Goal: Transaction & Acquisition: Purchase product/service

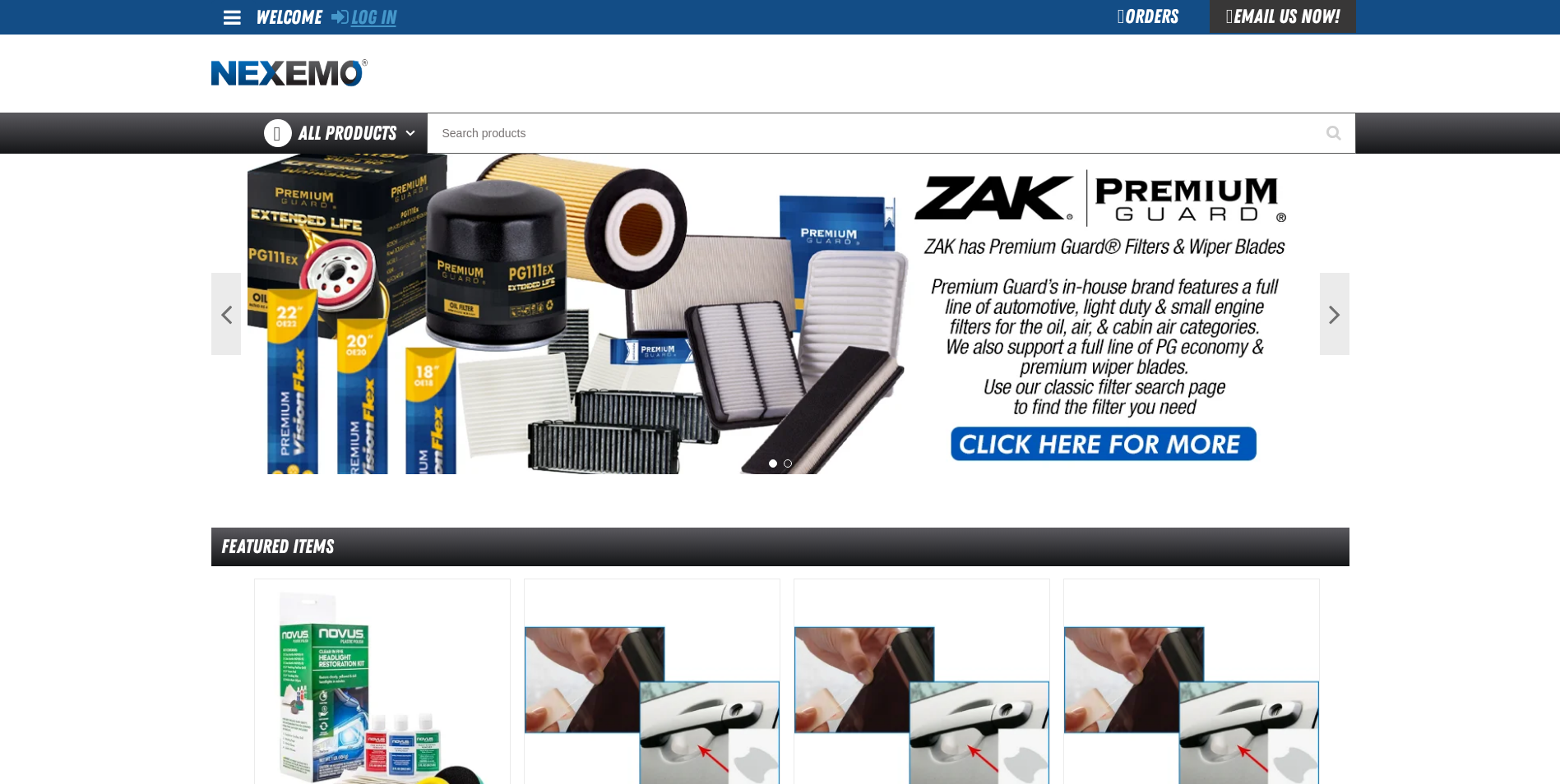
click at [383, 16] on link "Log In" at bounding box center [363, 16] width 65 height 23
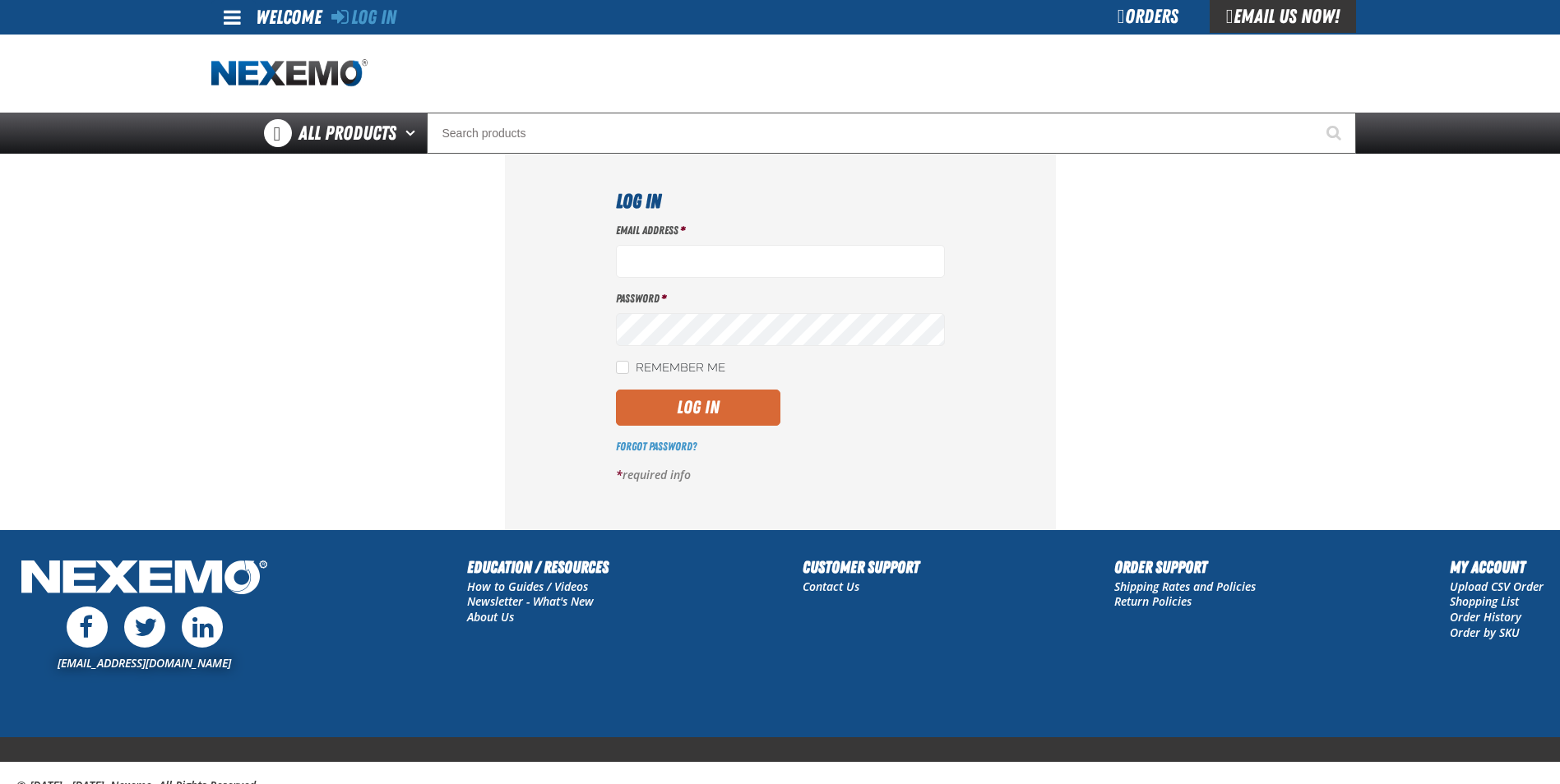
type input "wwalker@reliablechevrolet.com"
click at [724, 407] on button "Log In" at bounding box center [697, 407] width 164 height 36
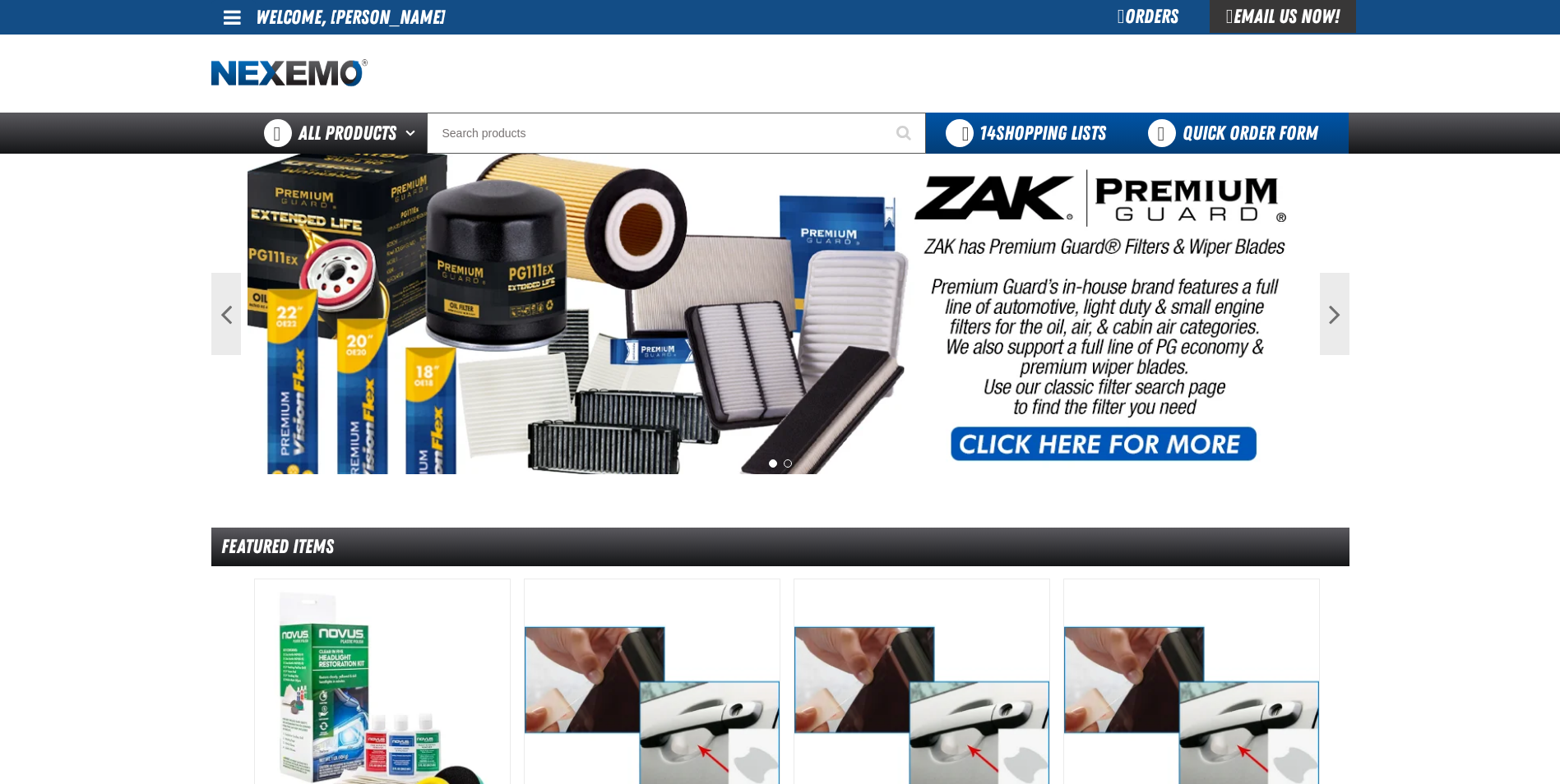
click at [1202, 146] on link "Quick Order Form" at bounding box center [1237, 133] width 222 height 41
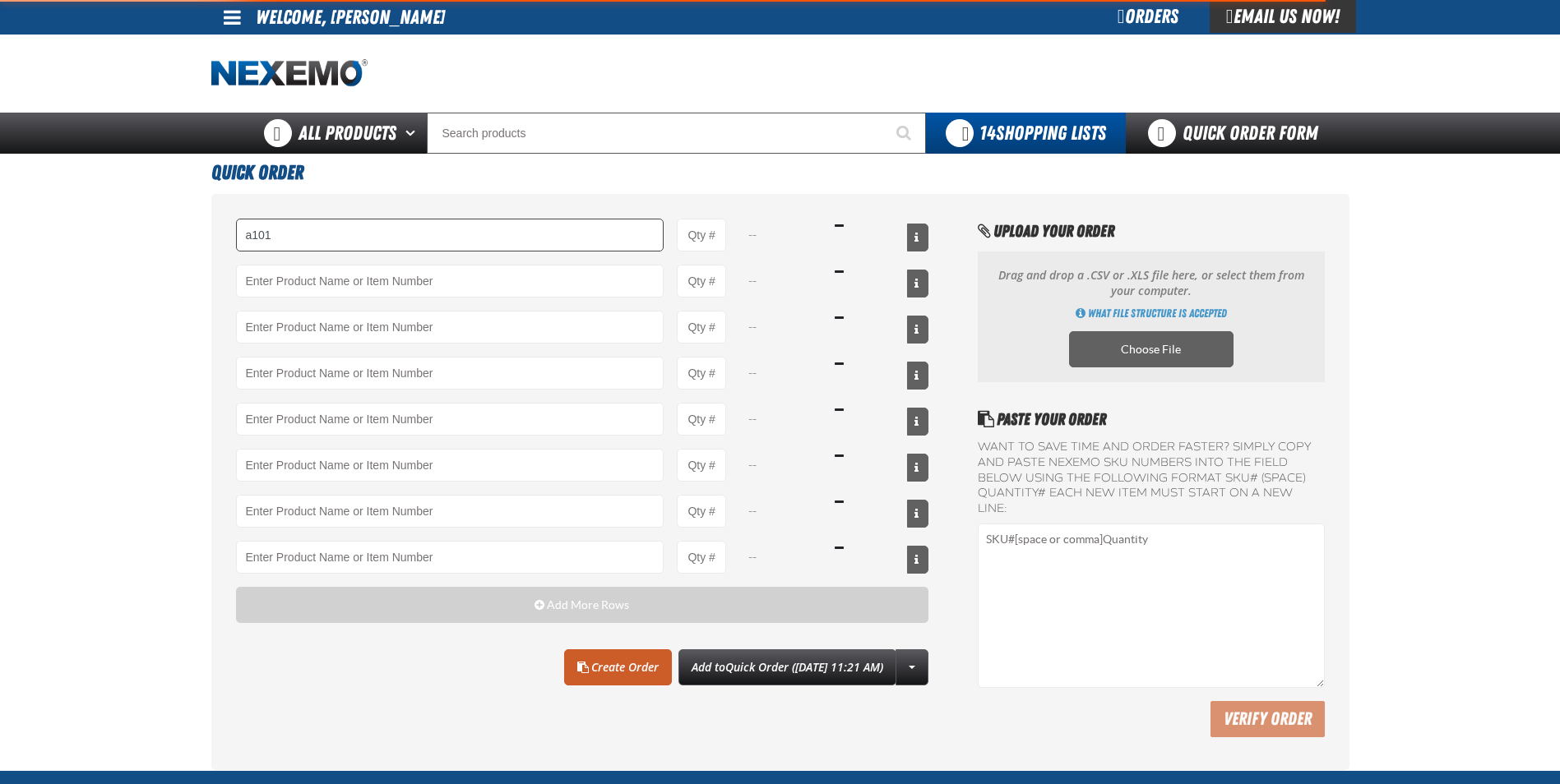
type input "A101 - Brake Parts Cleaner - ZAK Products"
type input "1"
select select "can"
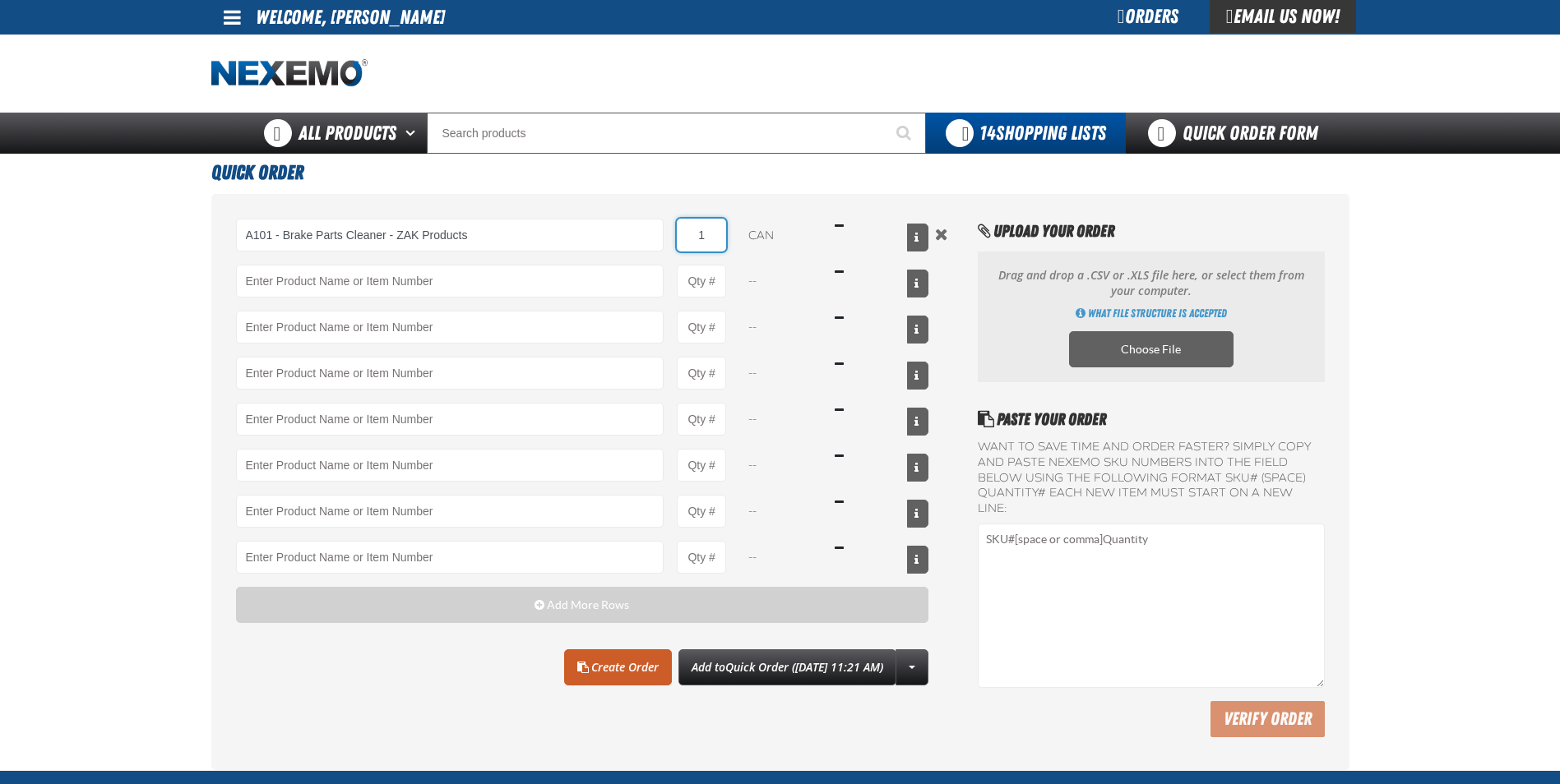
click at [709, 233] on input "1" at bounding box center [701, 235] width 49 height 33
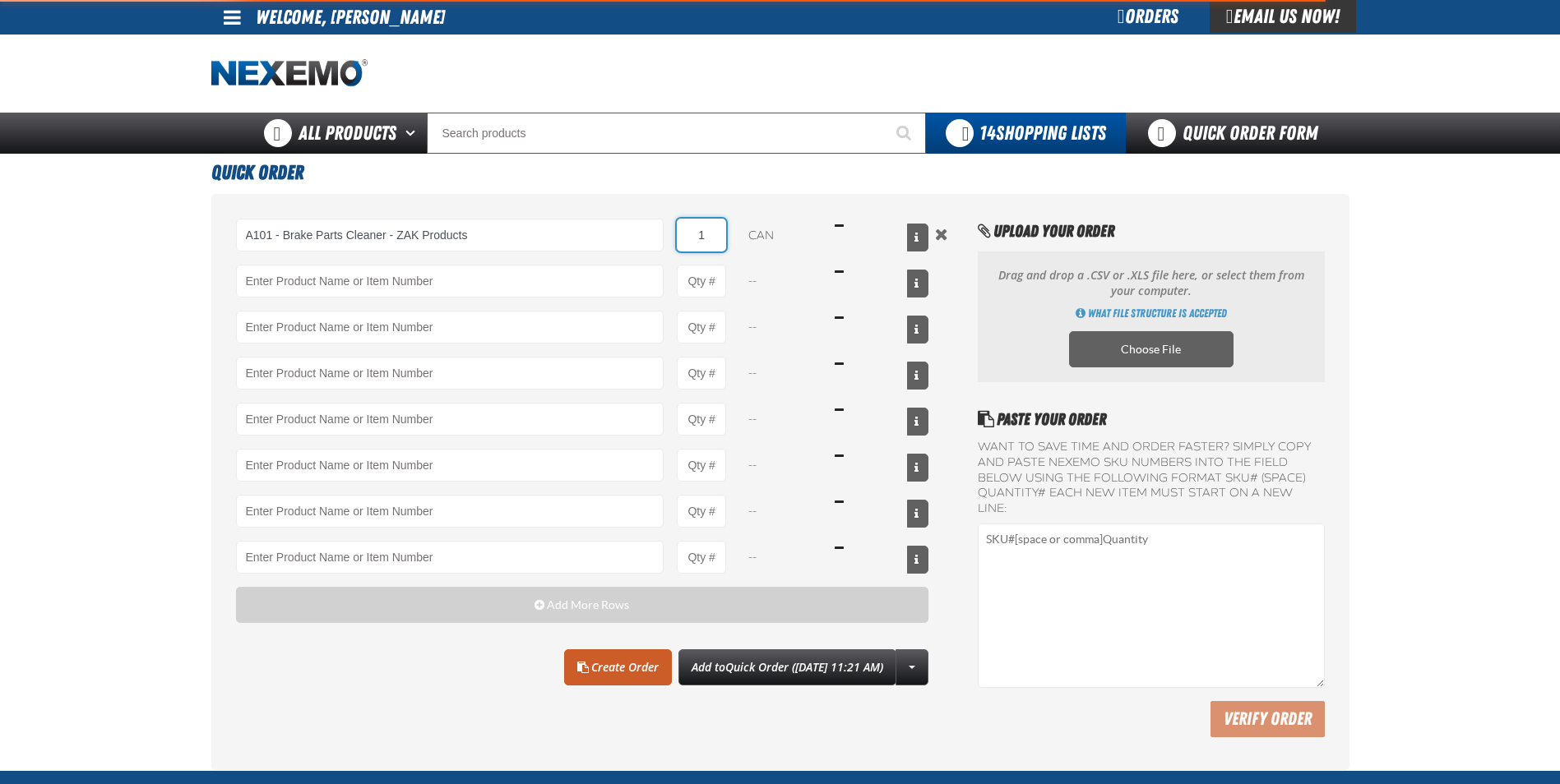
type input "A101 - Brake Parts Cleaner - ZAK Products"
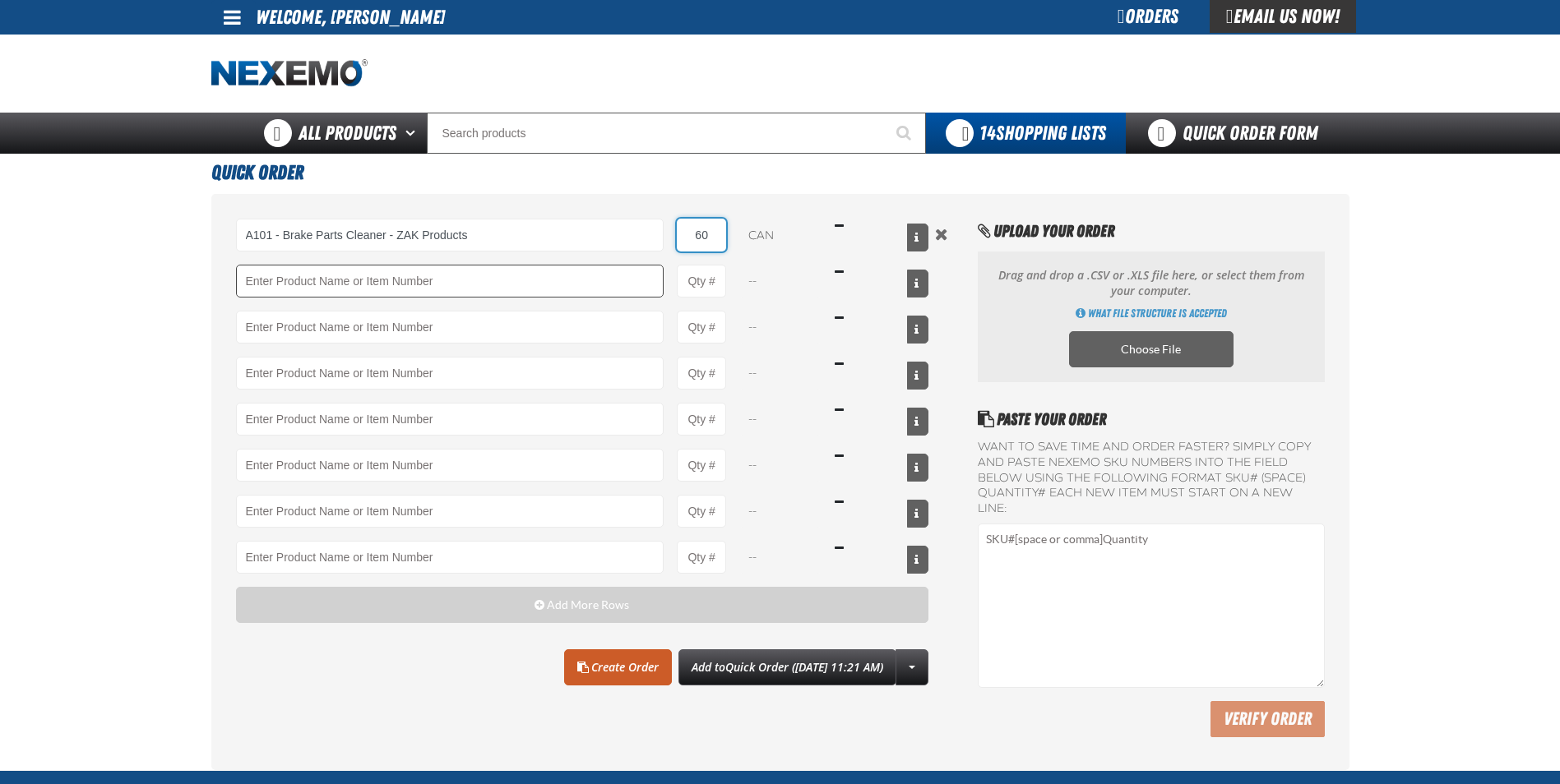
type input "60"
click at [425, 281] on input "Product" at bounding box center [450, 281] width 429 height 33
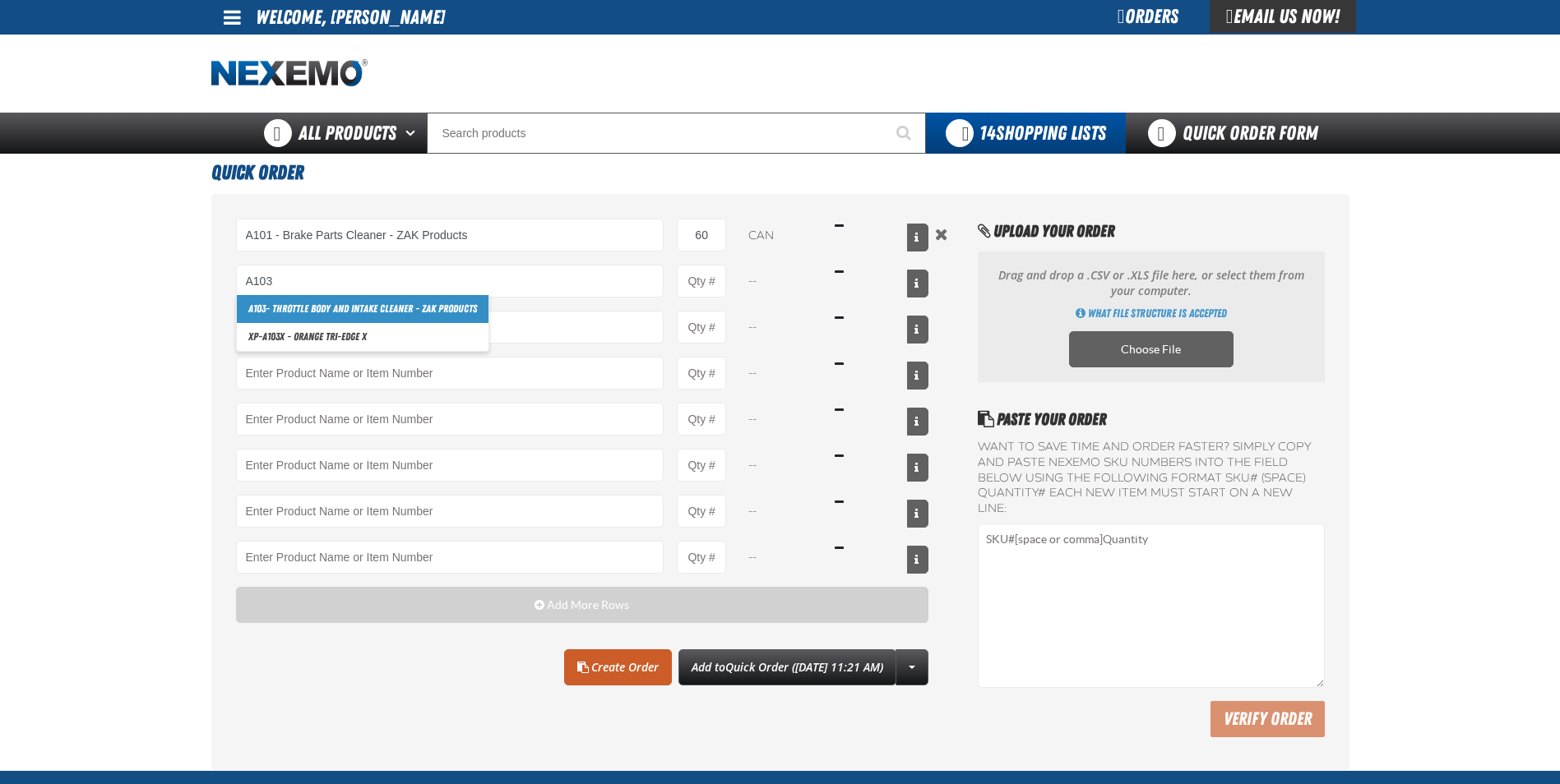
click at [296, 312] on link "A103 - Throttle Body and Intake Cleaner - ZAK Products" at bounding box center [363, 309] width 252 height 28
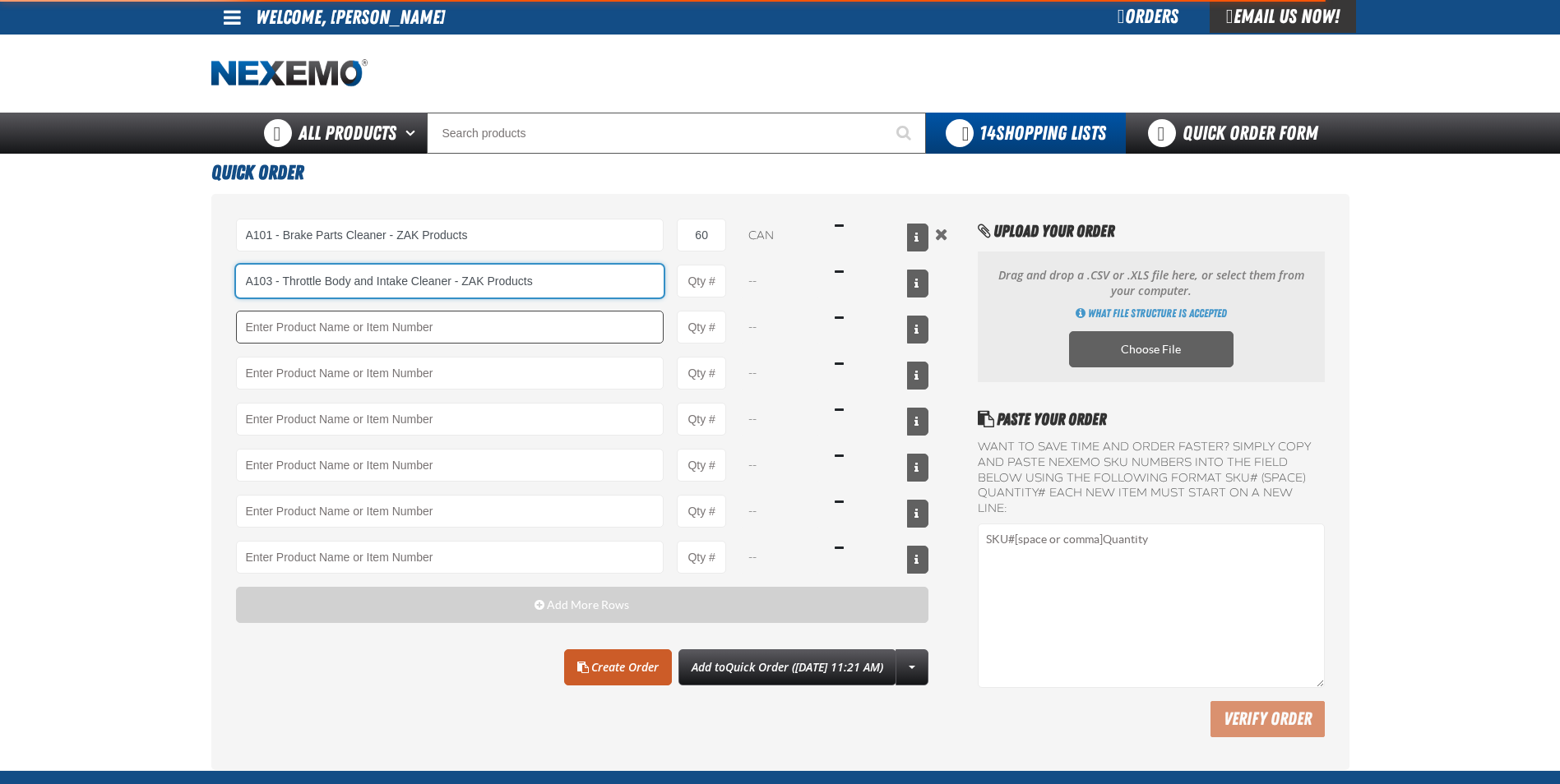
type input "A103 - Throttle Body and Intake Cleaner - ZAK Products"
type input "1"
select select "can"
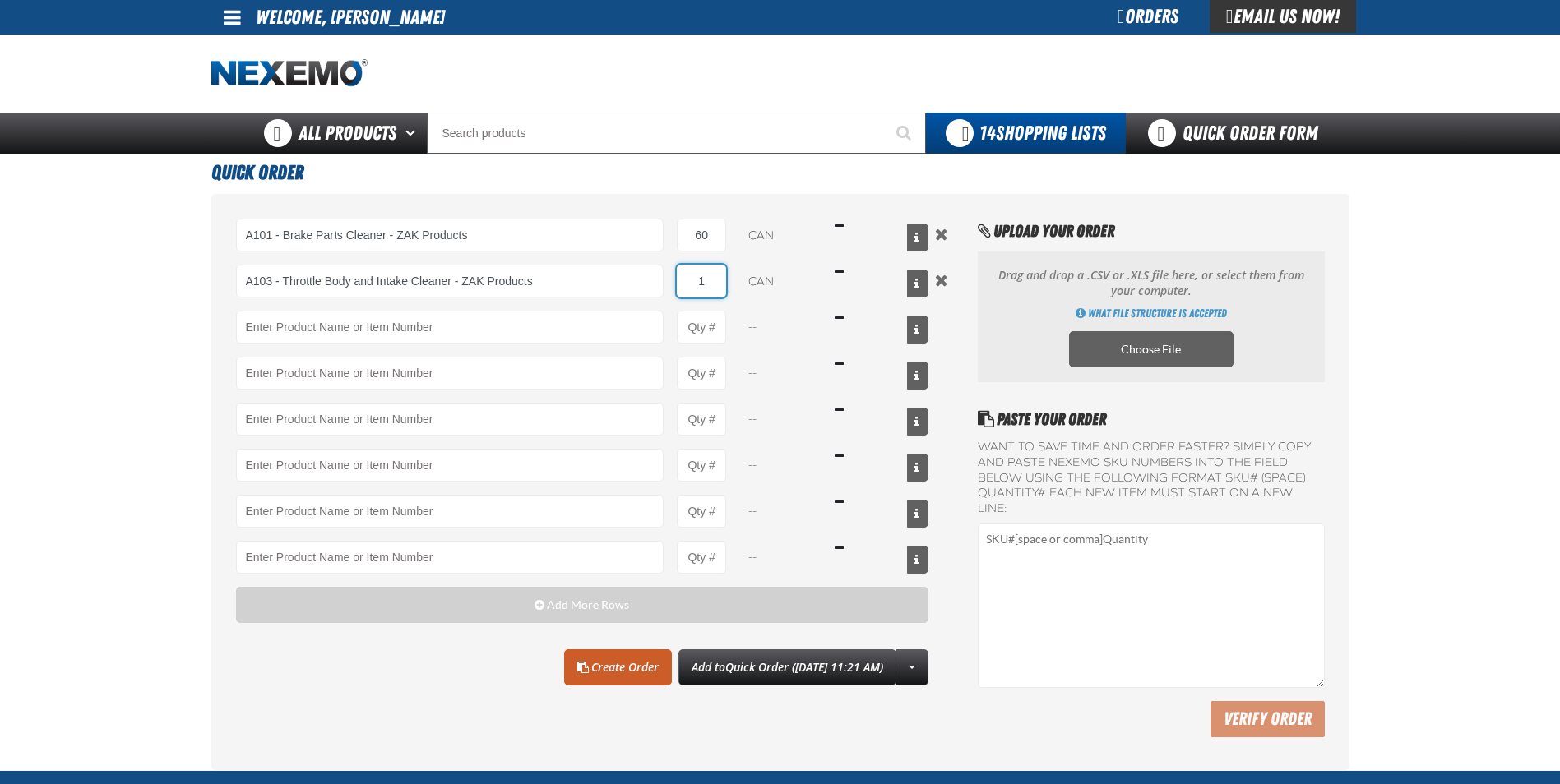
click at [711, 280] on input "1" at bounding box center [701, 281] width 49 height 33
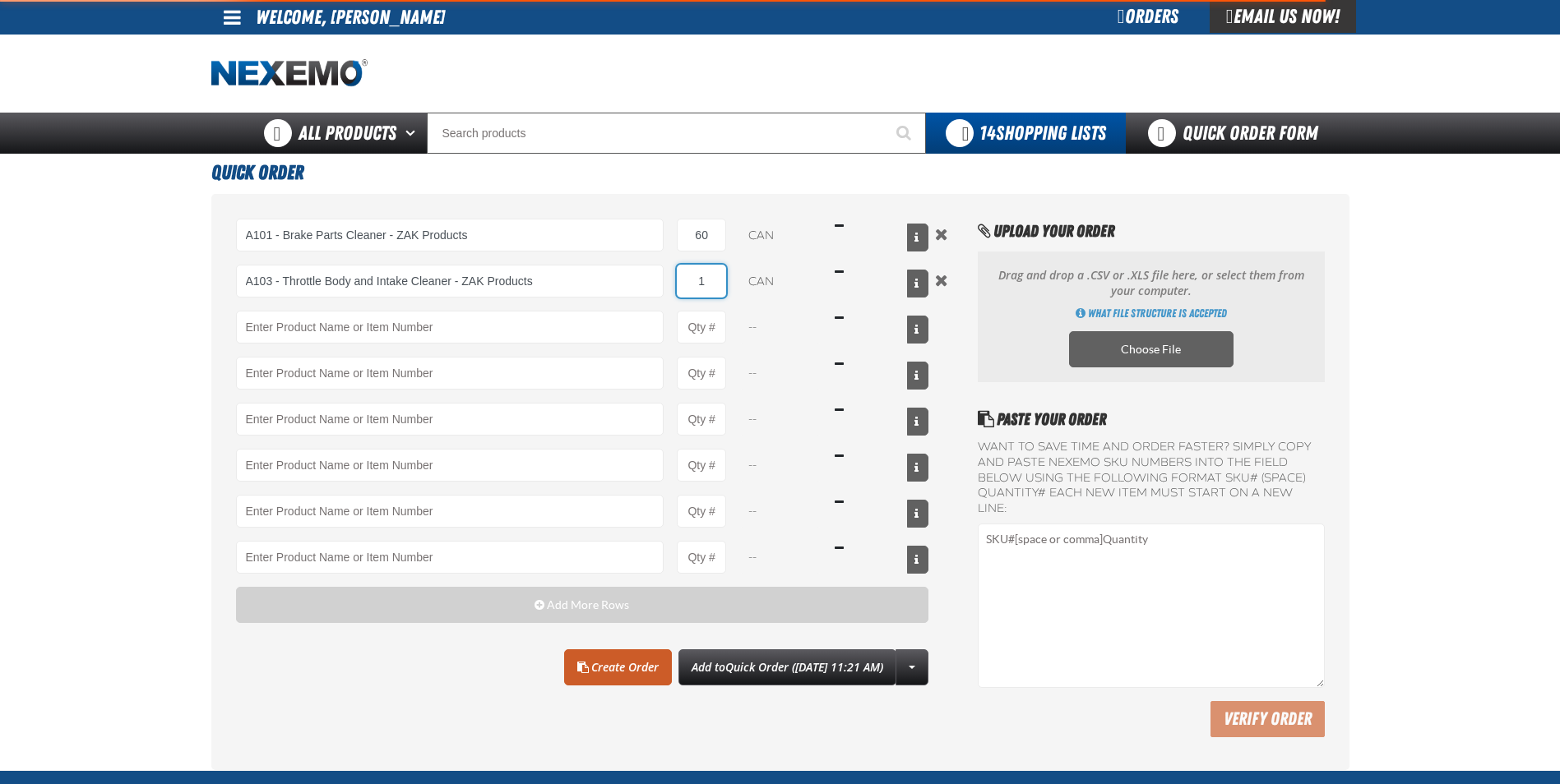
type input "A103 - Throttle Body and Intake Cleaner - ZAK Products"
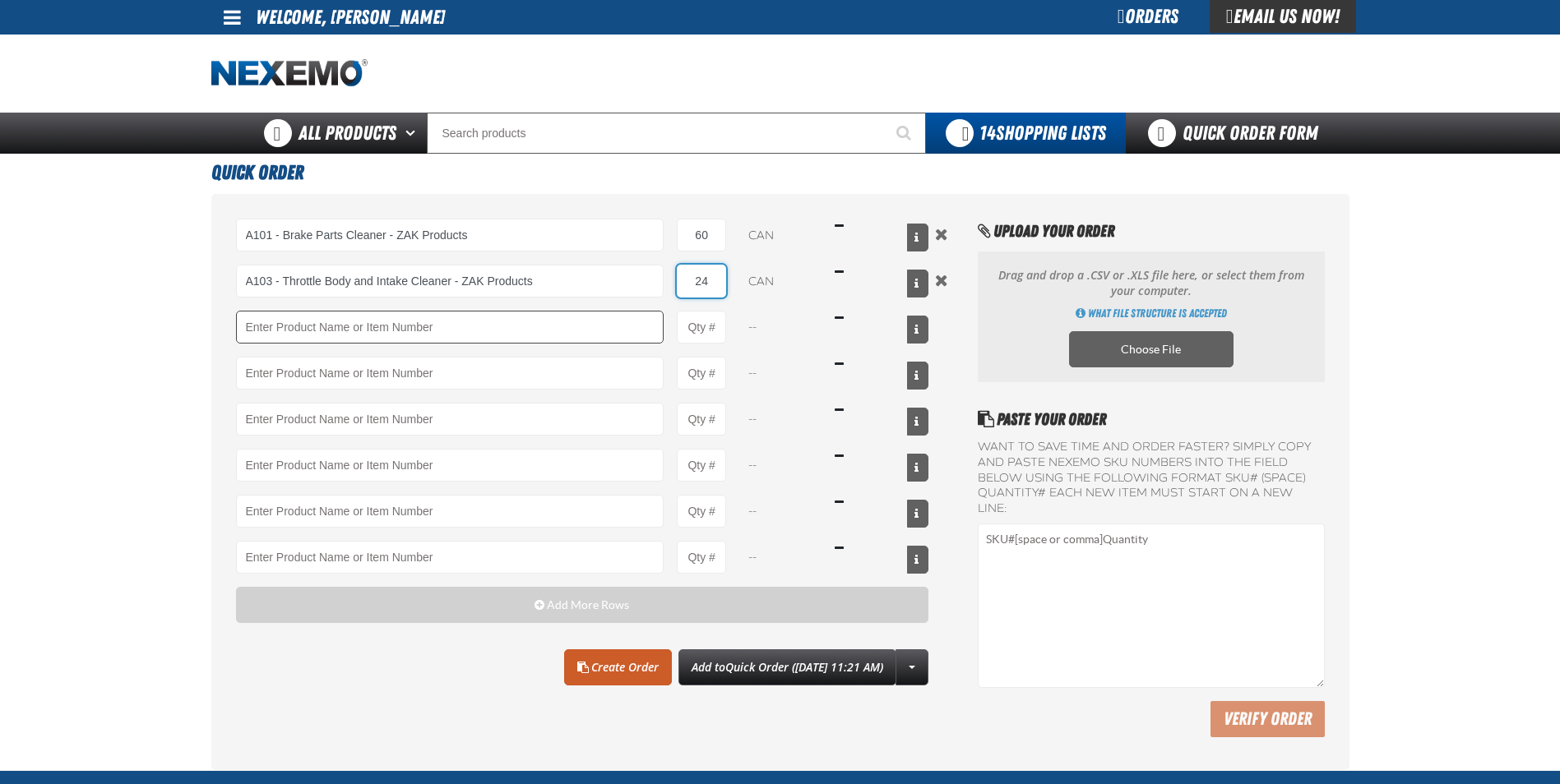
type input "24"
click at [457, 323] on input "Product" at bounding box center [450, 327] width 429 height 33
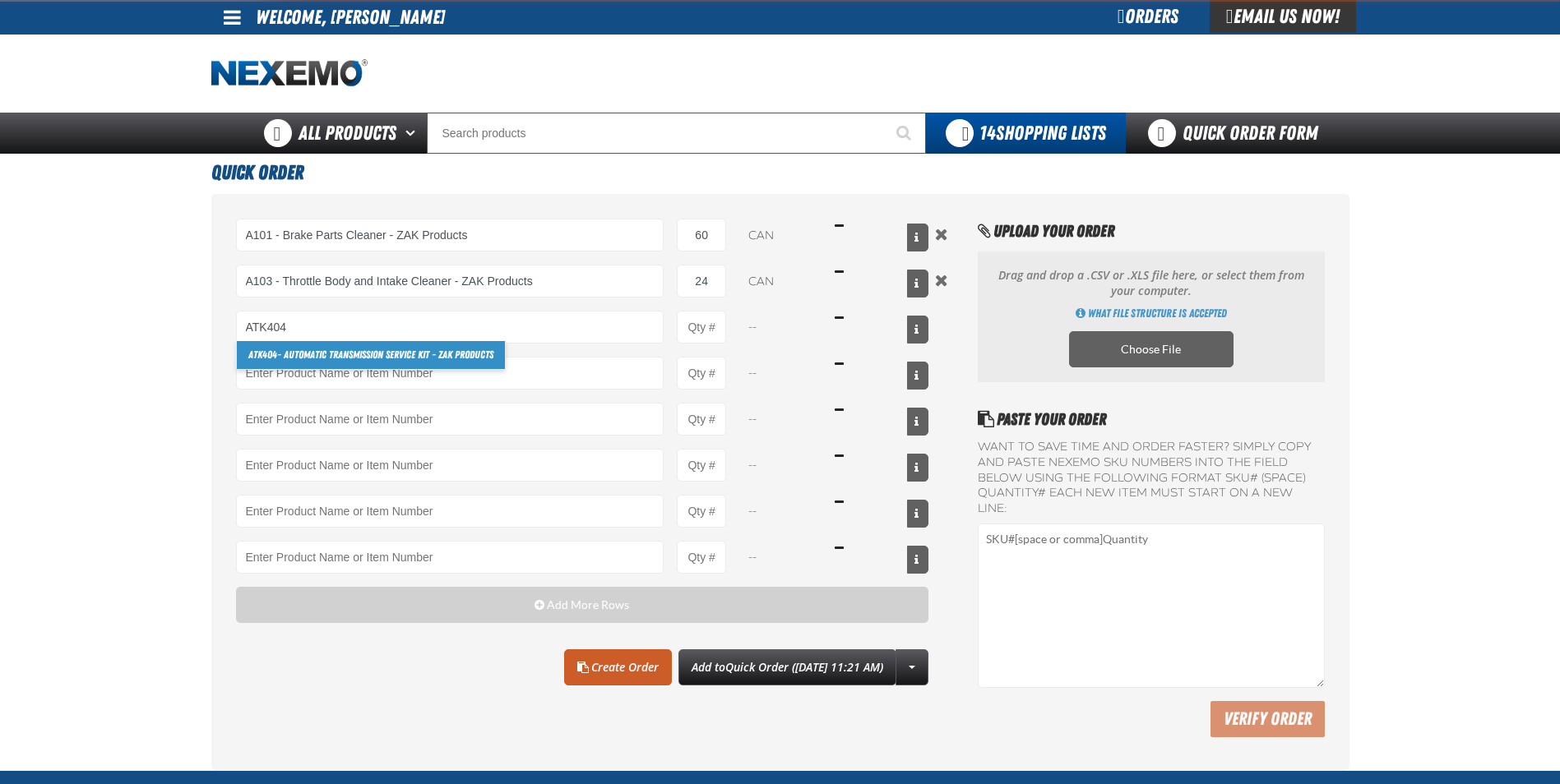
click at [377, 355] on link "ATK404 - Automatic Transmission Service Kit - ZAK Products" at bounding box center [371, 355] width 268 height 28
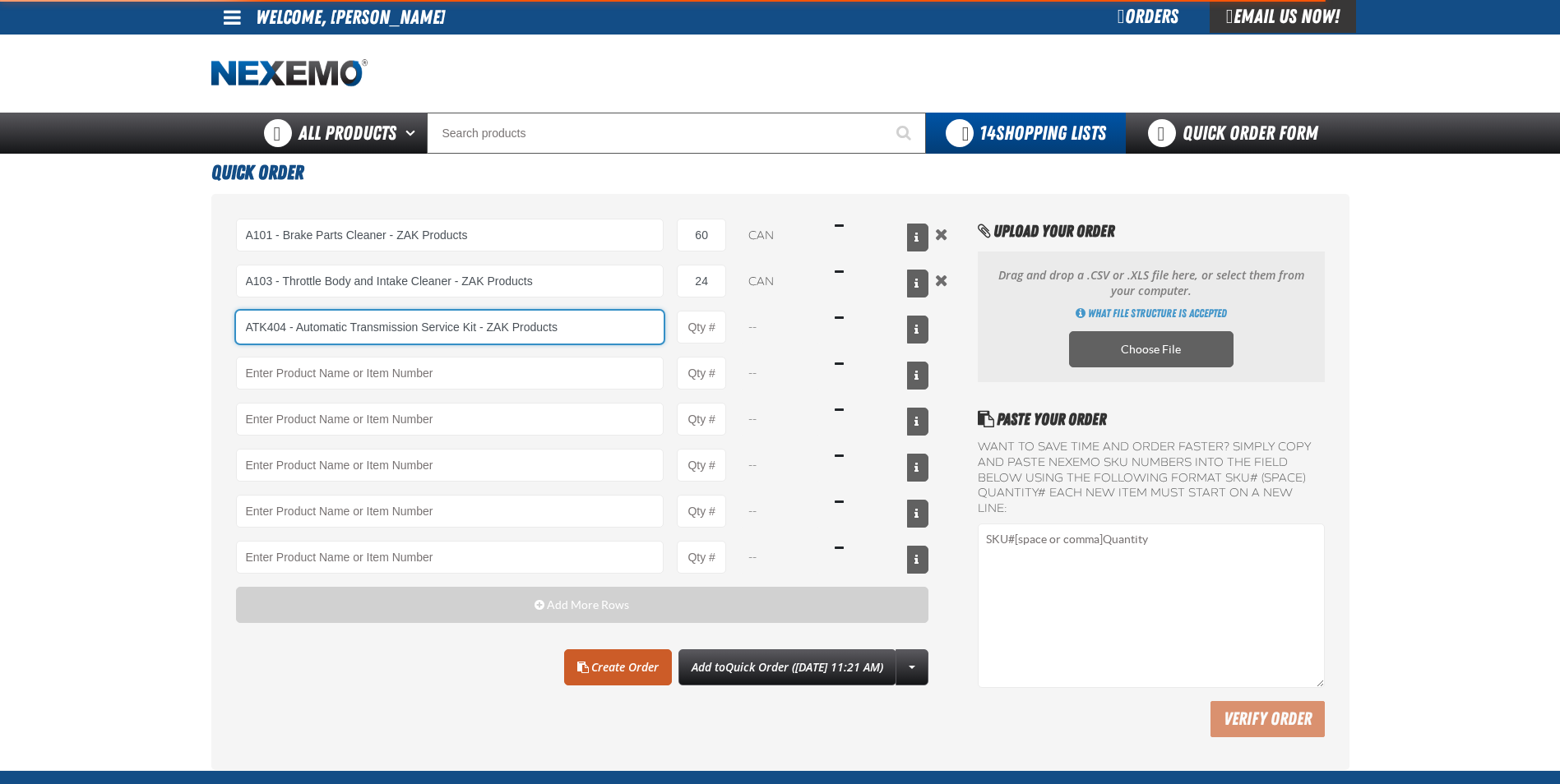
type input "ATK404 - Automatic Transmission Service Kit - ZAK Products"
type input "1"
select select "kit"
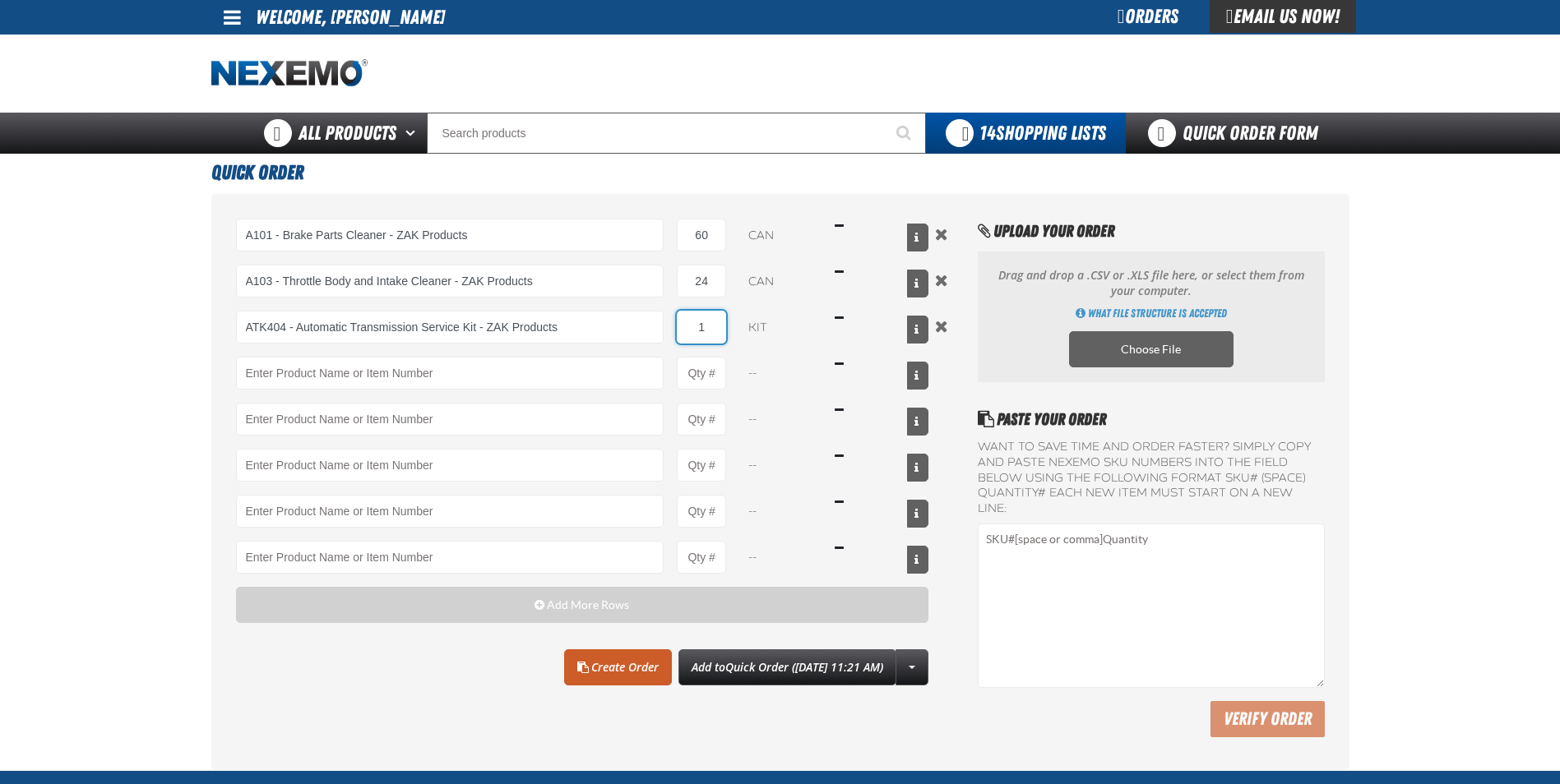
click at [718, 325] on input "1" at bounding box center [701, 327] width 49 height 33
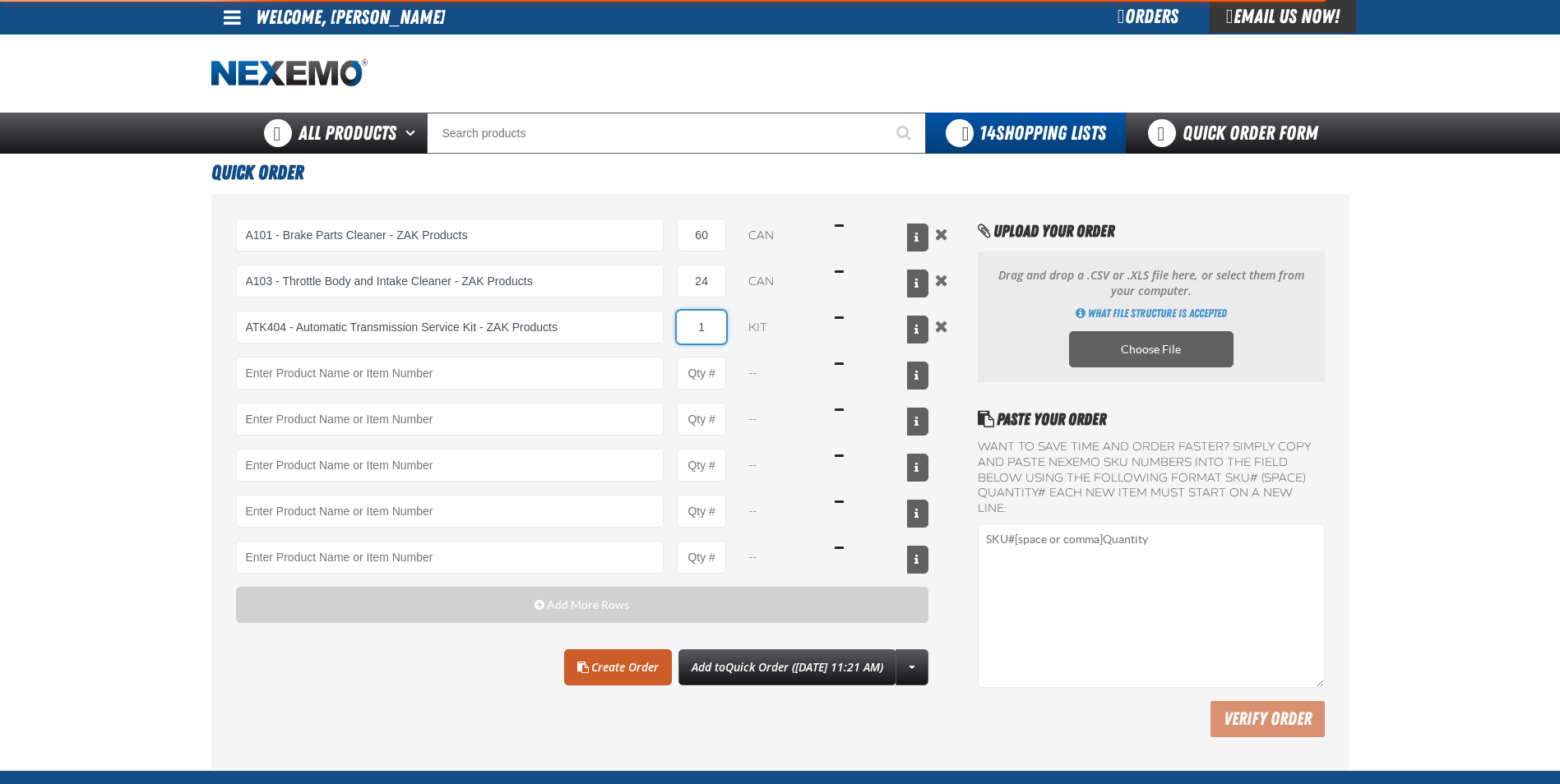
type input "ATK404 - Automatic Transmission Service Kit - ZAK Products"
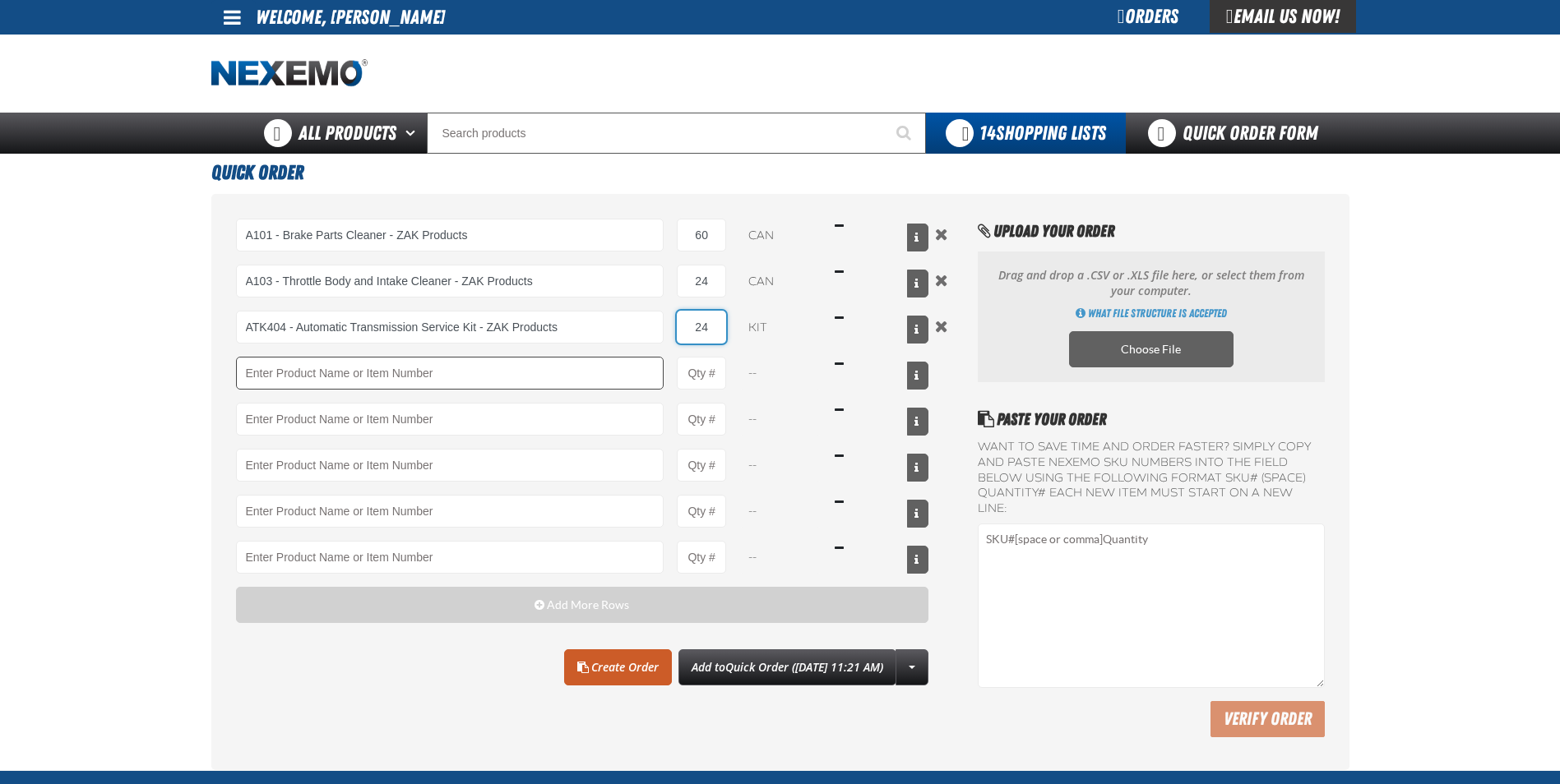
type input "24"
click at [408, 377] on input "Product" at bounding box center [450, 373] width 429 height 33
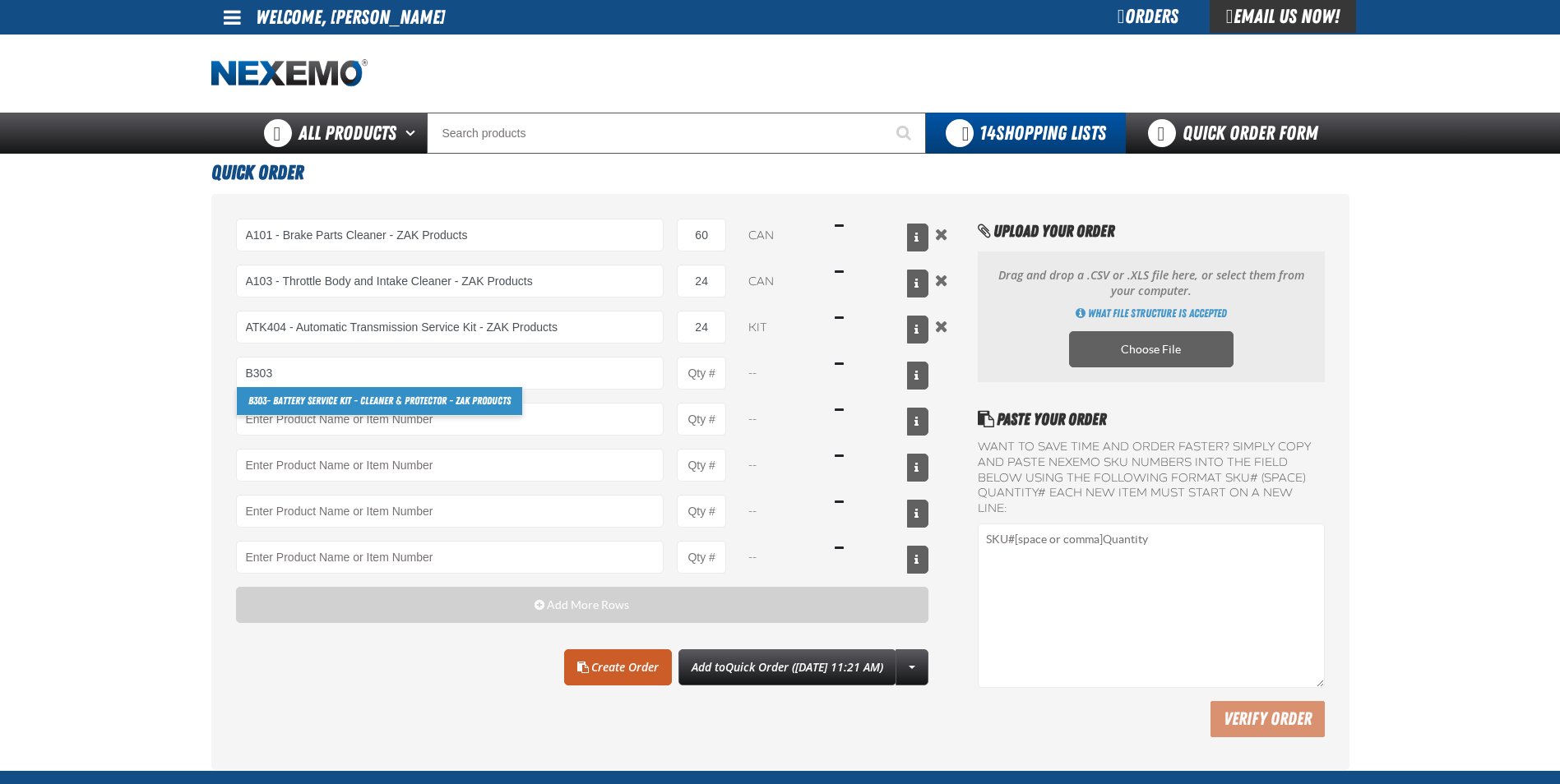
click at [305, 400] on link "B303 - Battery Service Kit - Cleaner & Protector - ZAK Products" at bounding box center [379, 401] width 285 height 28
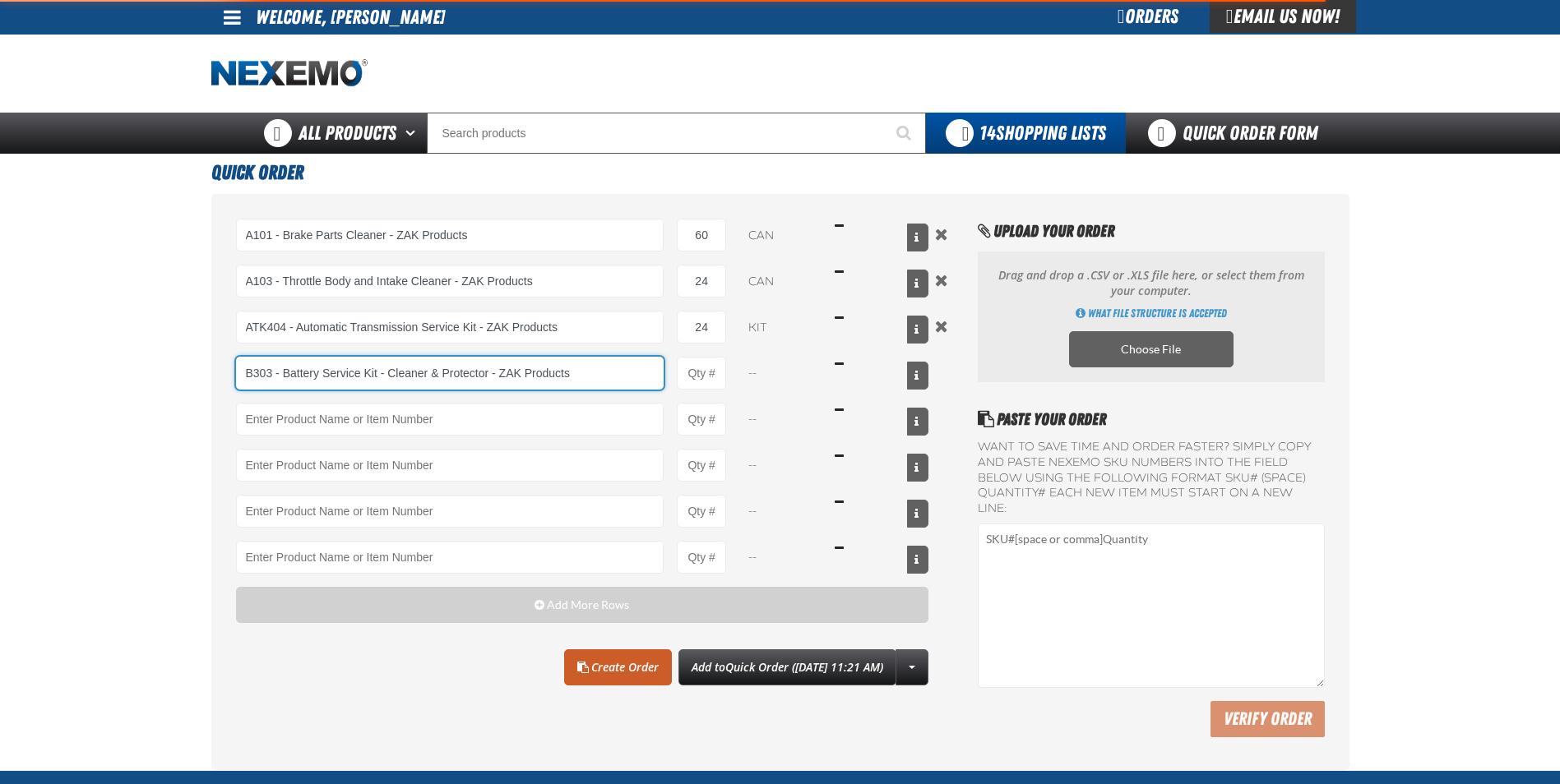
type input "B303 - Battery Service Kit - Cleaner &amp; Protector - ZAK Products"
type input "1"
select select "kit"
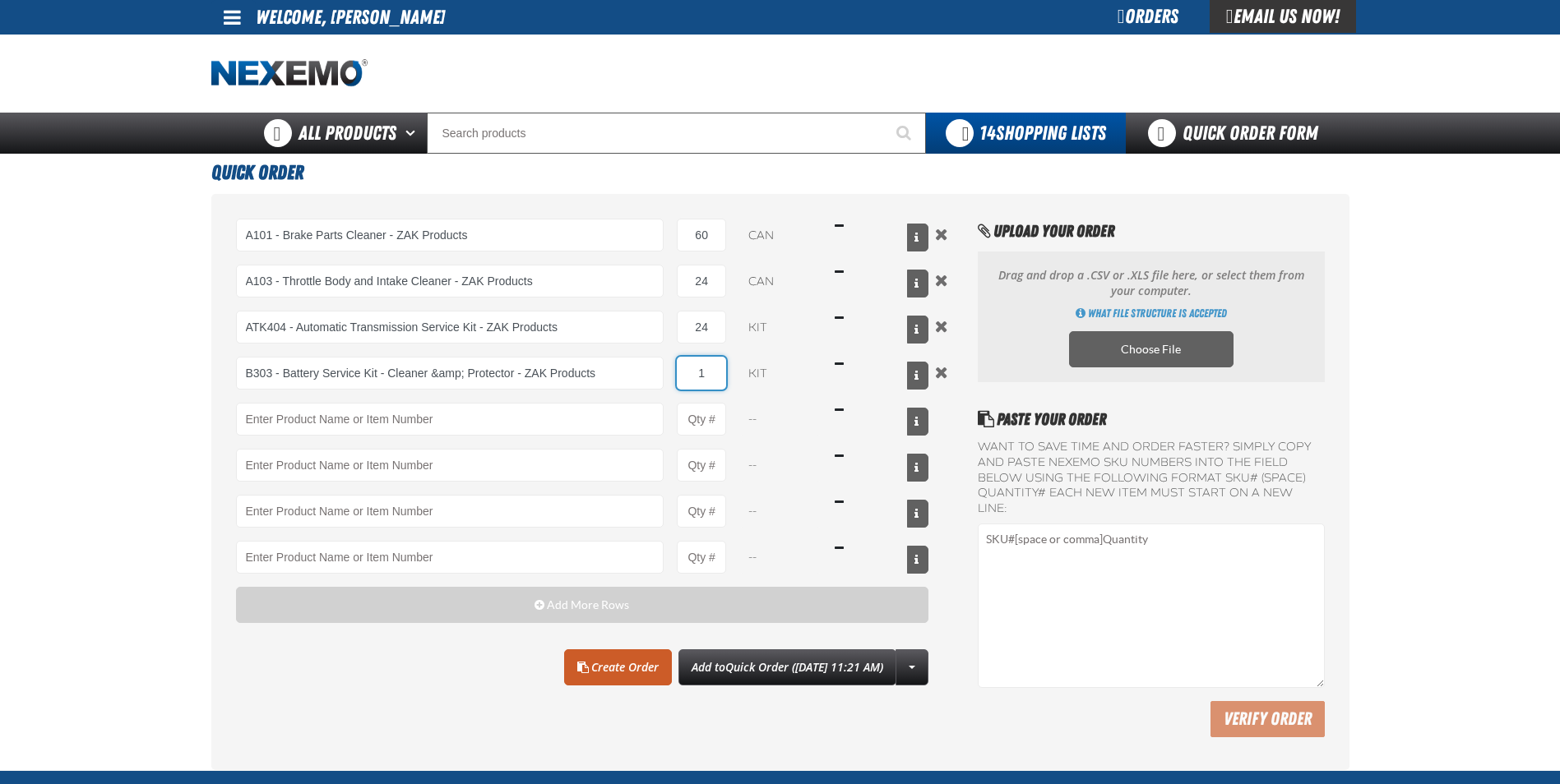
click at [722, 376] on input "1" at bounding box center [701, 373] width 49 height 33
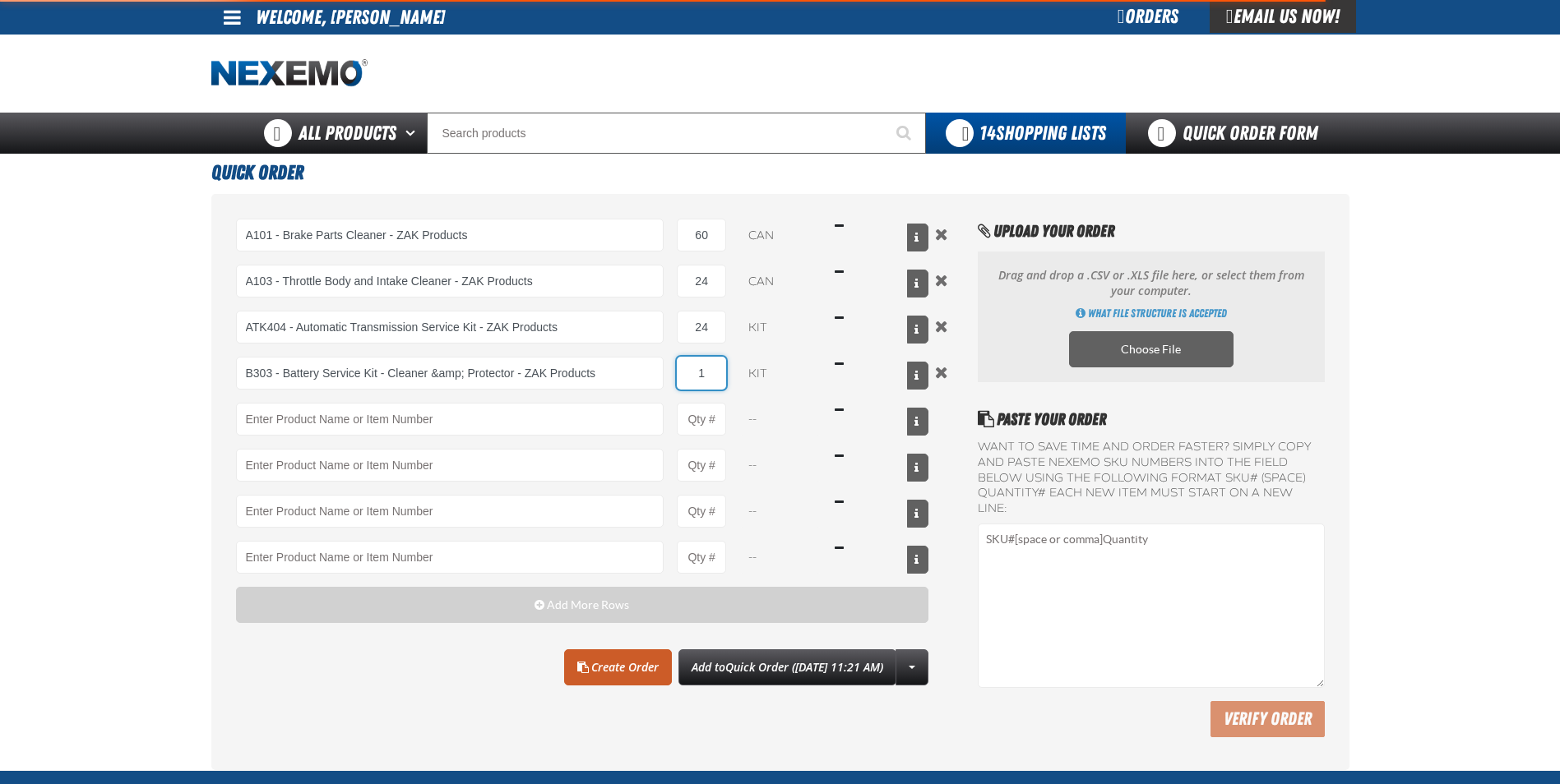
type input "B303 - Battery Service Kit - Cleaner &amp; Protector - ZAK Products"
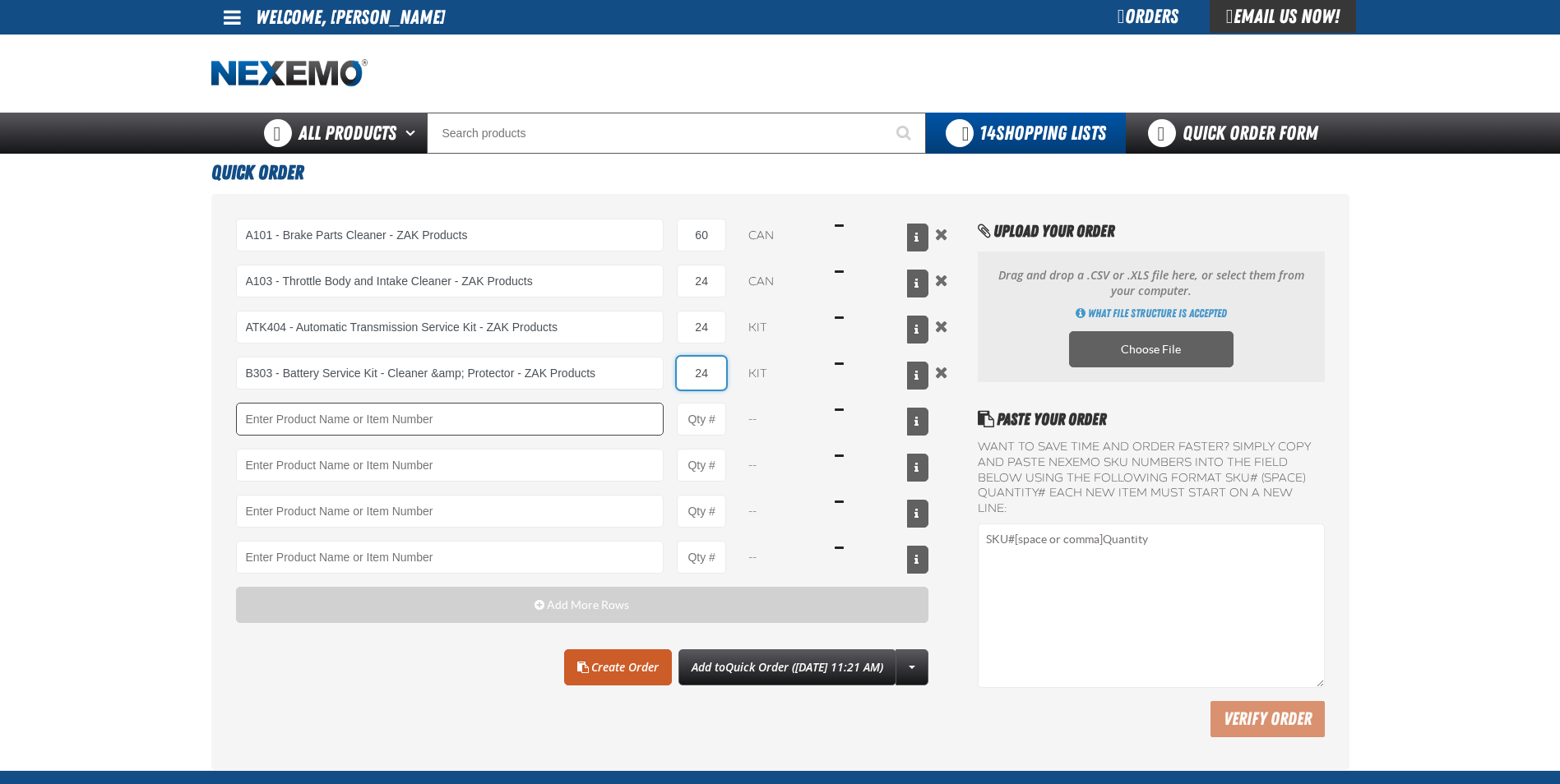
type input "24"
click at [405, 411] on input "Product" at bounding box center [450, 419] width 429 height 33
click at [322, 452] on link "C500 - Synthetic Engine Oil Booster - ZAK Products" at bounding box center [353, 447] width 232 height 28
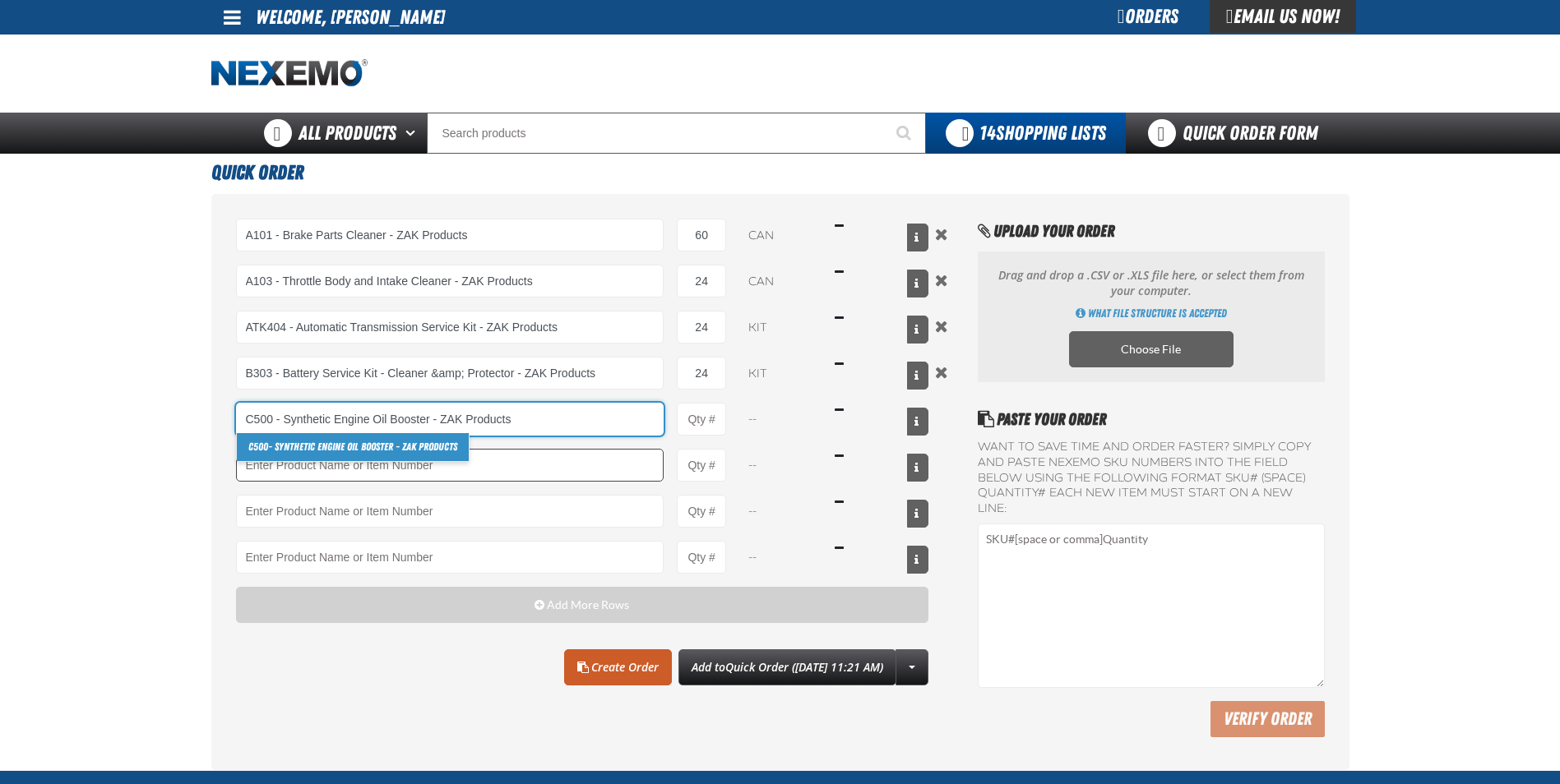
type input "C500 - Synthetic Engine Oil Booster - ZAK Products"
type input "1"
select select "bottle"
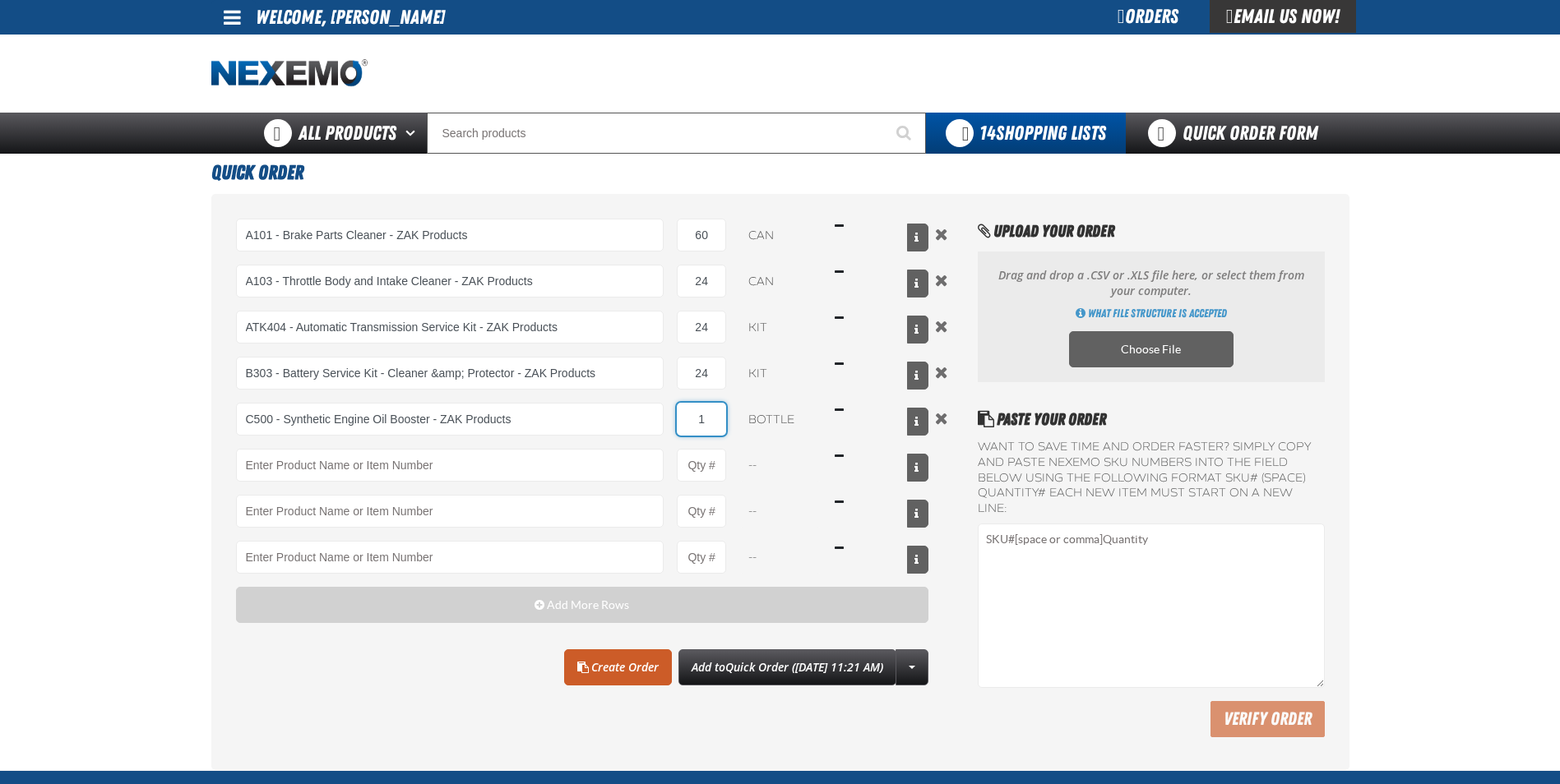
click at [708, 415] on input "1" at bounding box center [701, 419] width 49 height 33
type input "C500 - Synthetic Engine Oil Booster - ZAK Products"
type input "72"
click at [266, 457] on input "Product" at bounding box center [450, 465] width 429 height 33
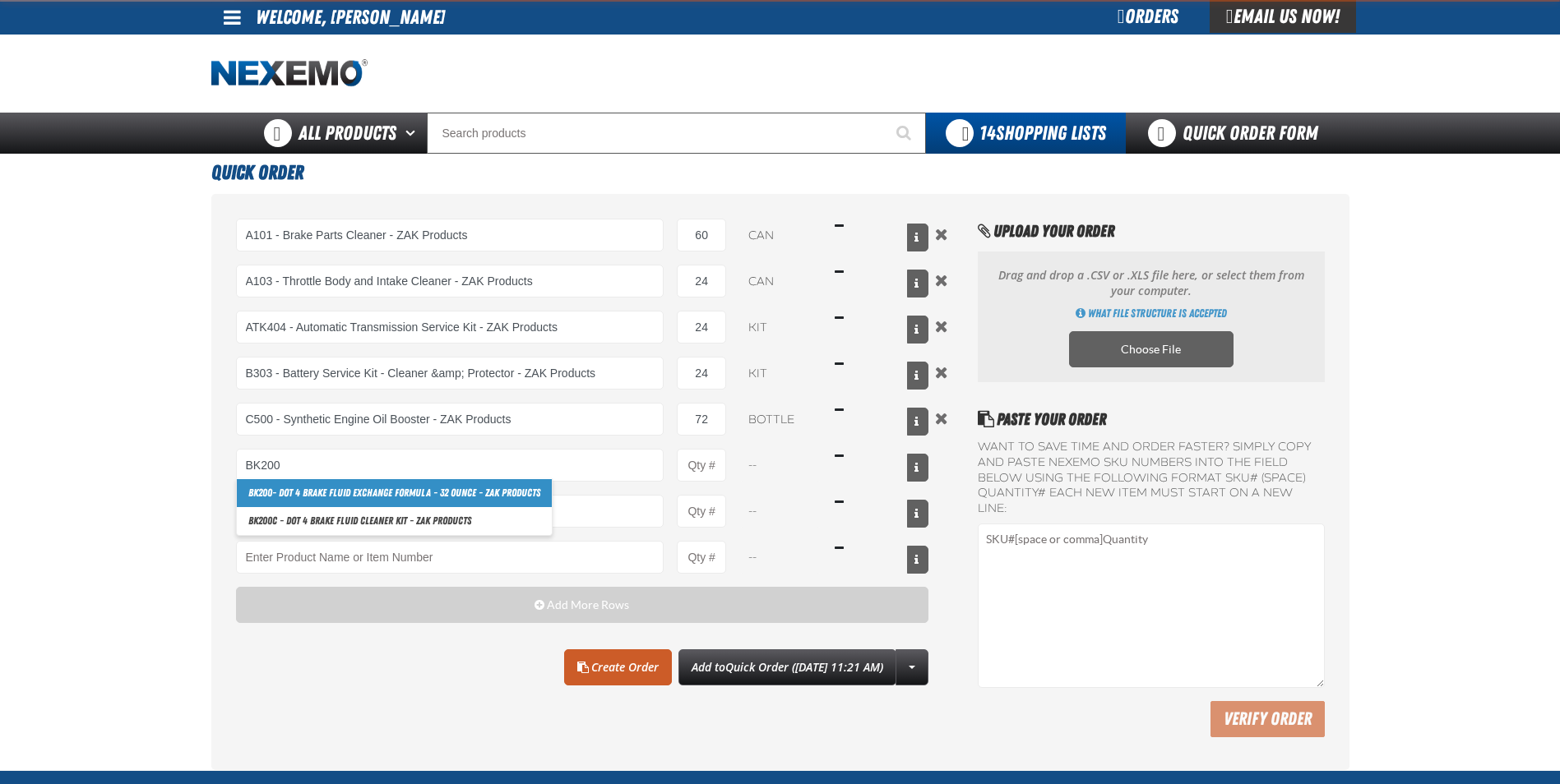
click at [278, 492] on link "BK200 - DOT 4 Brake Fluid Exchange Formula - 32 Ounce - ZAK Products" at bounding box center [394, 493] width 315 height 28
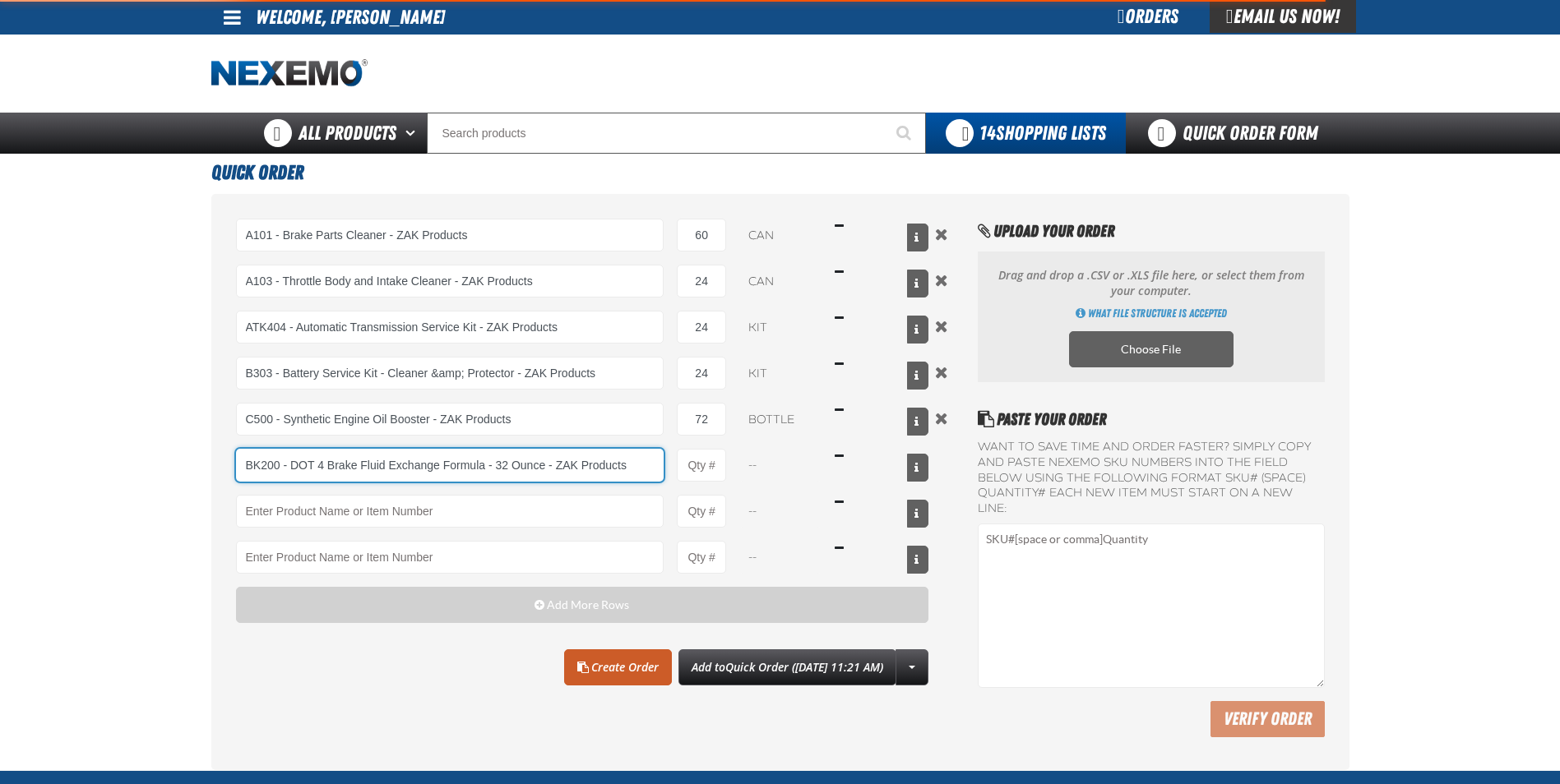
type input "BK200 - DOT 4 Brake Fluid Exchange Formula - 32 Ounce - ZAK Products"
type input "1"
select select "bottle"
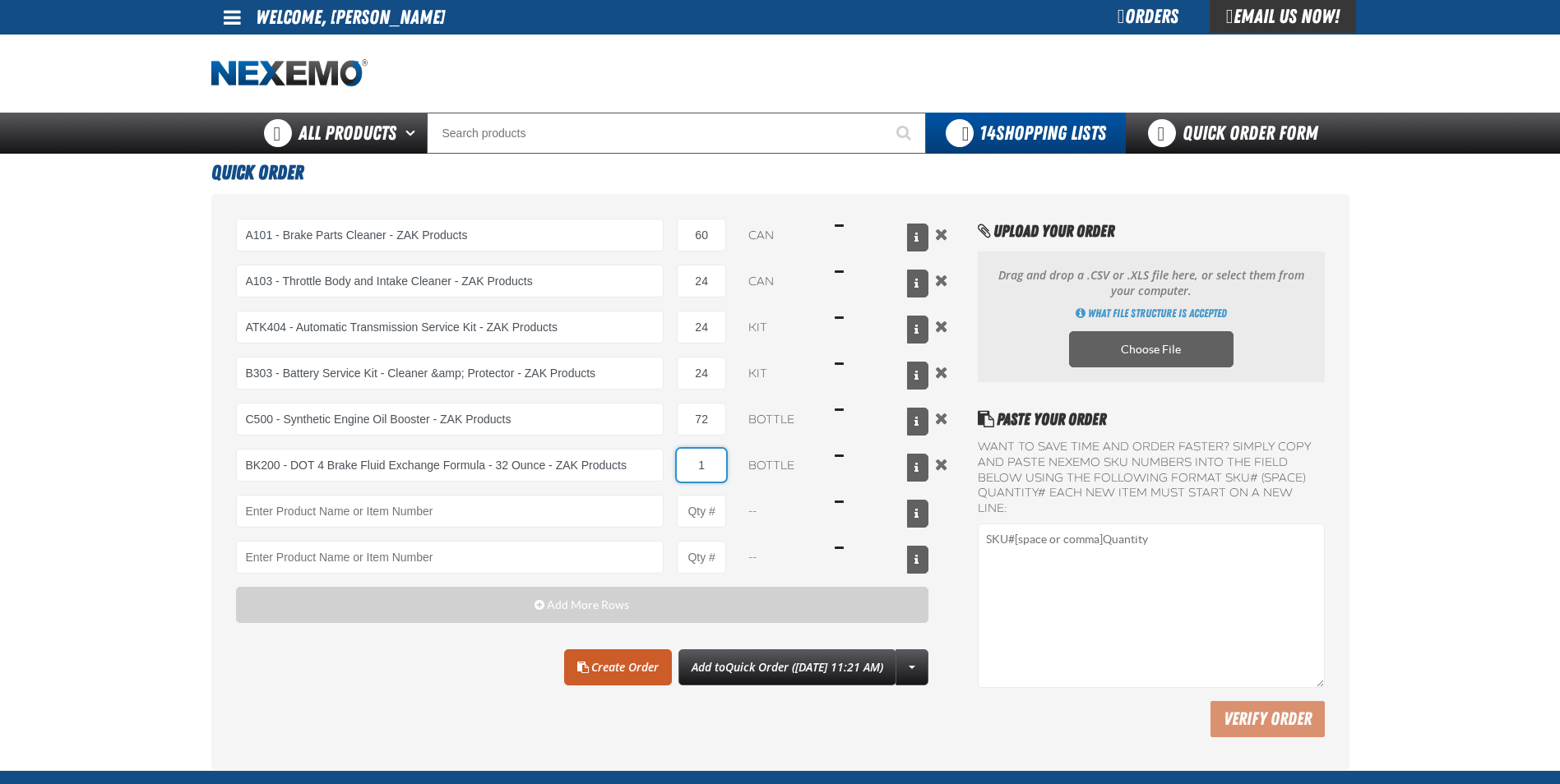
click at [718, 465] on input "1" at bounding box center [701, 465] width 49 height 33
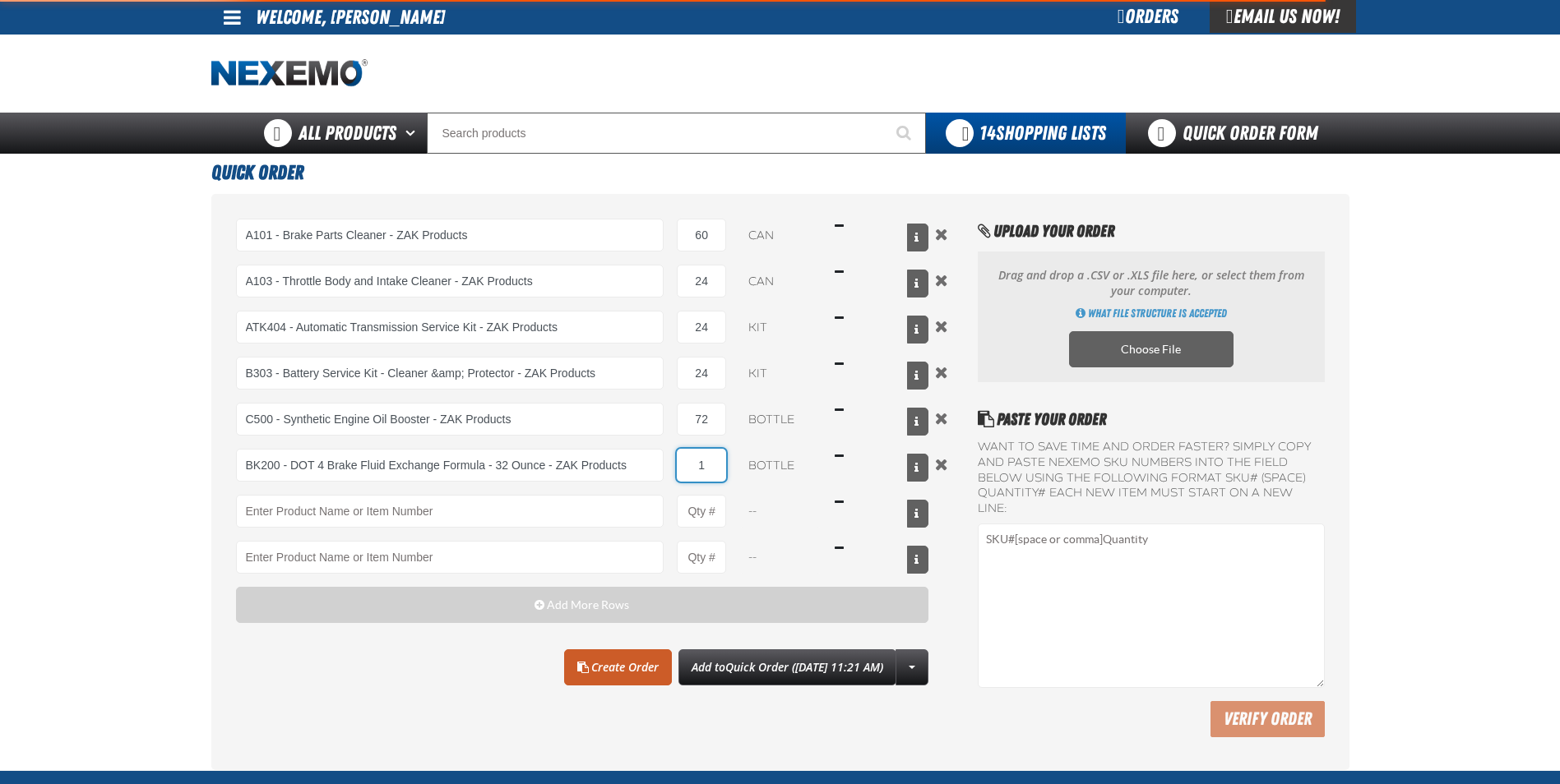
type input "BK200 - DOT 4 Brake Fluid Exchange Formula - 32 Ounce - ZAK Products"
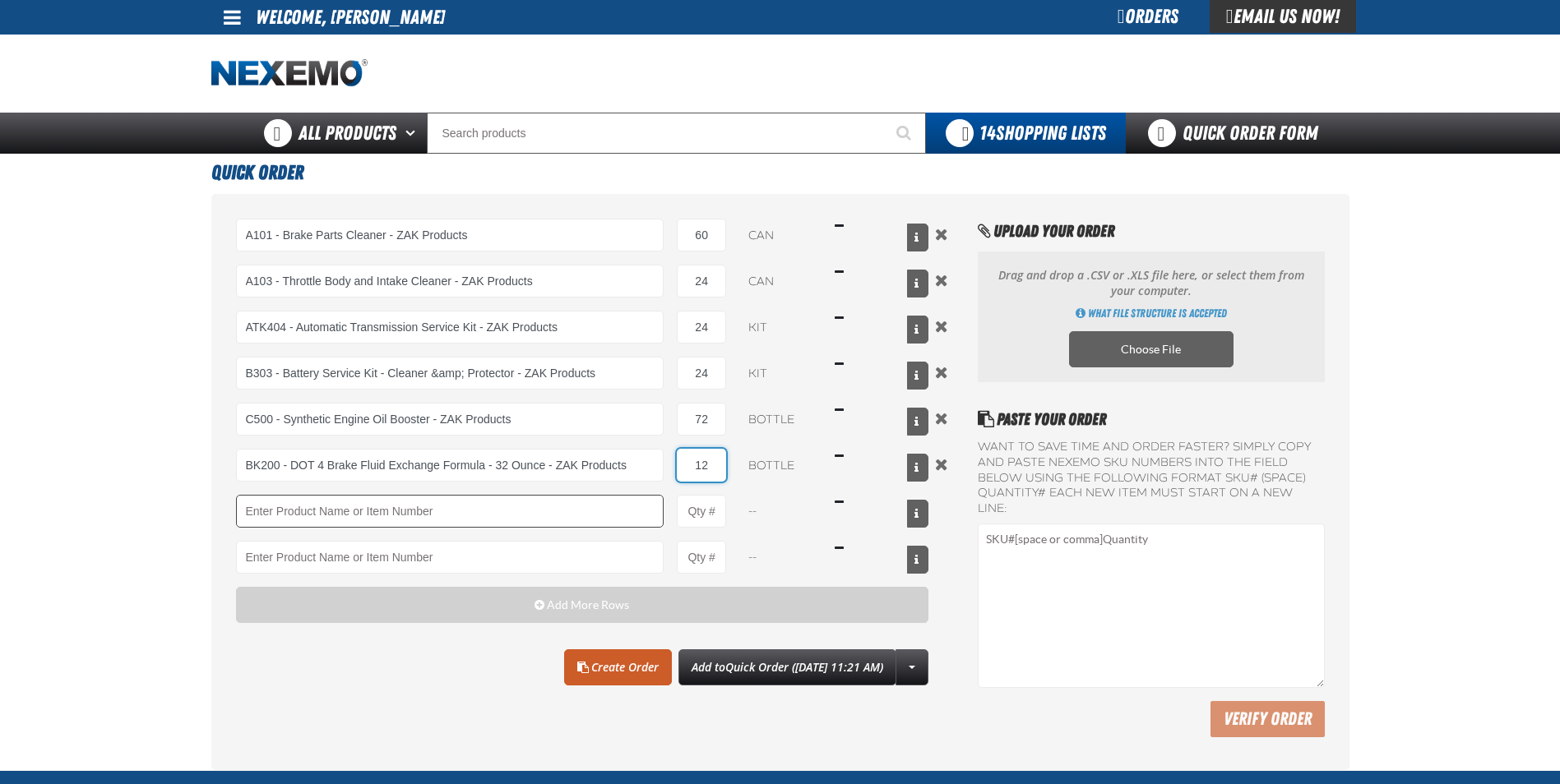
type input "12"
click at [398, 519] on input "Product" at bounding box center [450, 511] width 429 height 33
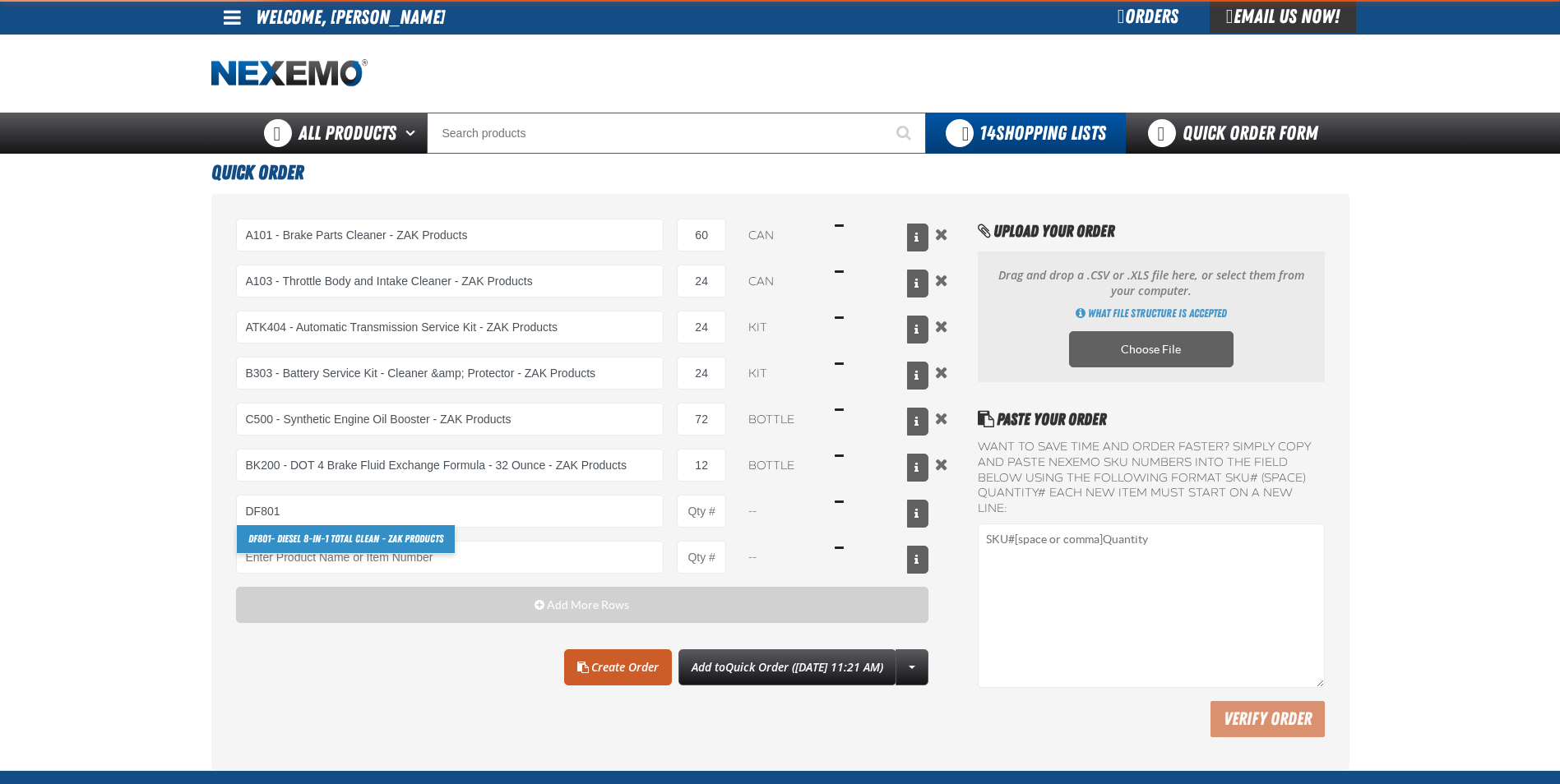
click at [320, 537] on link "DF801 - DIESEL 8-in-1 TOTAL CLEAN - ZAK Products" at bounding box center [346, 539] width 218 height 28
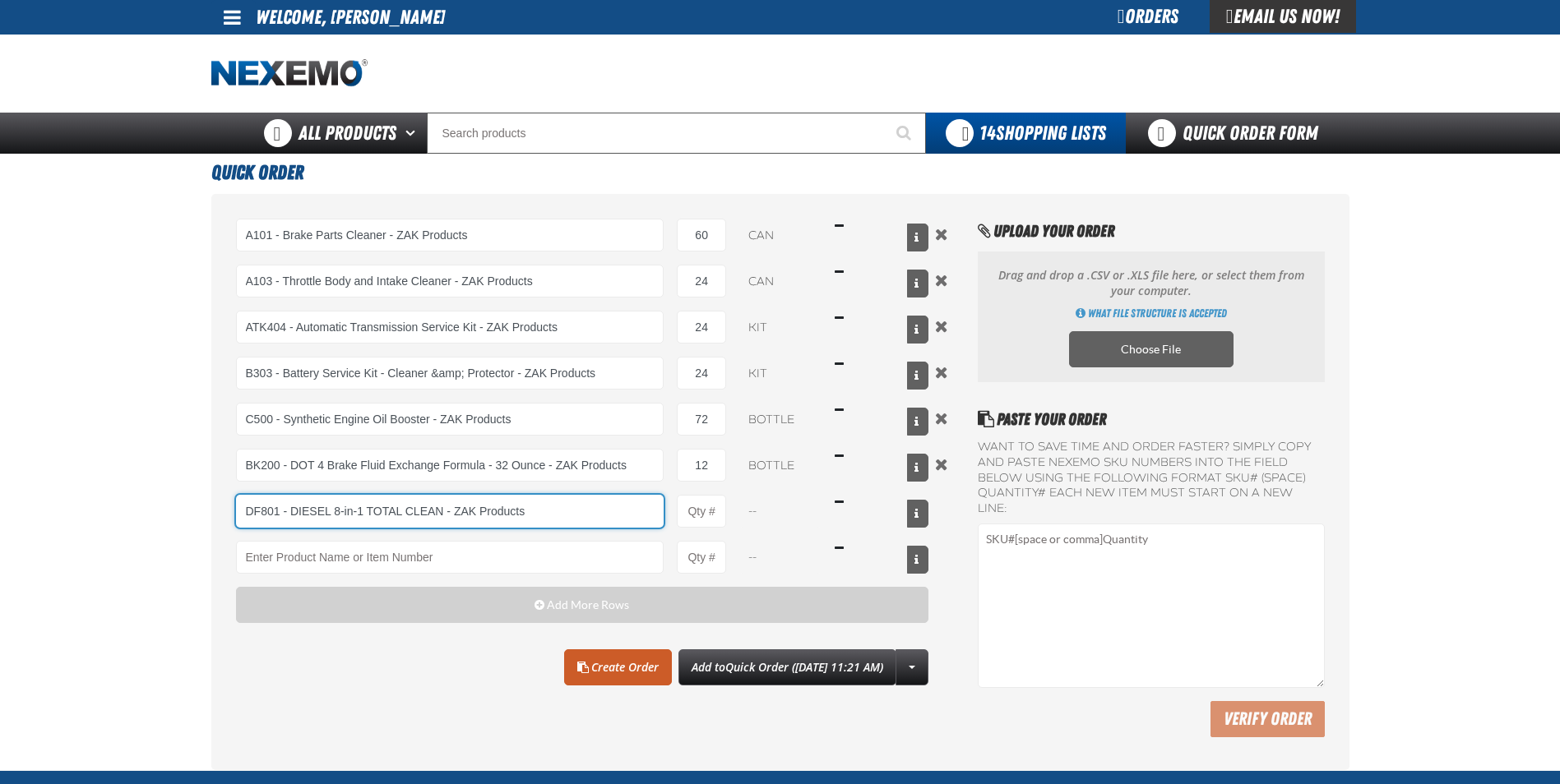
type input "DF801 - DIESEL 8-in-1 TOTAL CLEAN - ZAK Products"
type input "1"
select select "bottle"
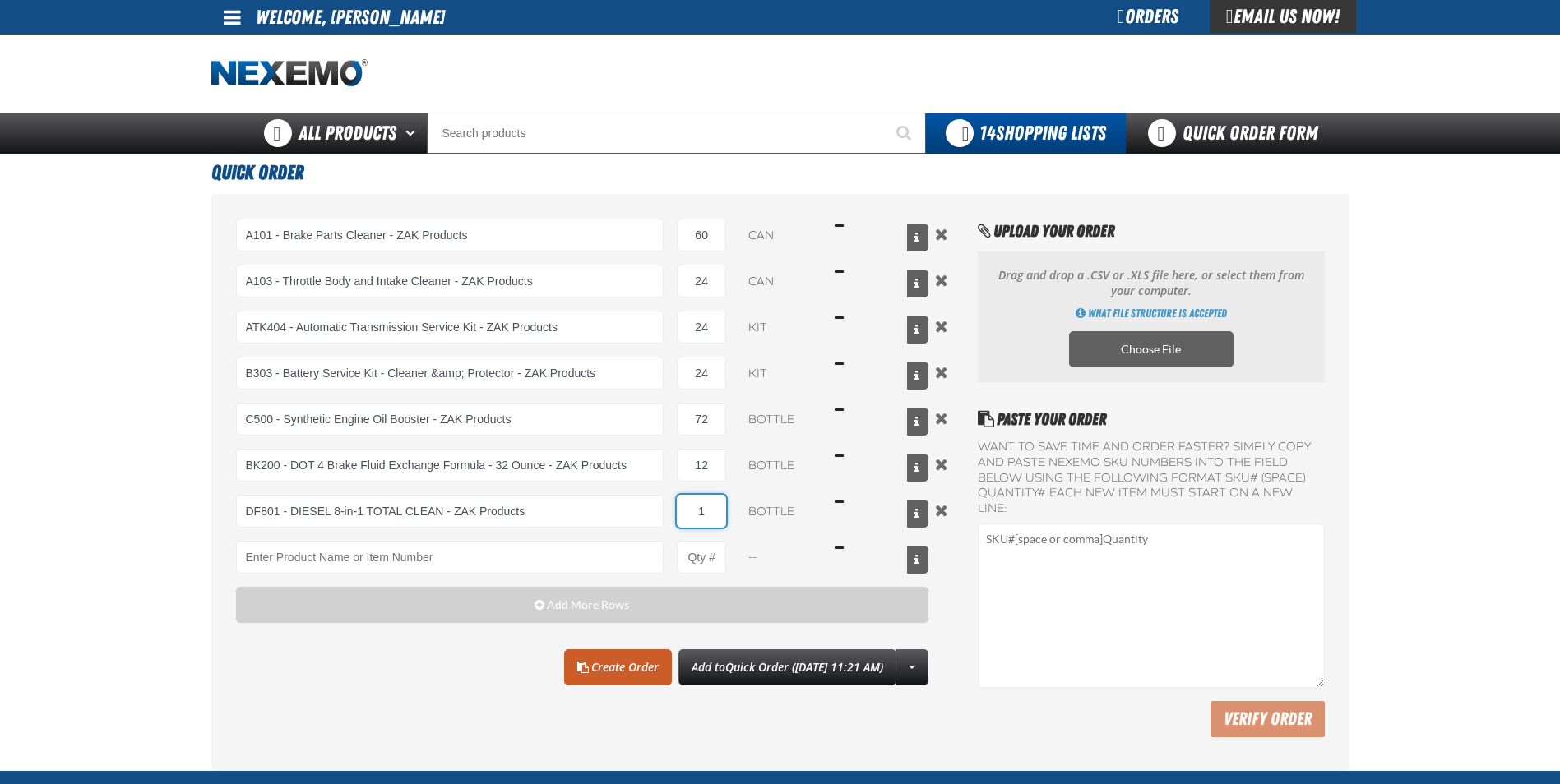
click at [718, 513] on input "1" at bounding box center [701, 511] width 49 height 33
type input "DF801 - DIESEL 8-in-1 TOTAL CLEAN - ZAK Products"
type input "6"
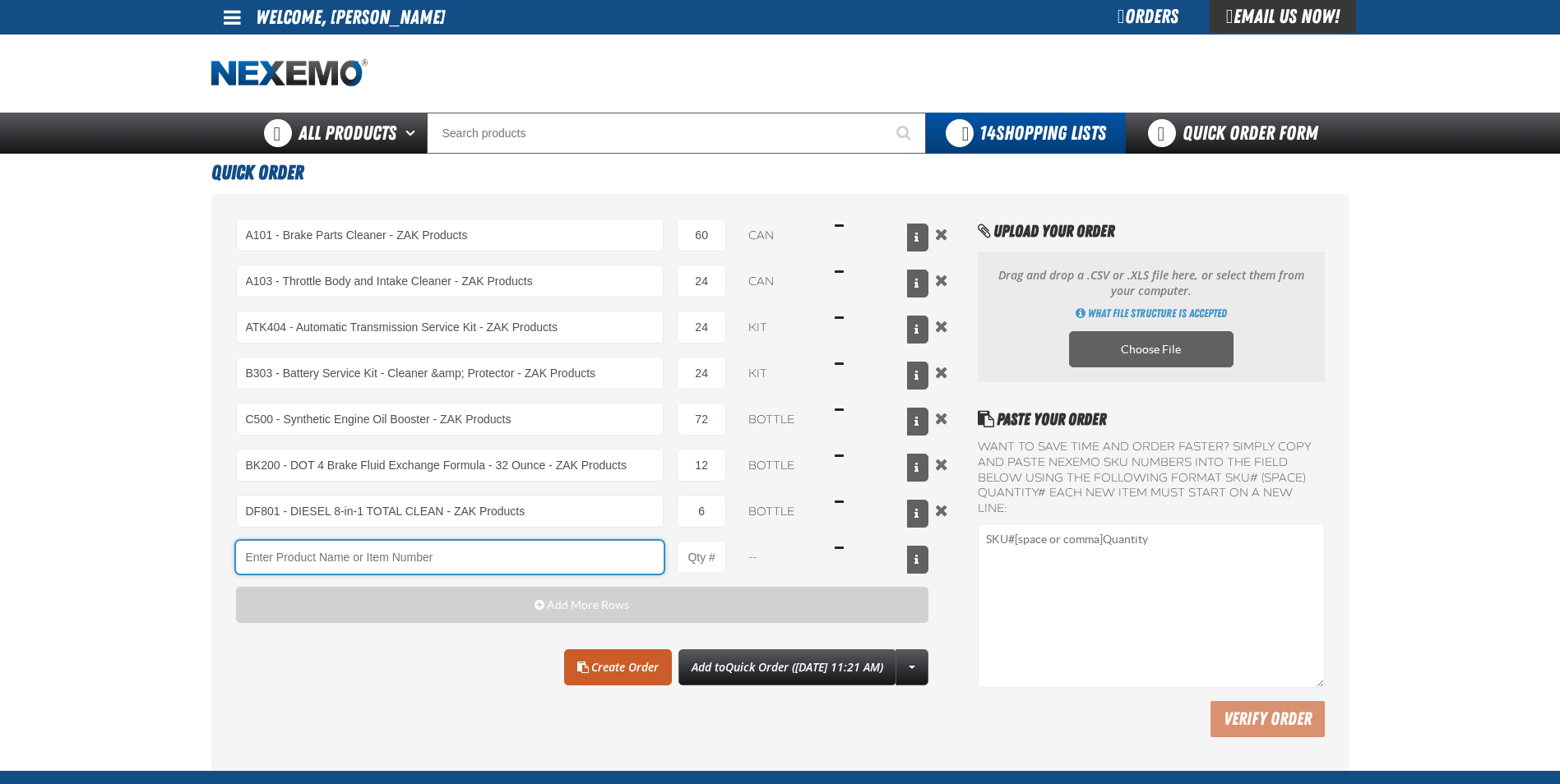
click at [317, 559] on input "Product" at bounding box center [450, 557] width 429 height 33
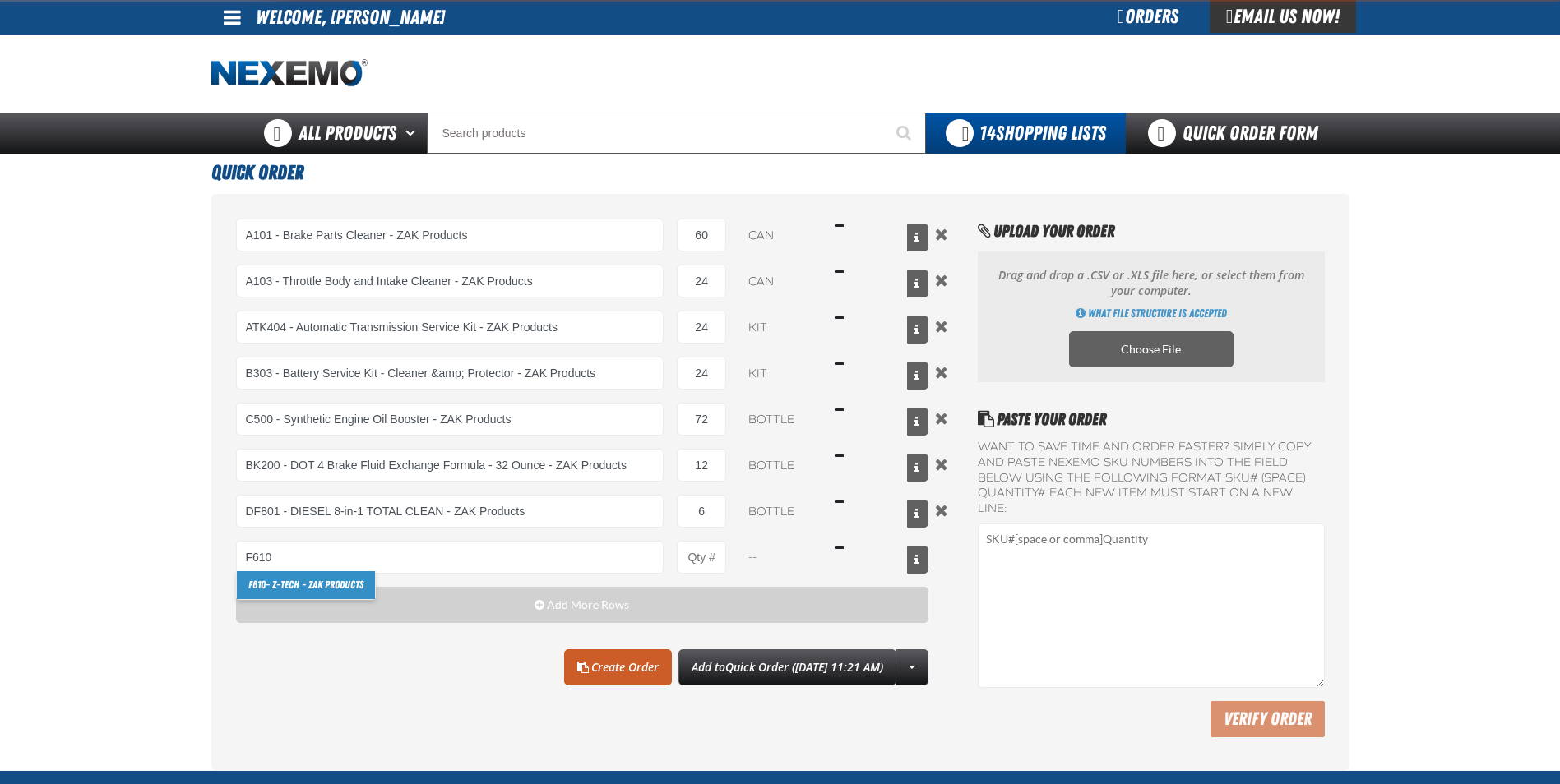
click at [276, 587] on link "F610 - Z-Tech - ZAK Products" at bounding box center [306, 585] width 139 height 28
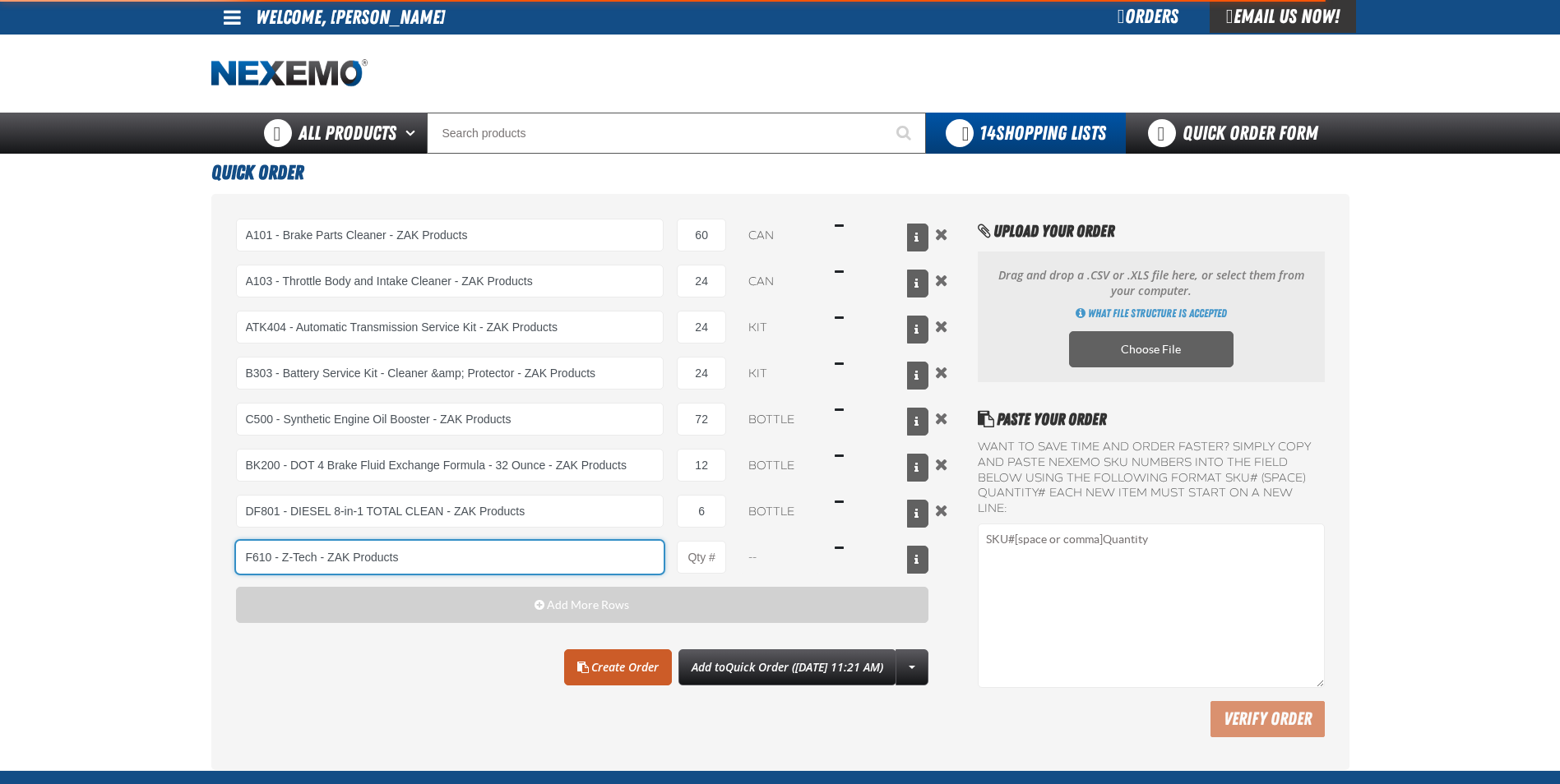
type input "F610 - Z-Tech - ZAK Products"
type input "1"
select select "bottle"
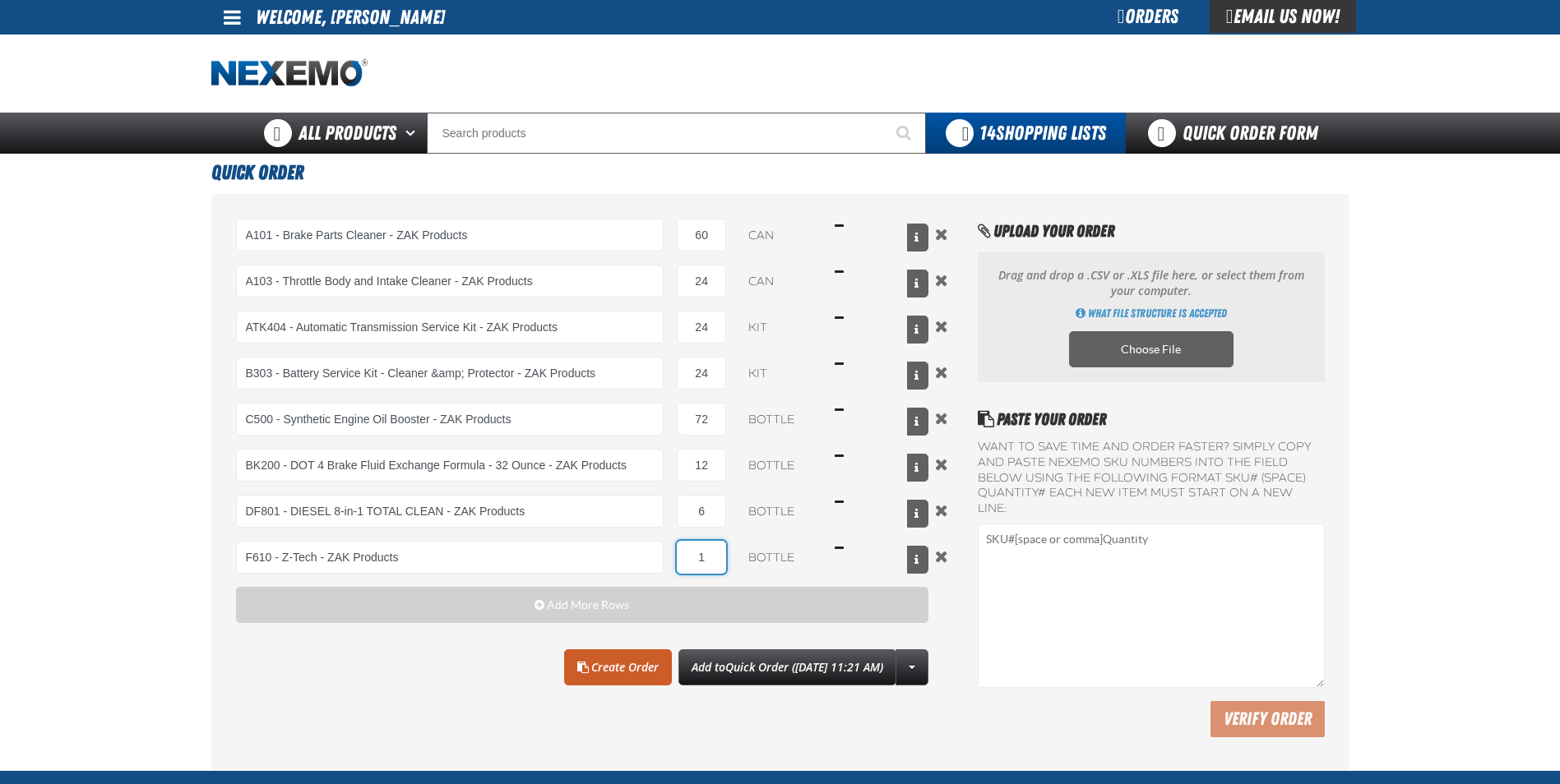
click at [721, 557] on input "1" at bounding box center [701, 557] width 49 height 33
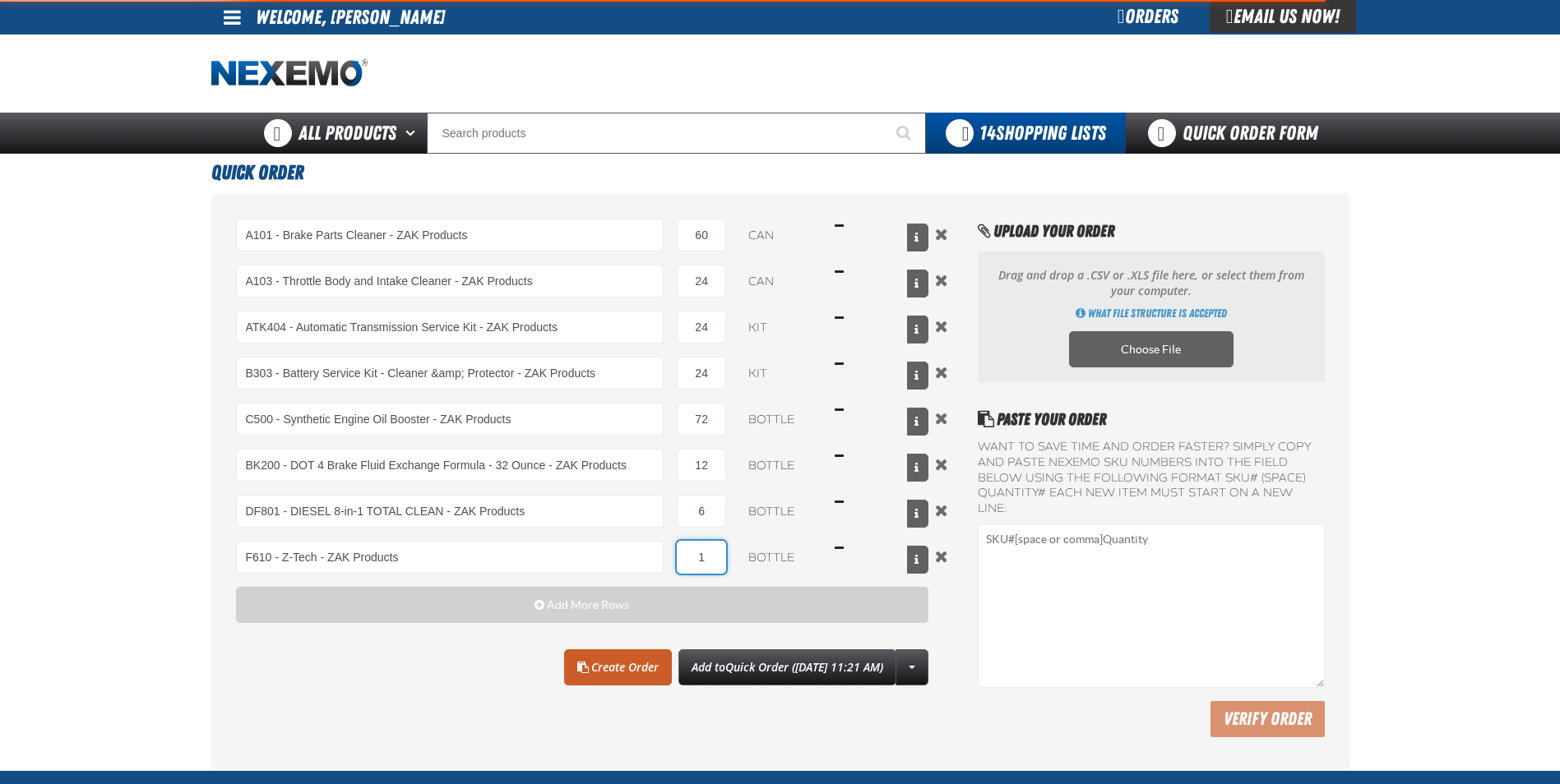
type input "F610 - Z-Tech - ZAK Products"
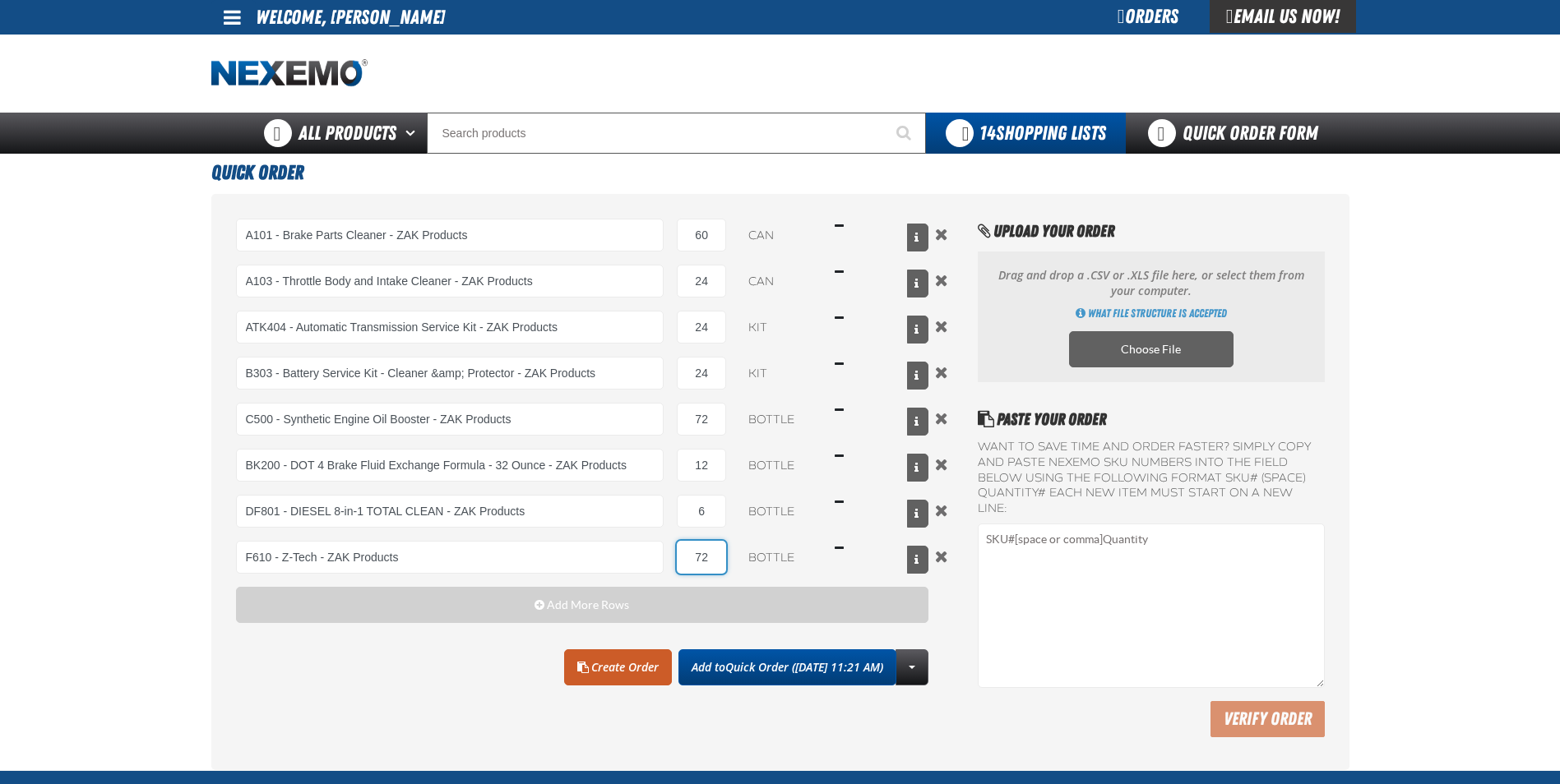
type input "72"
click at [741, 668] on span "Quick Order ([DATE] 11:21 AM)" at bounding box center [803, 666] width 158 height 15
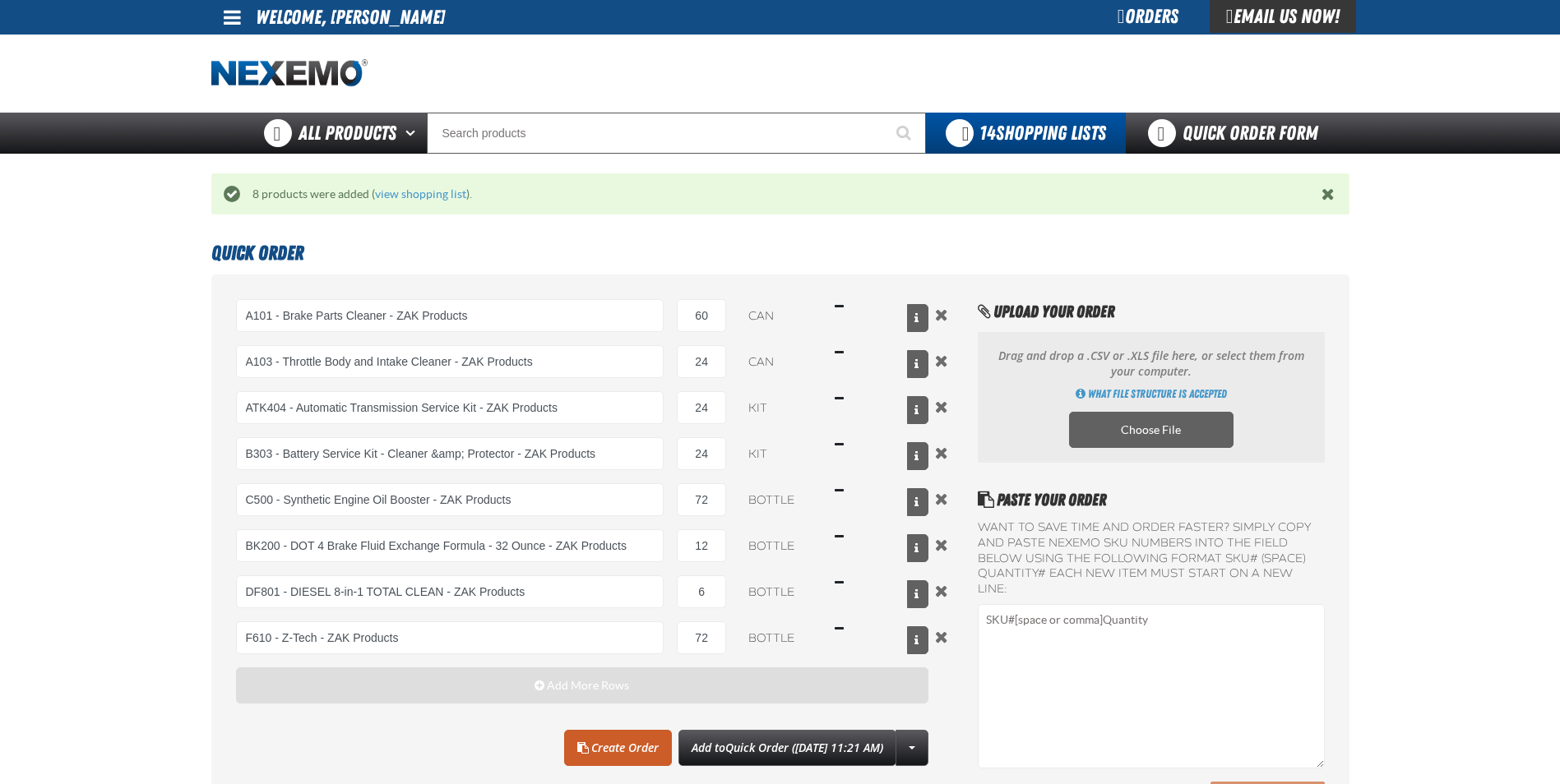
click at [302, 676] on button "Add More Rows" at bounding box center [583, 686] width 693 height 36
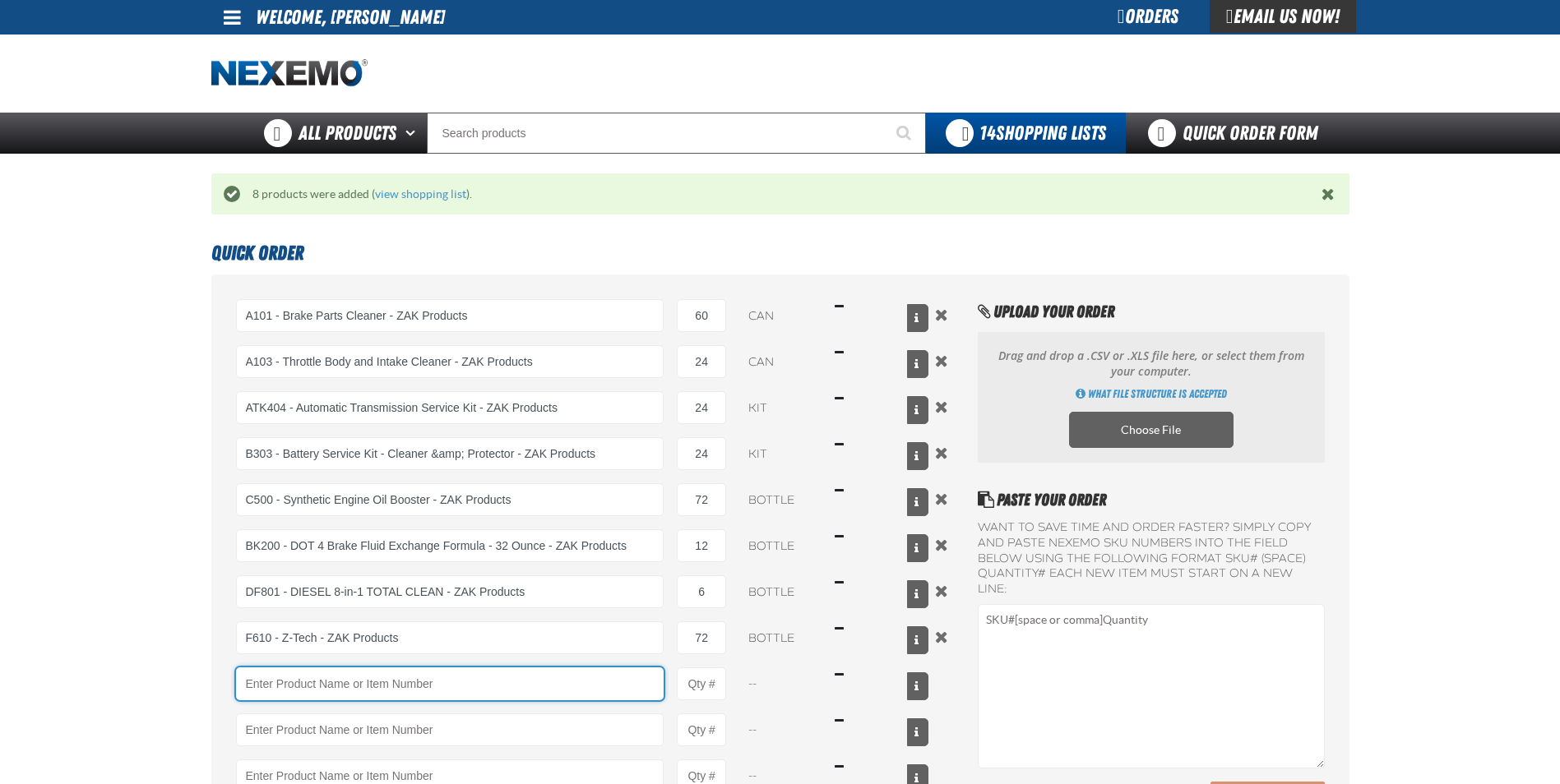
click at [302, 676] on input "Product" at bounding box center [450, 684] width 429 height 33
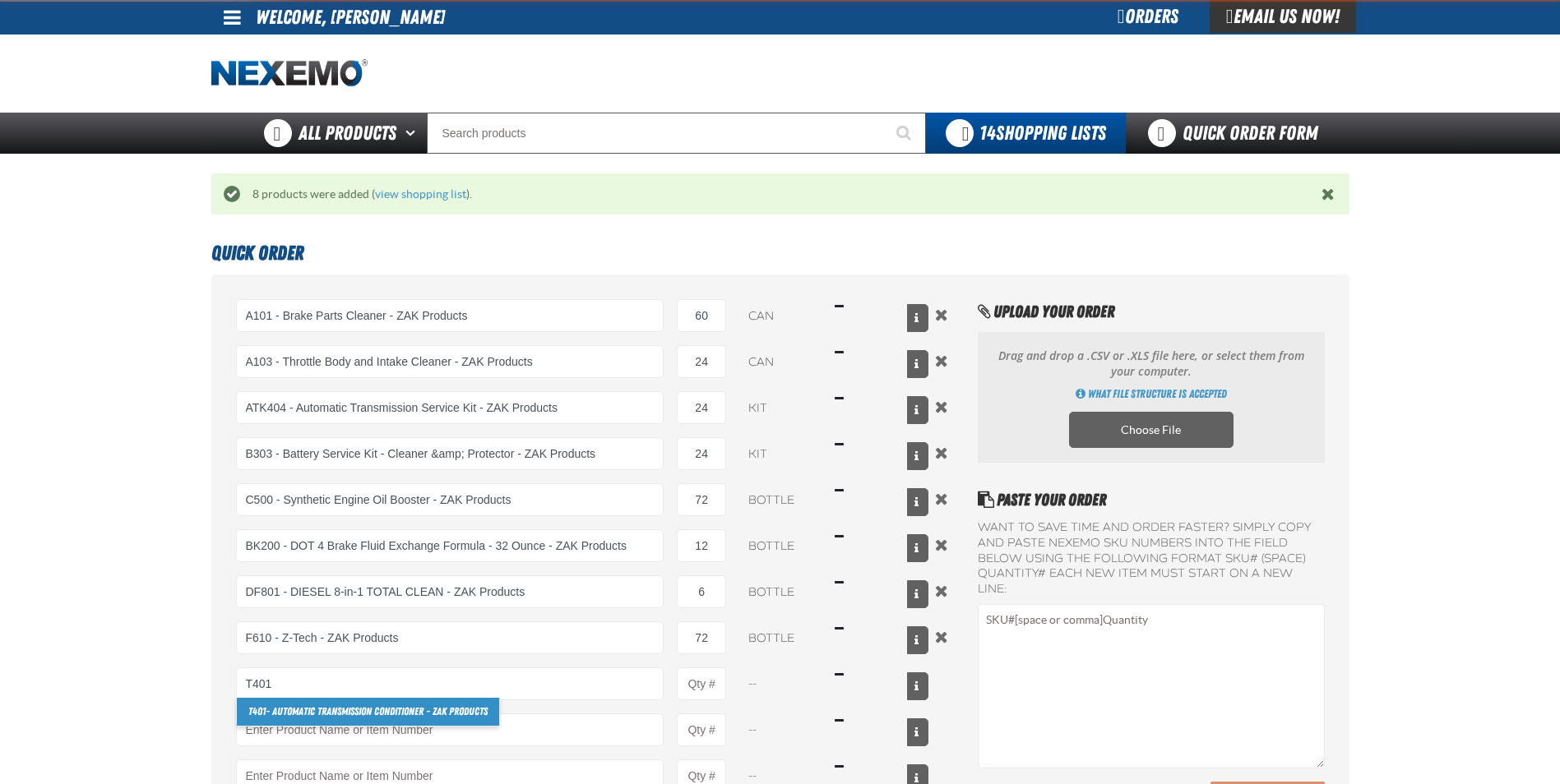
click at [273, 710] on link "T401 - Automatic Transmission Conditioner - ZAK Products" at bounding box center [368, 712] width 263 height 28
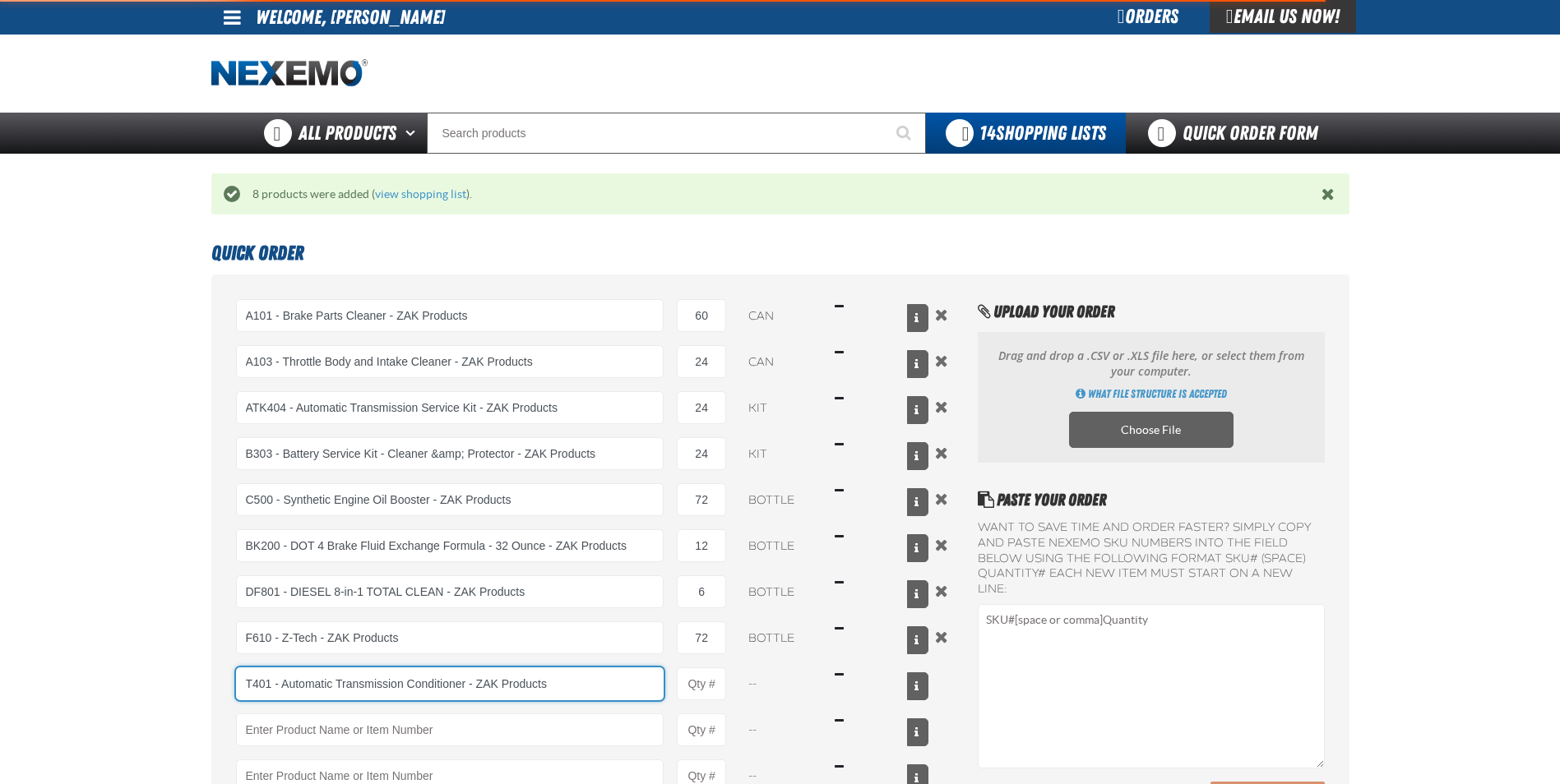
type input "T401 - Automatic Transmission Conditioner - ZAK Products"
type input "1"
select select "bottle"
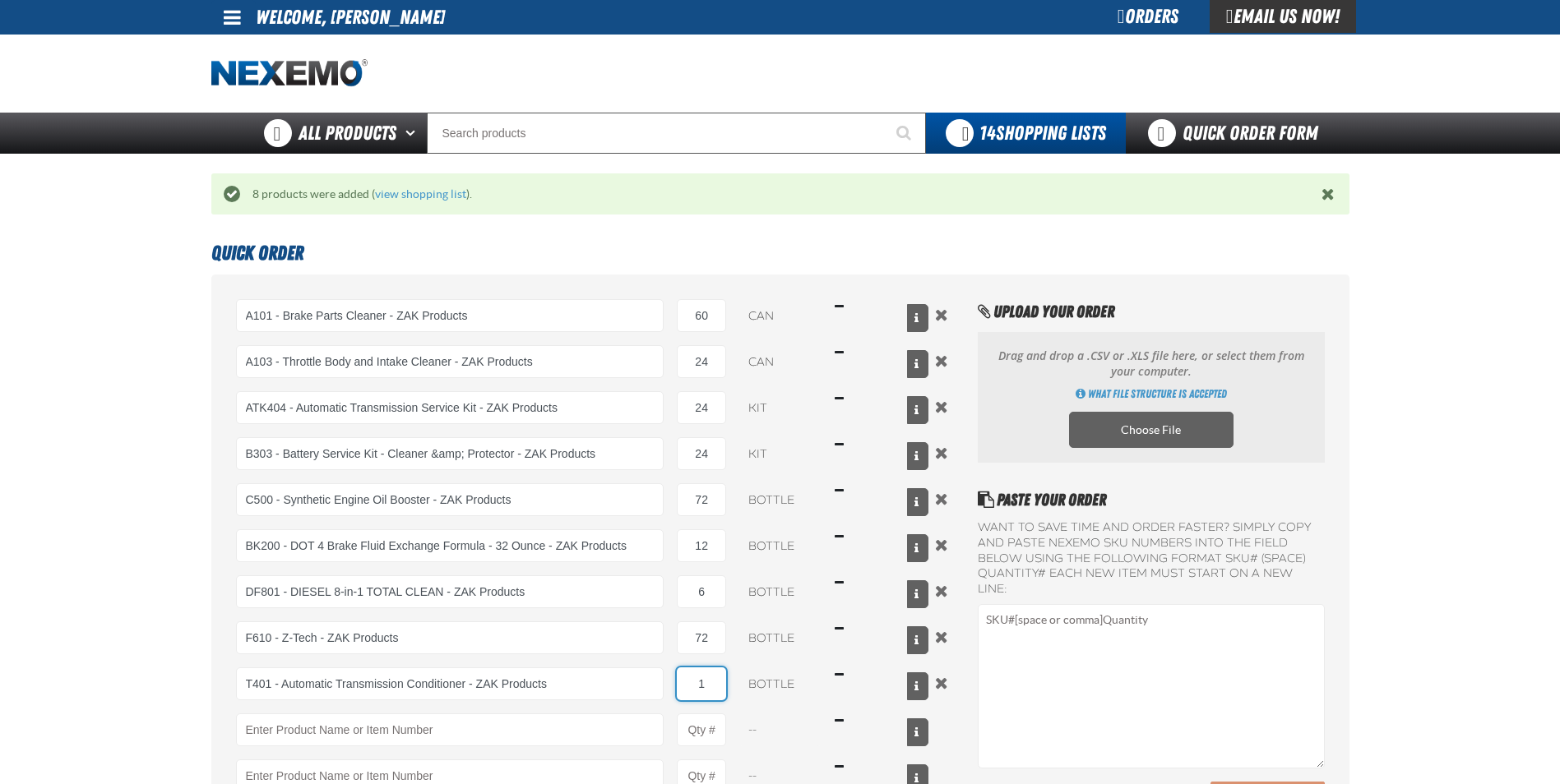
click at [714, 686] on input "1" at bounding box center [701, 684] width 49 height 33
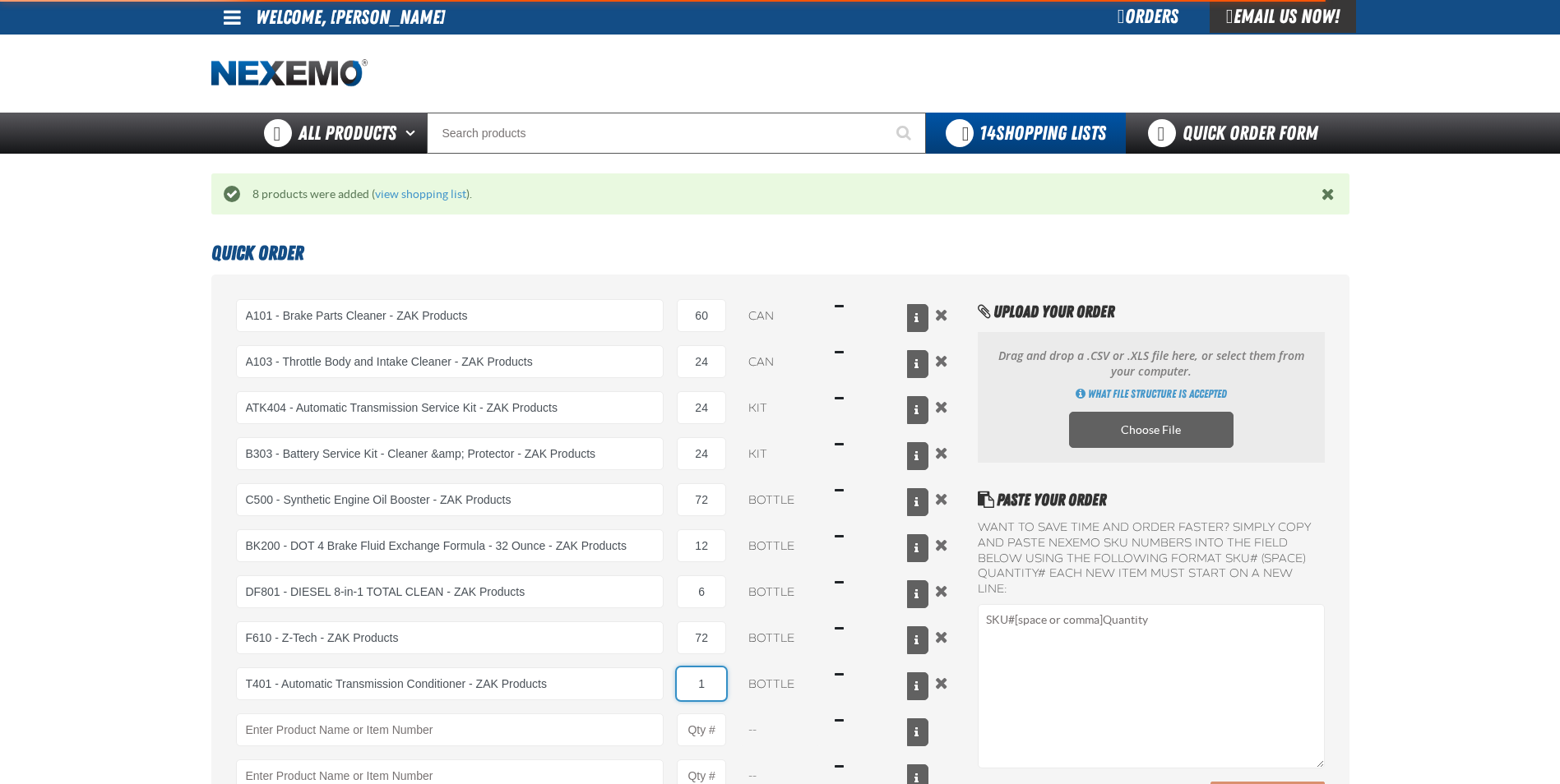
type input "T401 - Automatic Transmission Conditioner - ZAK Products"
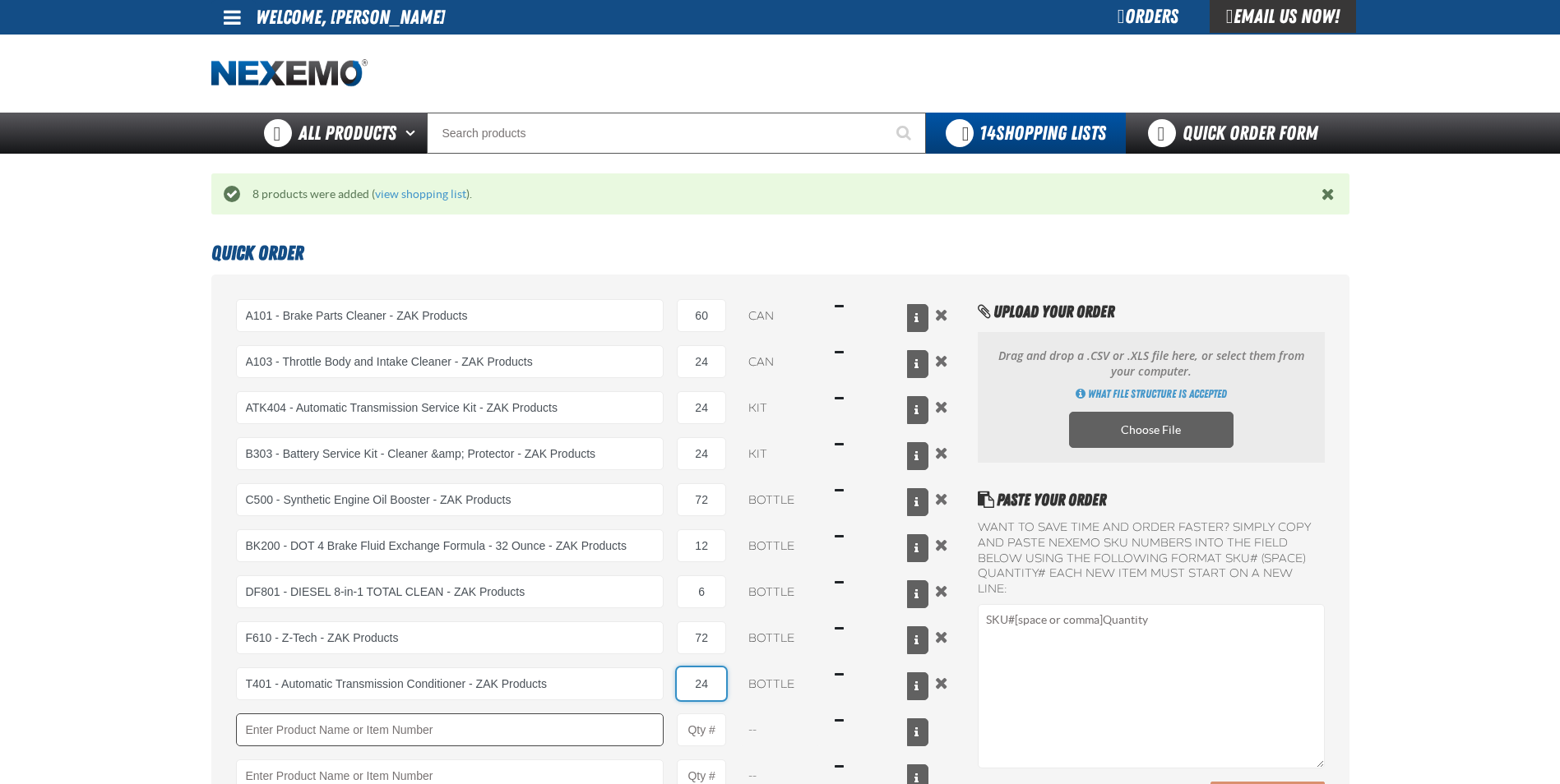
type input "24"
click at [322, 723] on input "Product" at bounding box center [450, 730] width 429 height 33
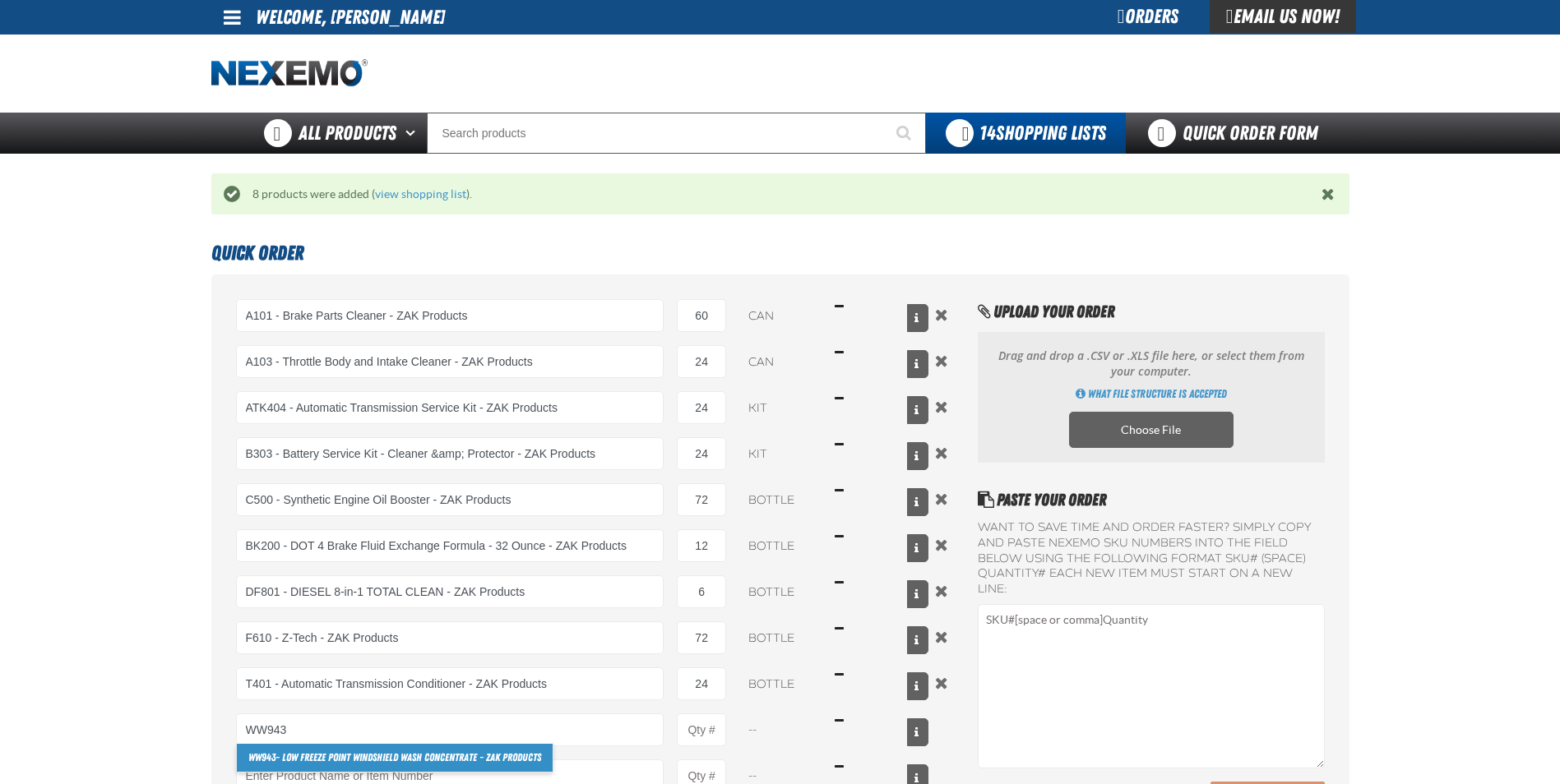
click at [309, 758] on link "WW943 - Low Freeze Point Windshield Wash Concentrate - ZAK Products" at bounding box center [395, 758] width 315 height 28
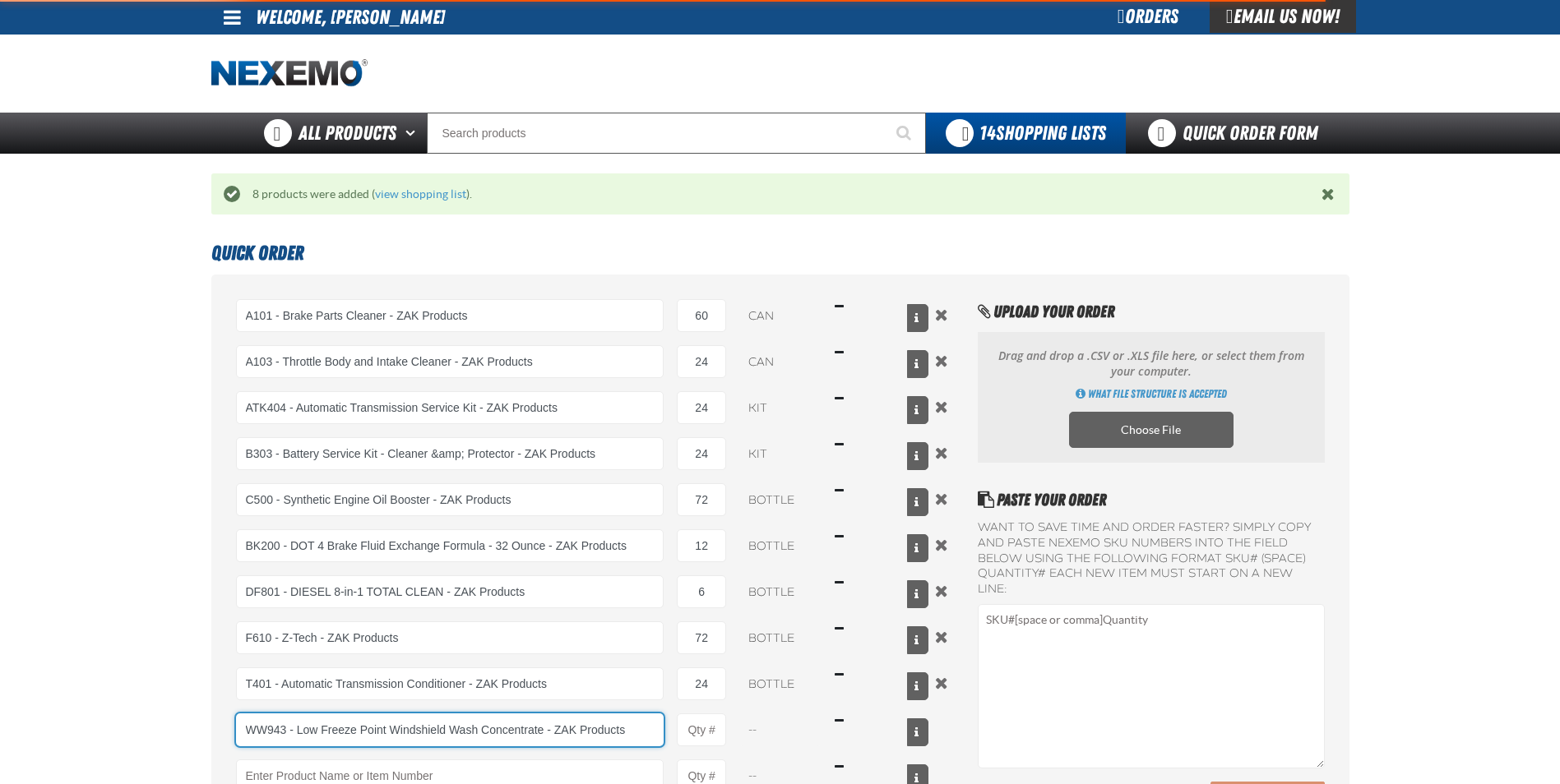
type input "WW943 - Low Freeze Point Windshield Wash Concentrate - ZAK Products"
type input "1"
select select "bottle"
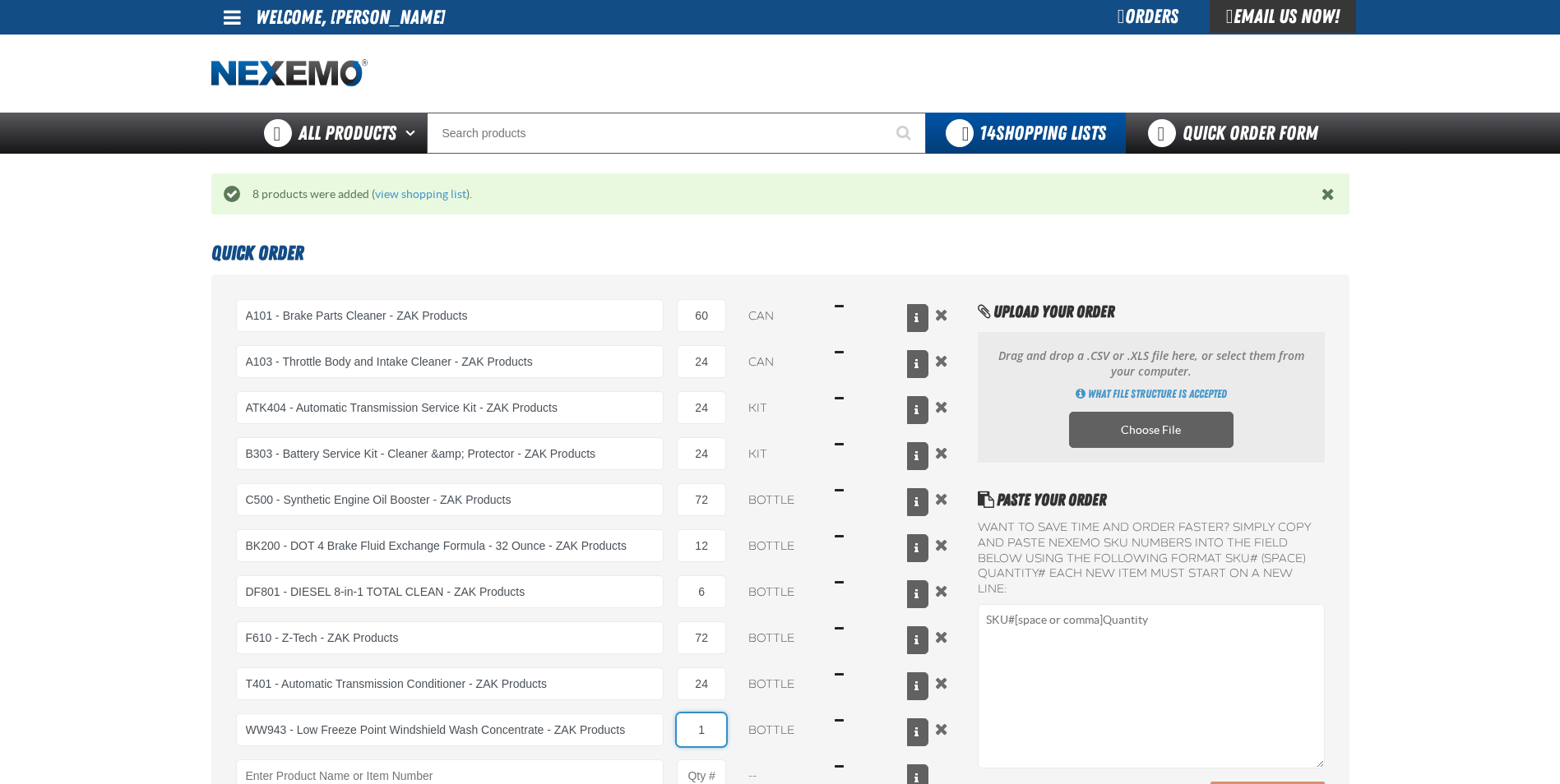
click at [707, 726] on input "1" at bounding box center [701, 730] width 49 height 33
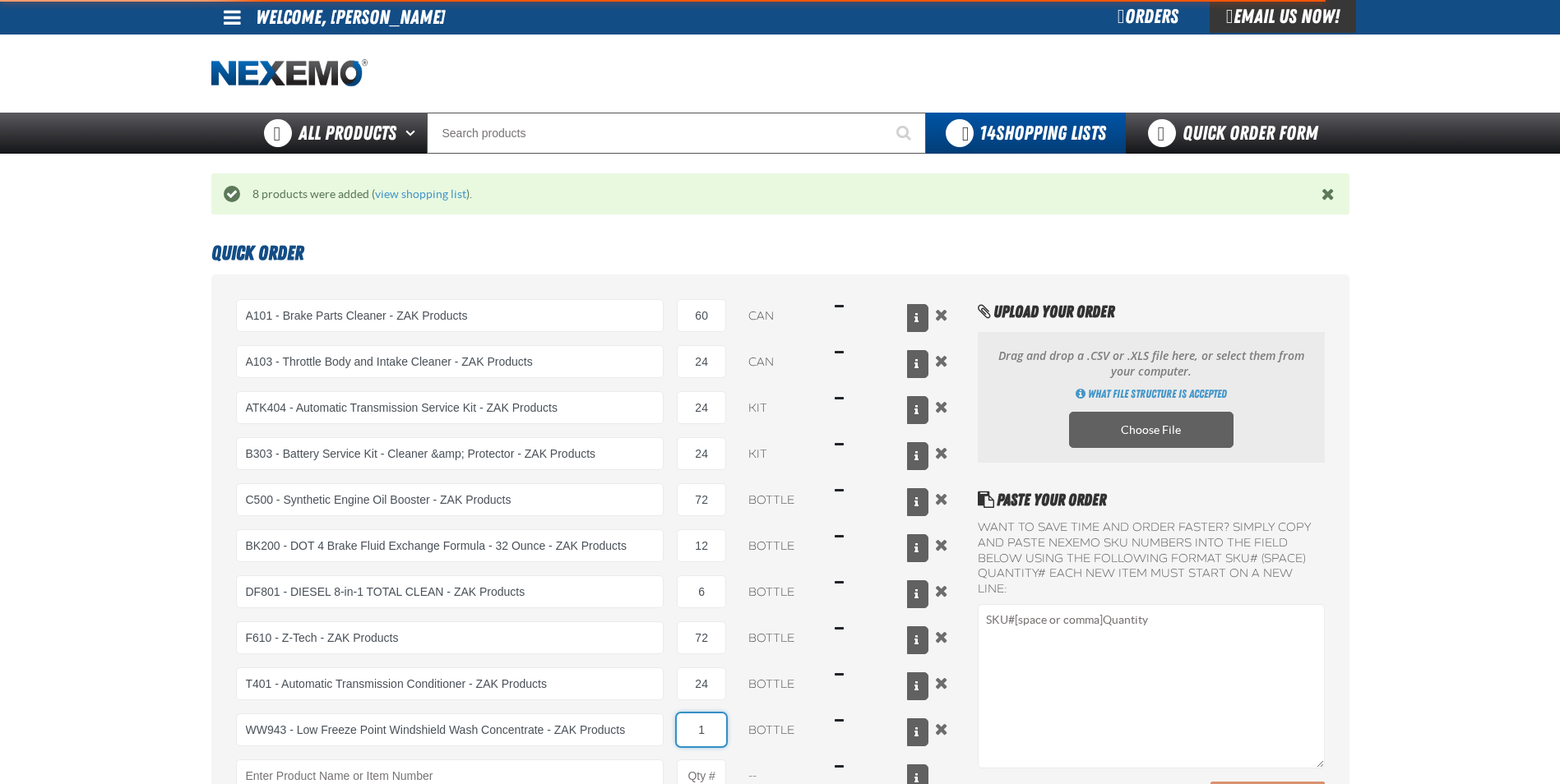
type input "WW943 - Low Freeze Point Windshield Wash Concentrate - ZAK Products"
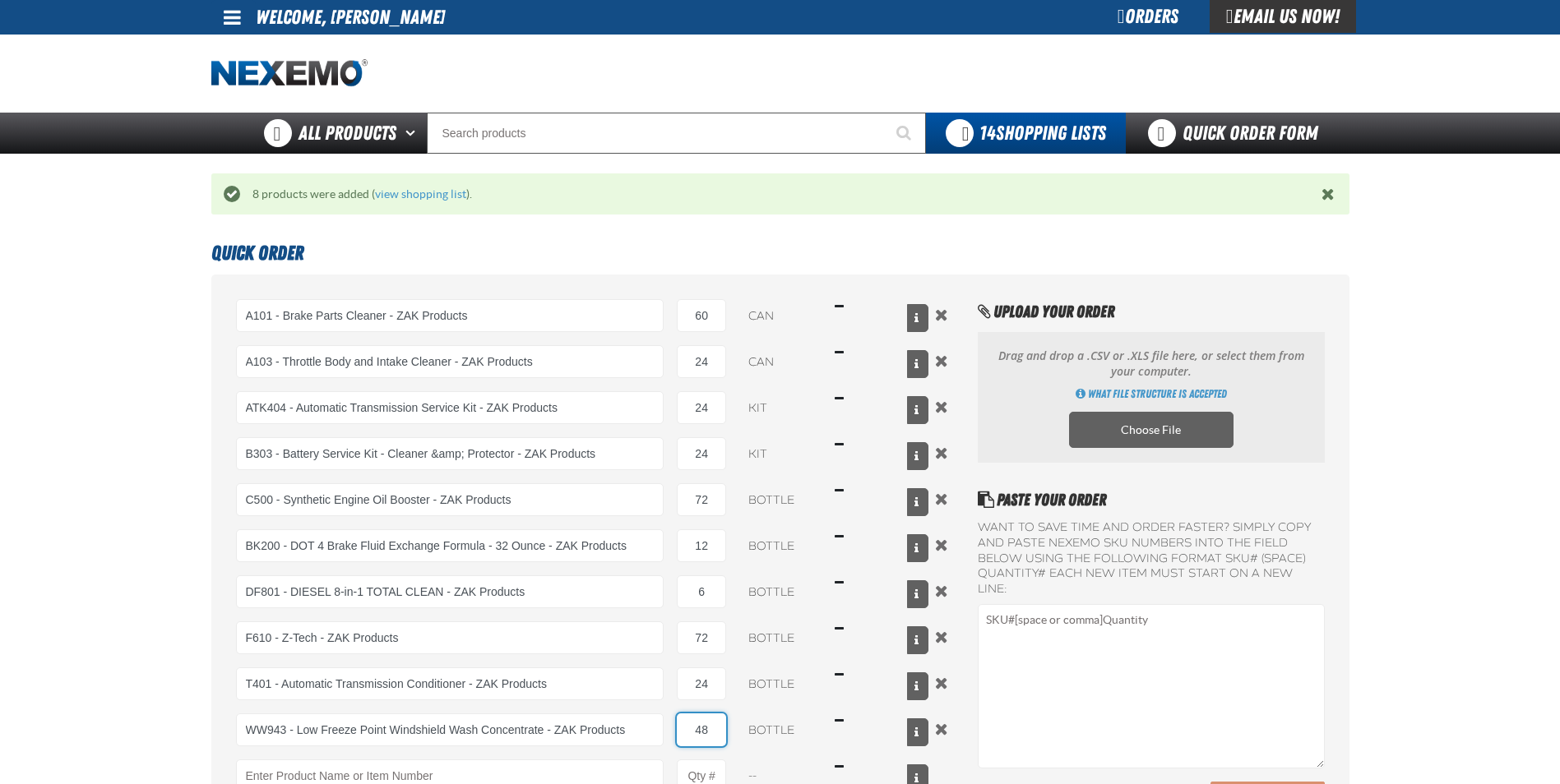
type input "48"
click at [1411, 635] on main "Quick Order A101 - Brake Parts Cleaner - ZAK Products 60 can $185.40 A103 - Thr…" at bounding box center [780, 632] width 1560 height 795
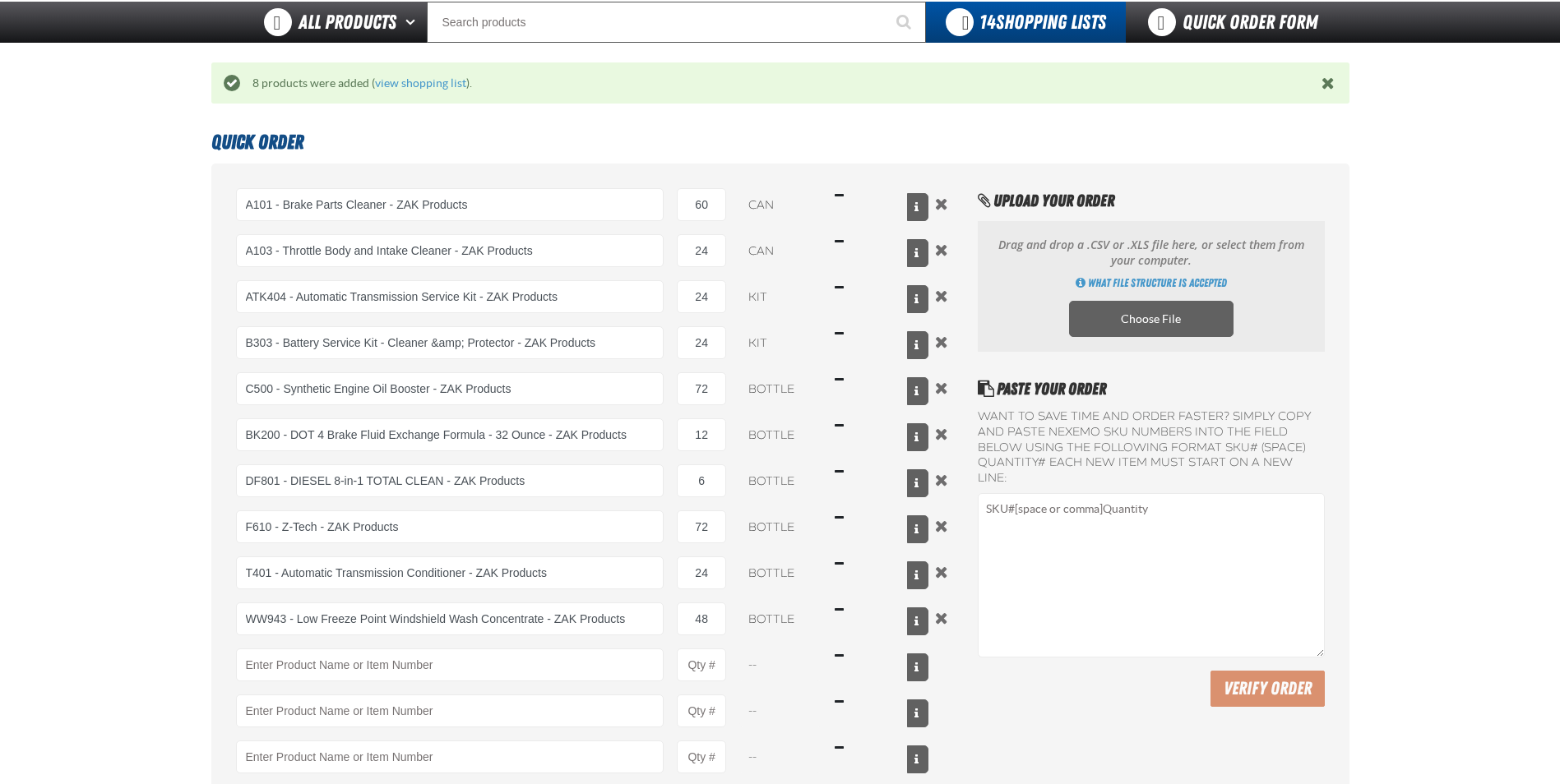
scroll to position [247, 0]
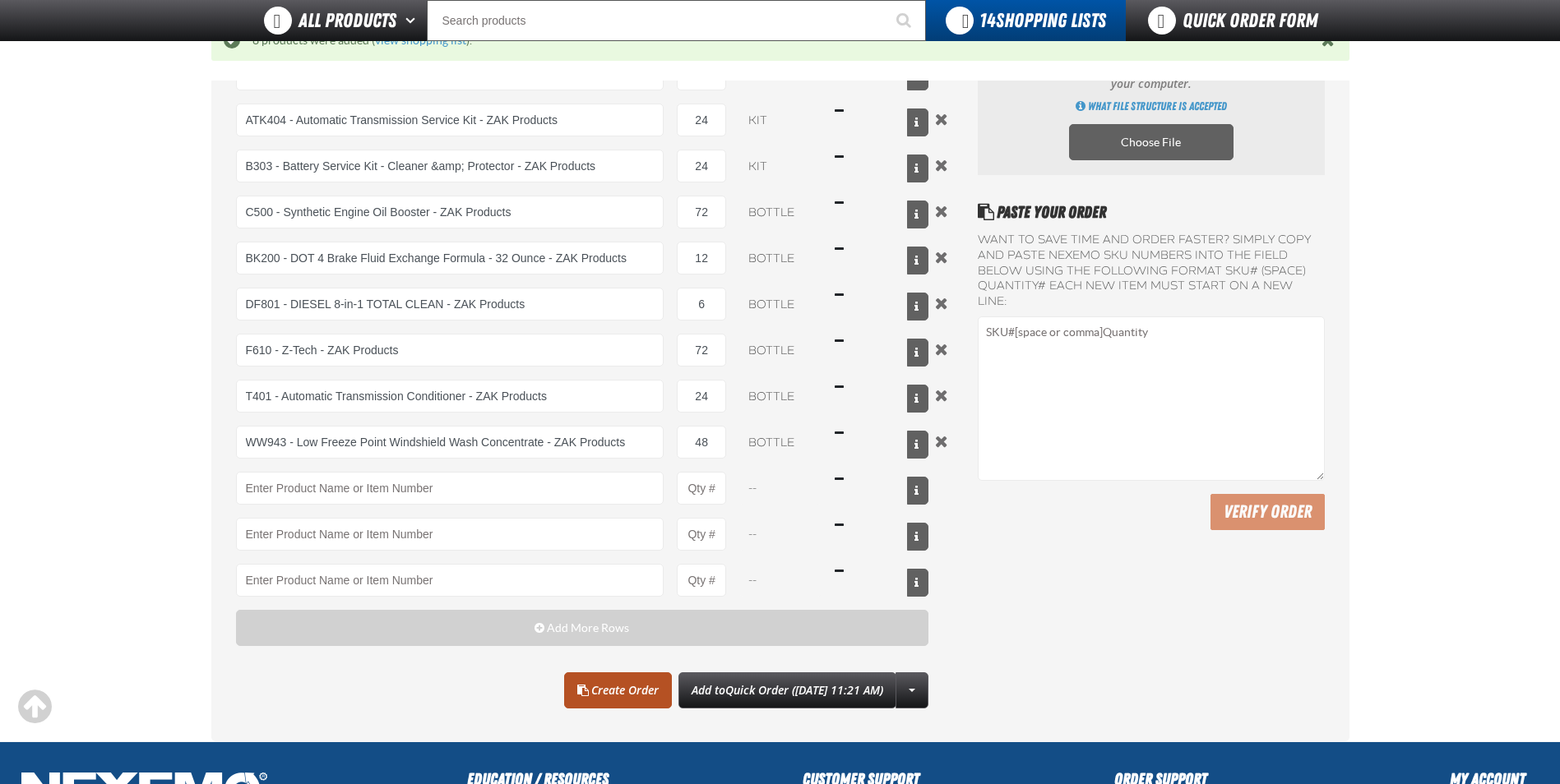
click at [606, 689] on link "Create Order" at bounding box center [618, 691] width 108 height 36
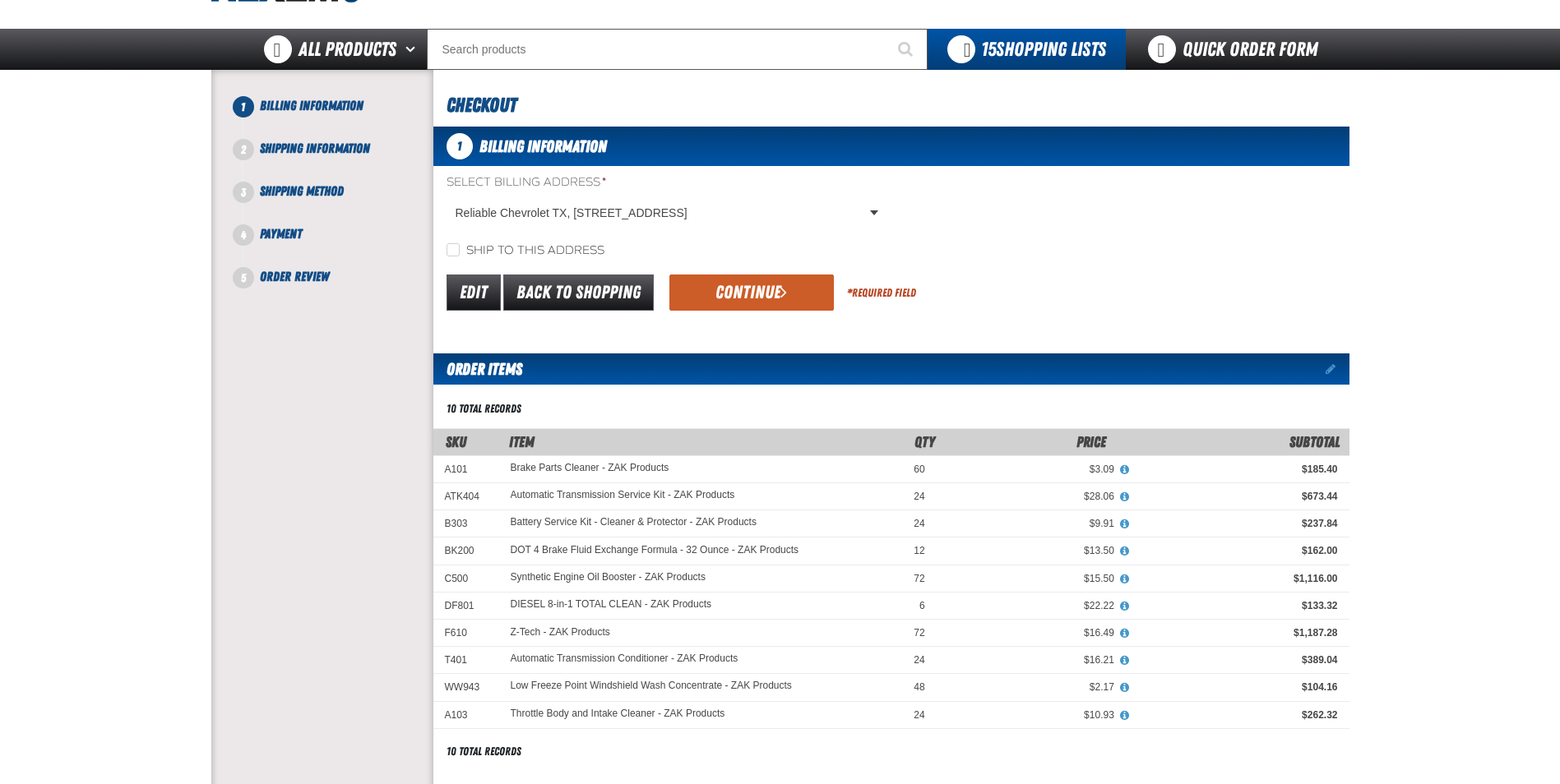
scroll to position [82, 0]
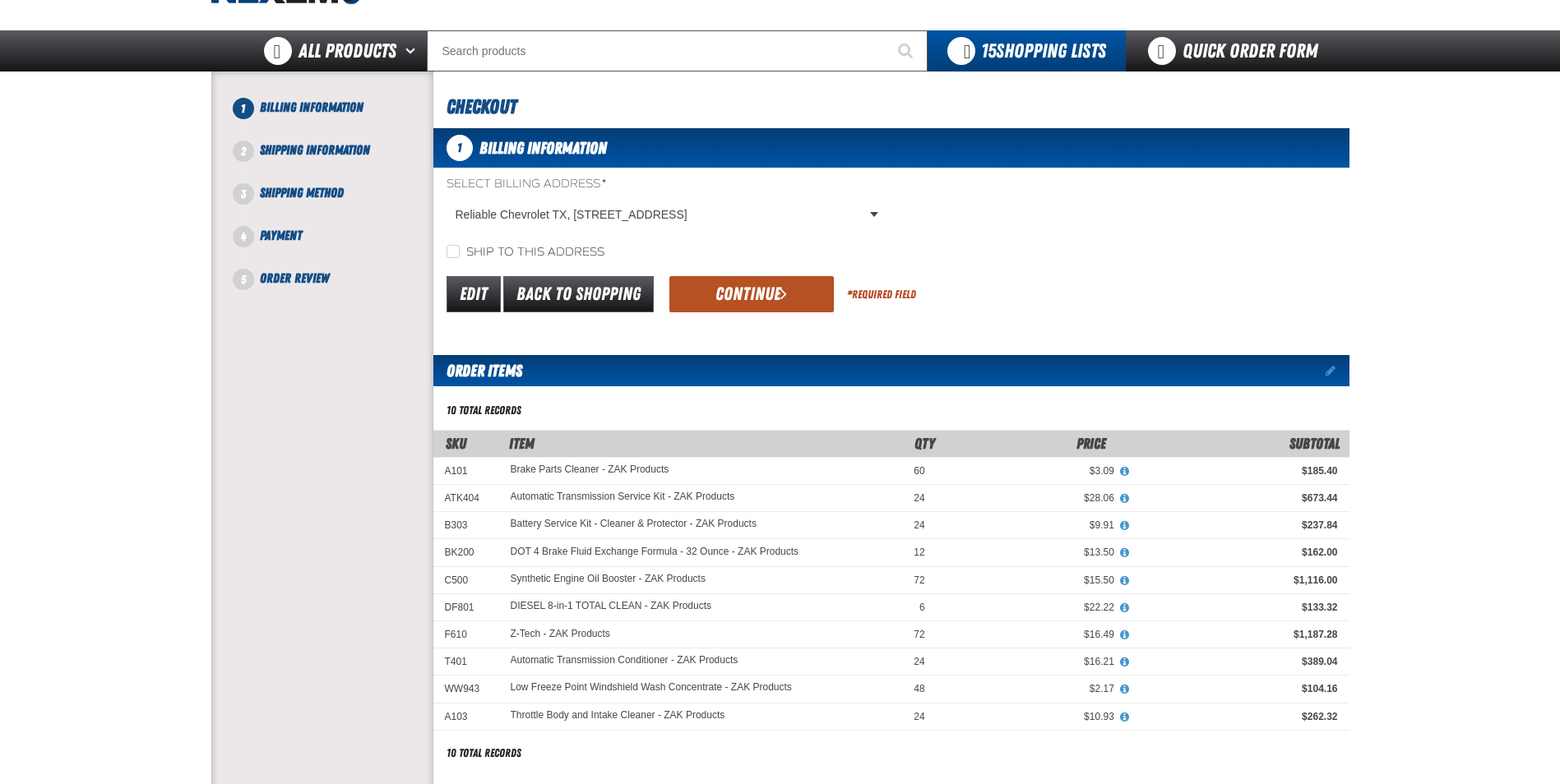
click at [747, 290] on button "Continue" at bounding box center [751, 294] width 164 height 36
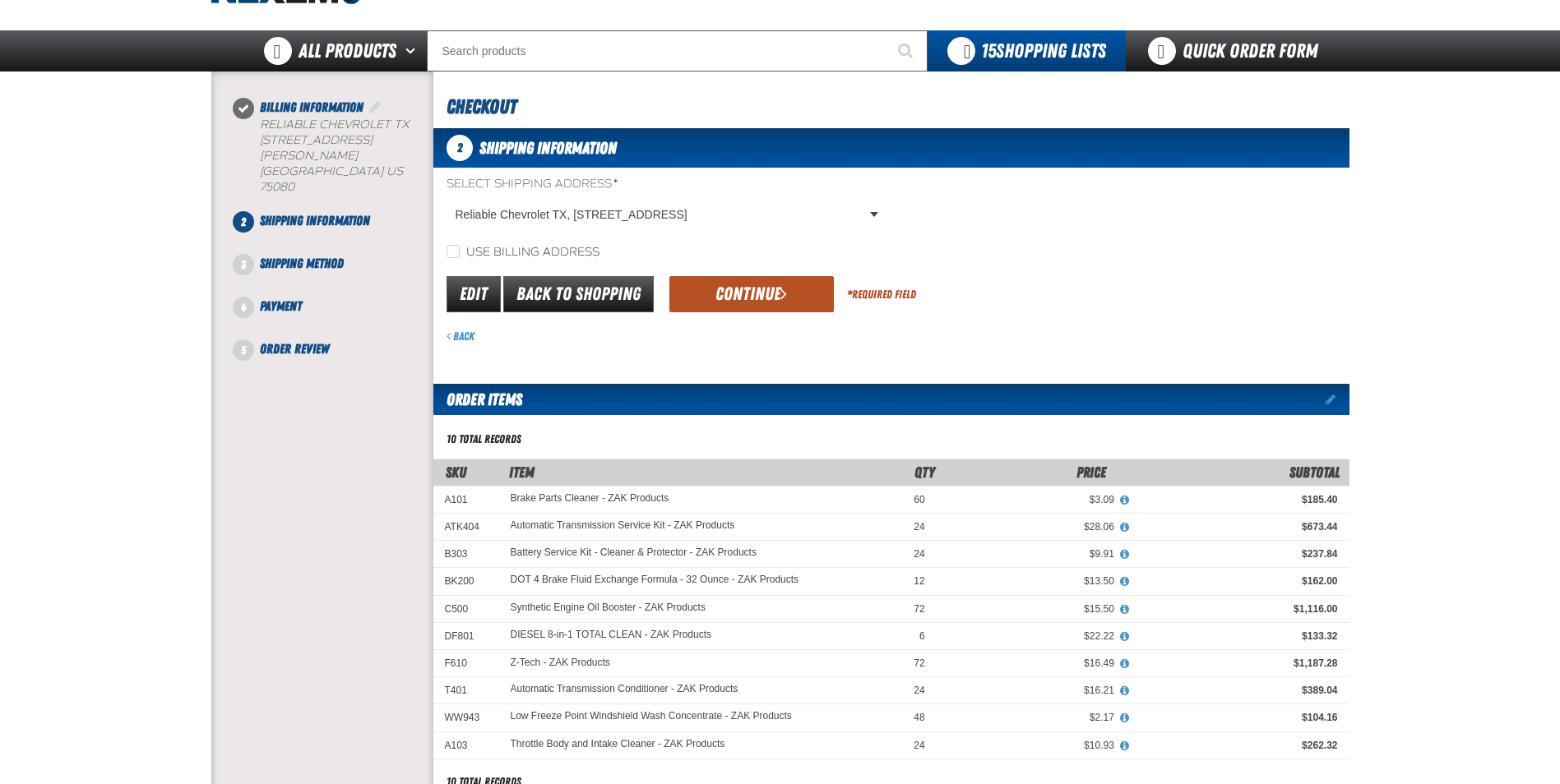
click at [747, 298] on button "Continue" at bounding box center [751, 294] width 164 height 36
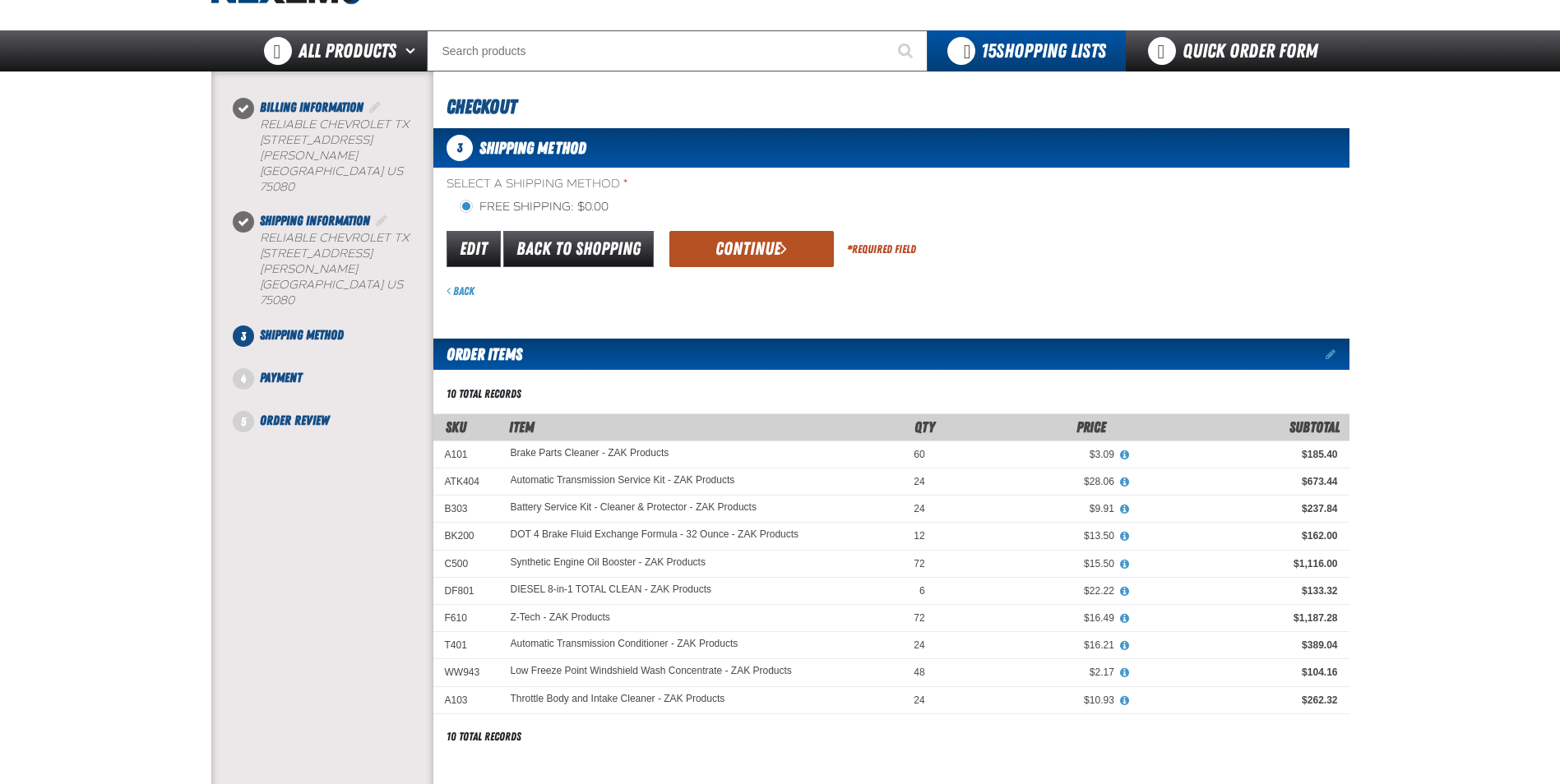
click at [735, 253] on button "Continue" at bounding box center [751, 249] width 164 height 36
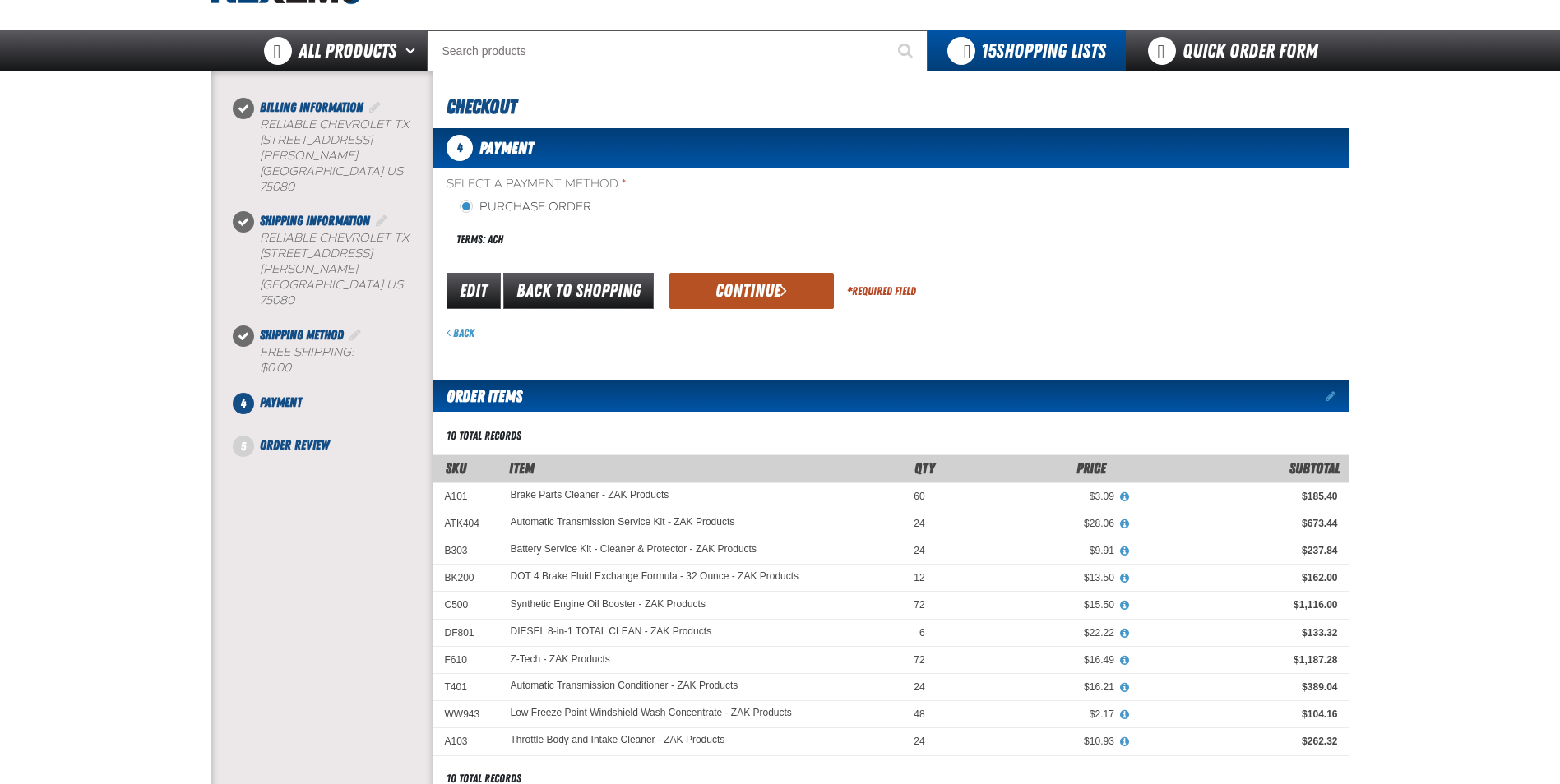
click at [740, 292] on button "Continue" at bounding box center [751, 291] width 164 height 36
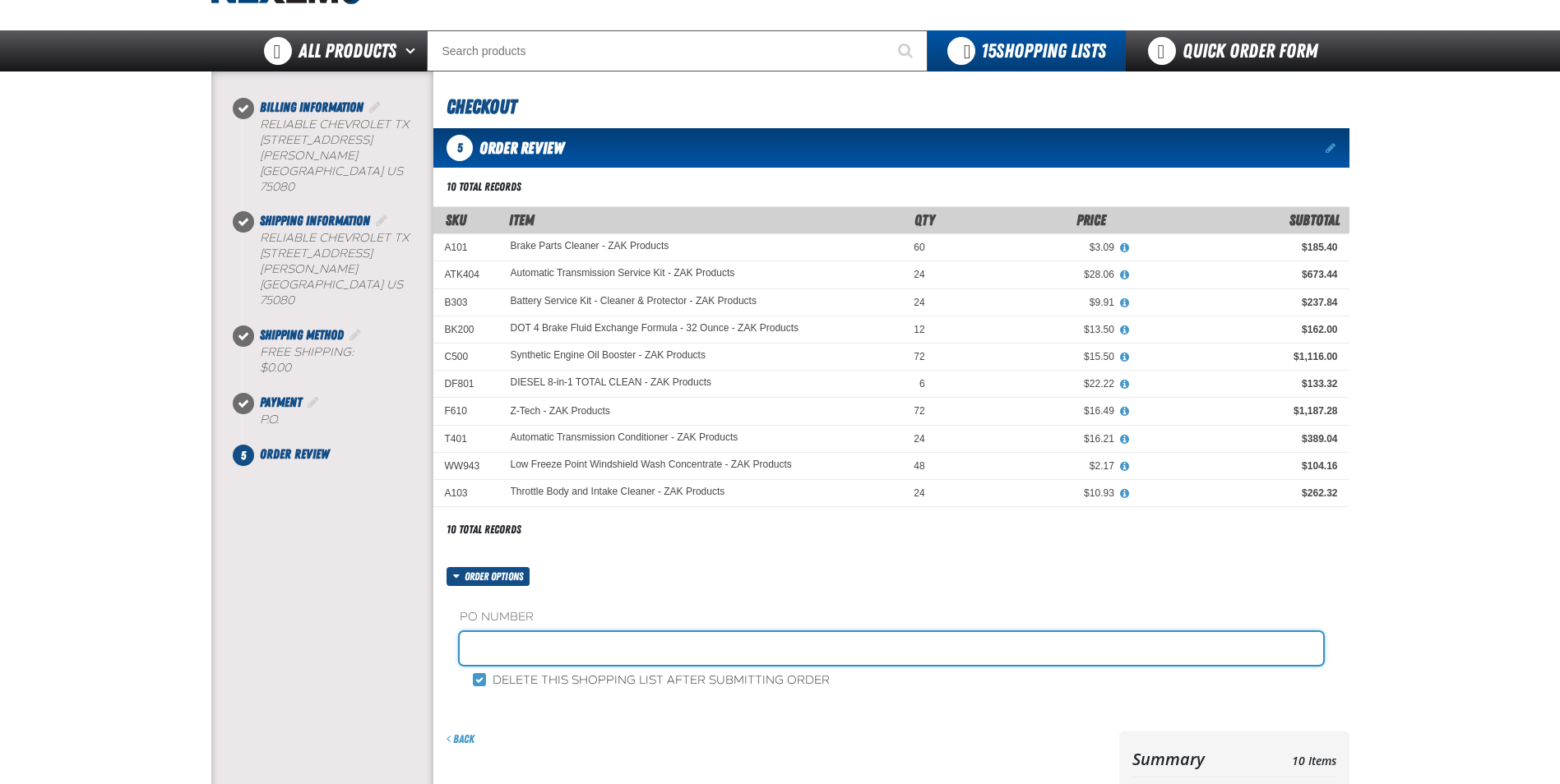
click at [550, 645] on input "text" at bounding box center [891, 648] width 863 height 33
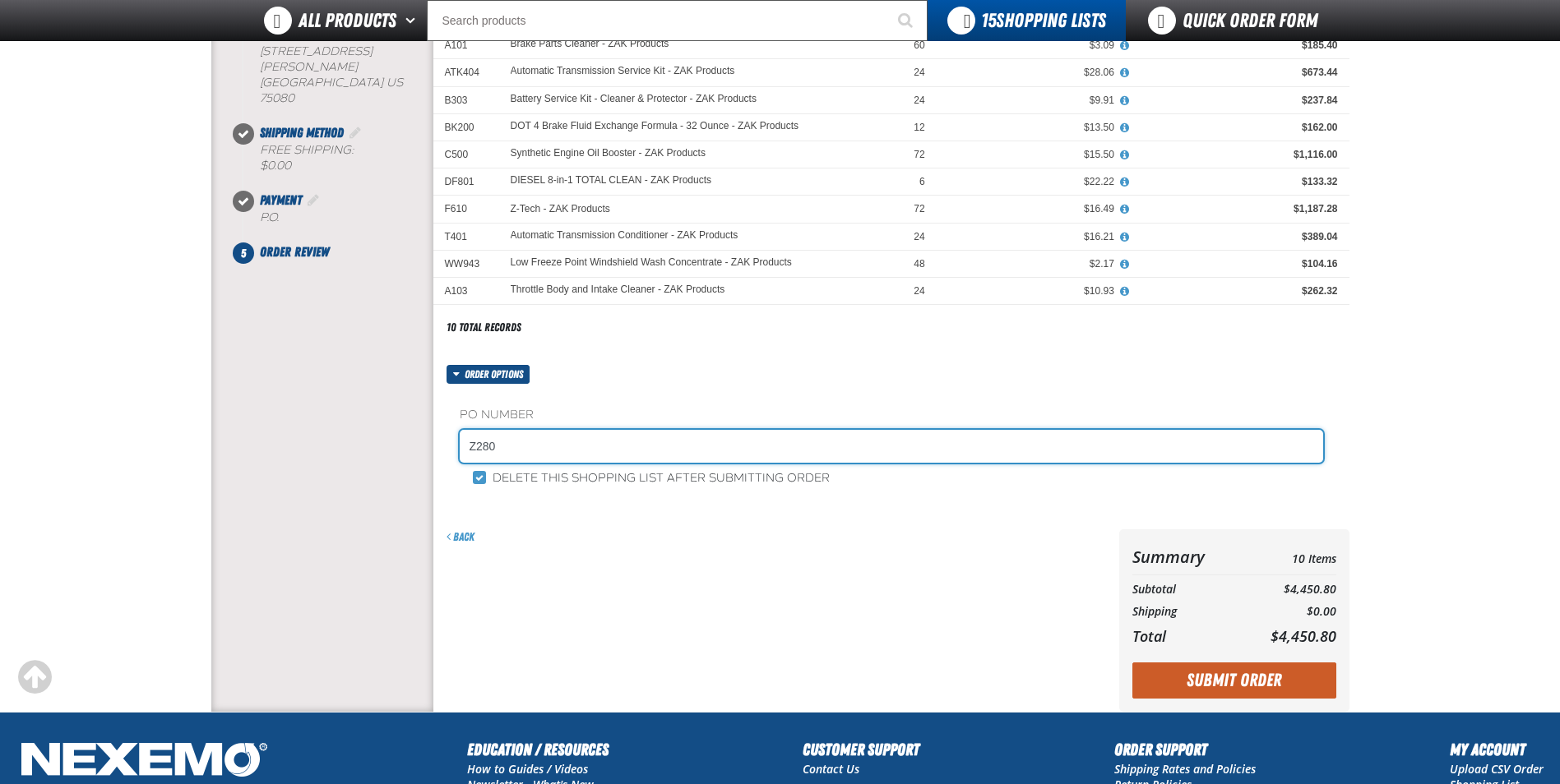
scroll to position [247, 0]
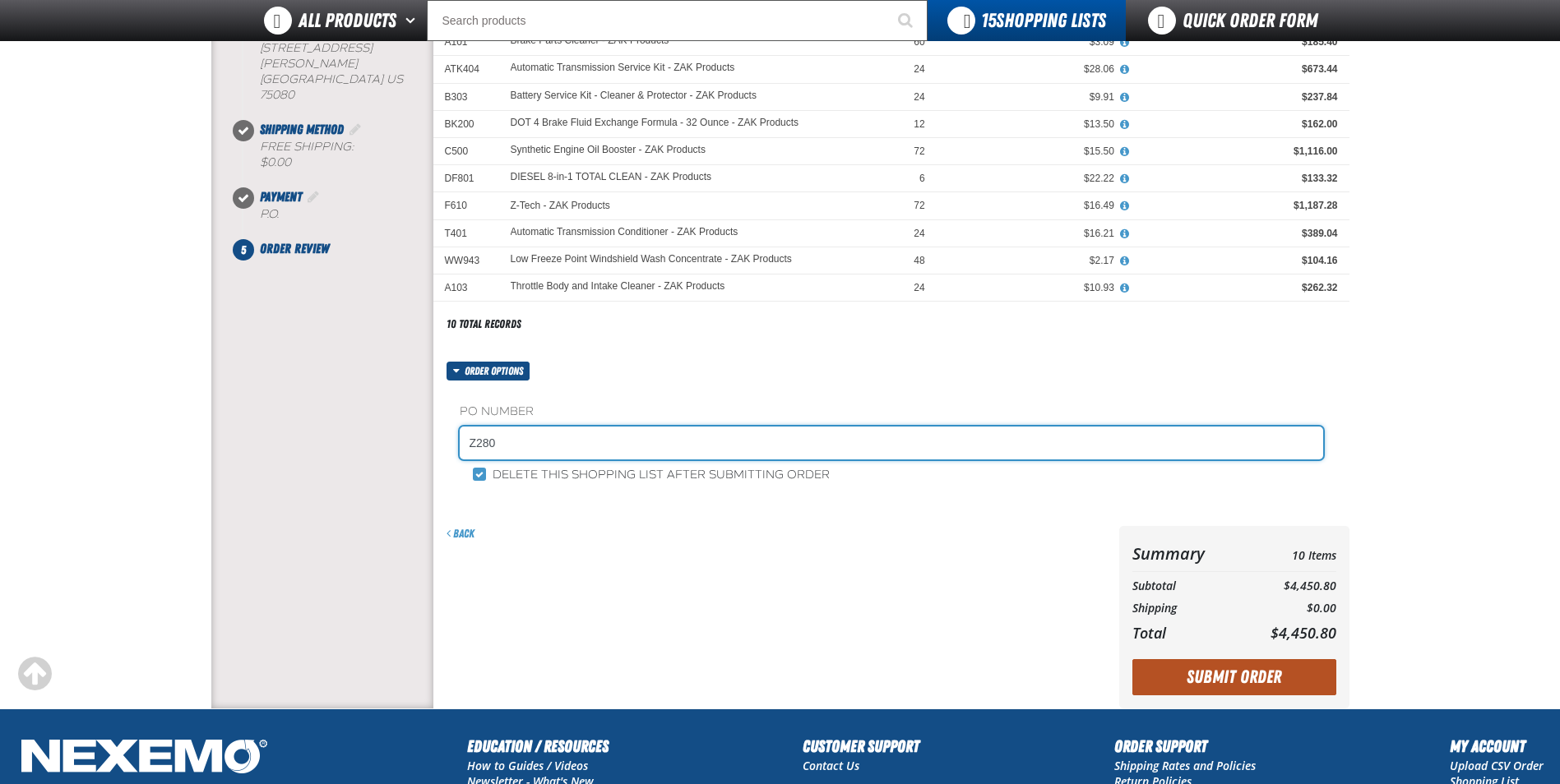
type input "Z280"
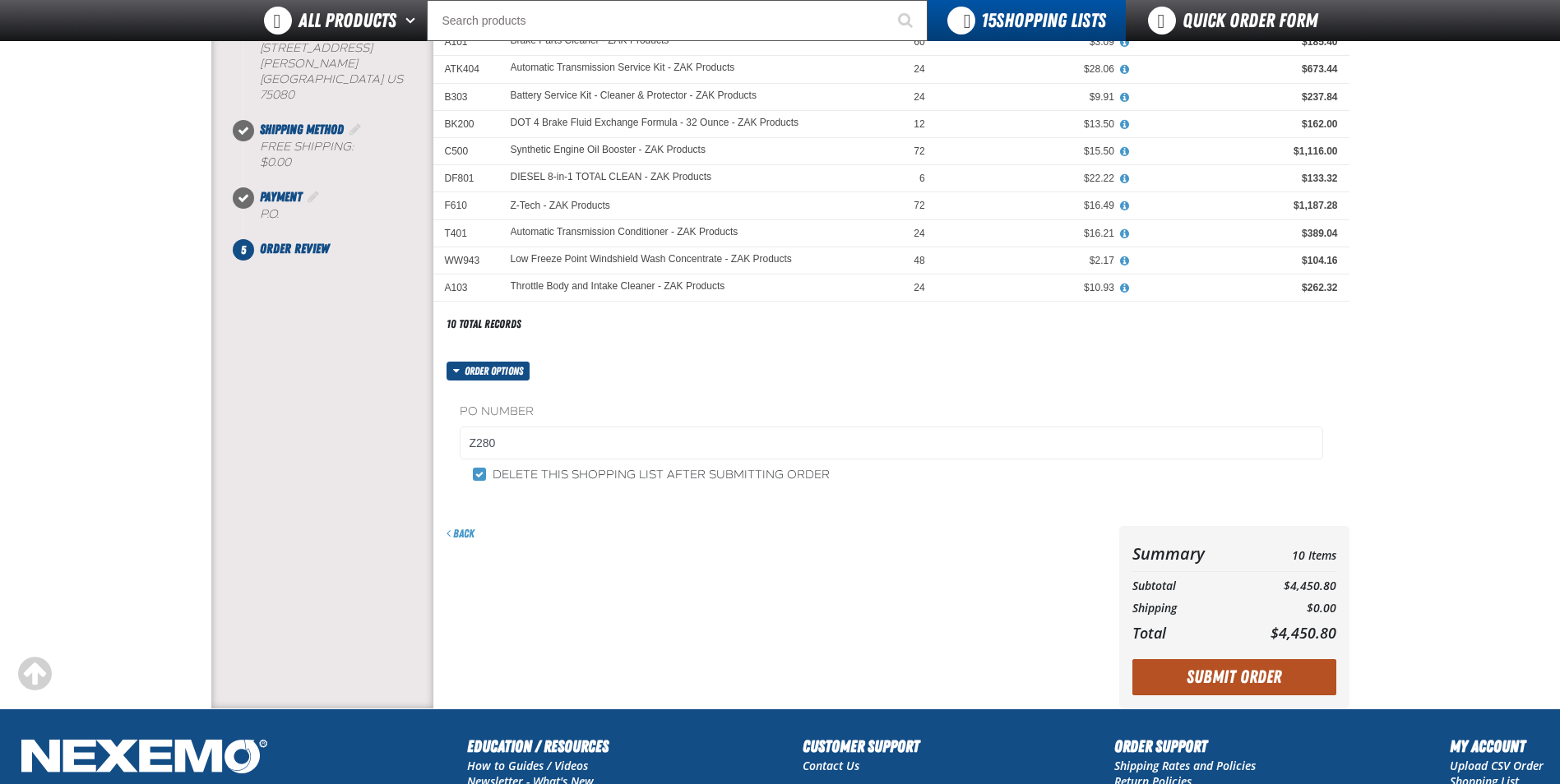
click at [1205, 671] on button "Submit Order" at bounding box center [1235, 677] width 204 height 36
